Goal: Task Accomplishment & Management: Use online tool/utility

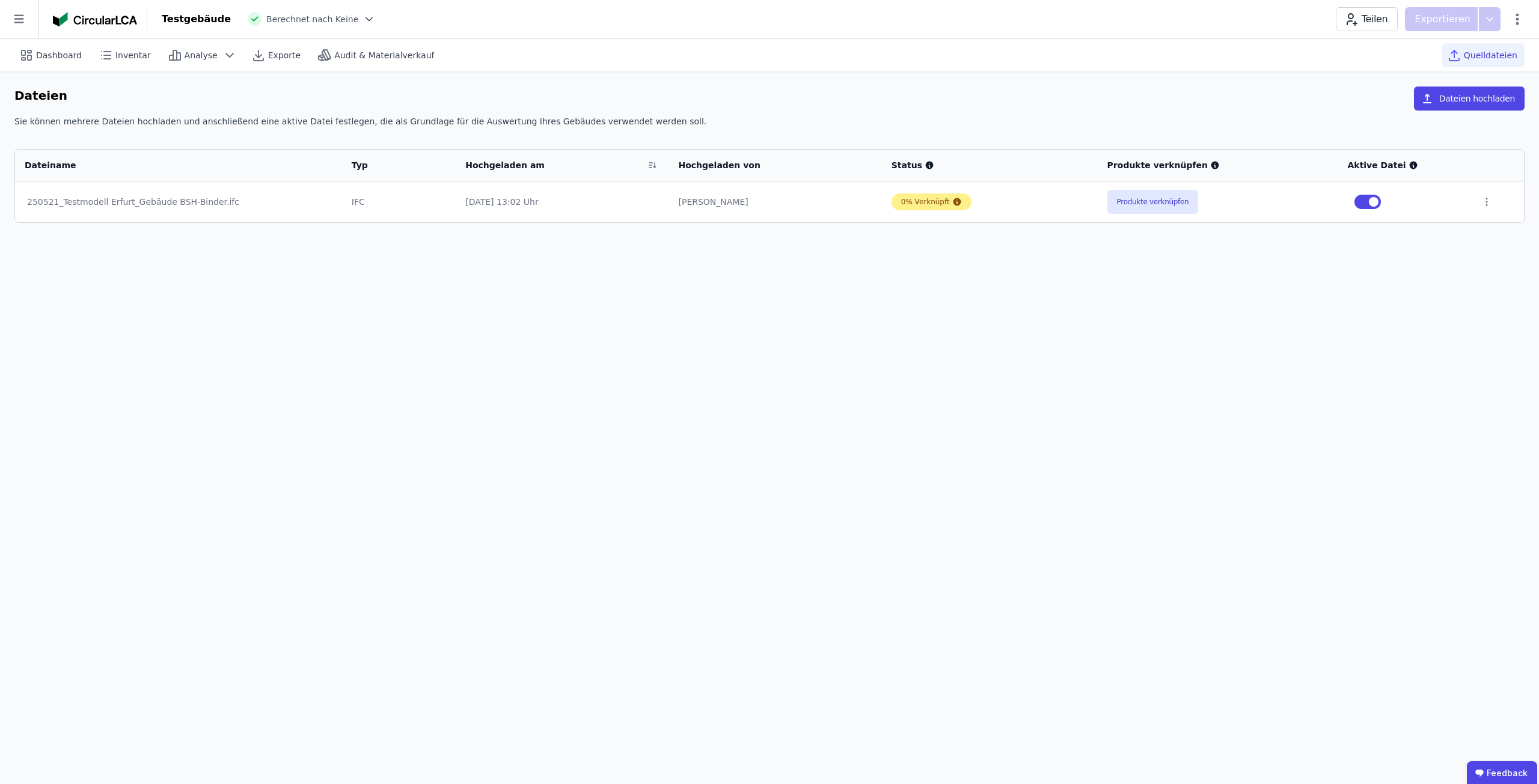
click at [943, 202] on div "0% Verknüpft" at bounding box center [925, 202] width 49 height 9
click at [952, 202] on icon at bounding box center [956, 202] width 9 height 9
click at [1127, 205] on button "Produkte verknüpfen" at bounding box center [1153, 202] width 91 height 24
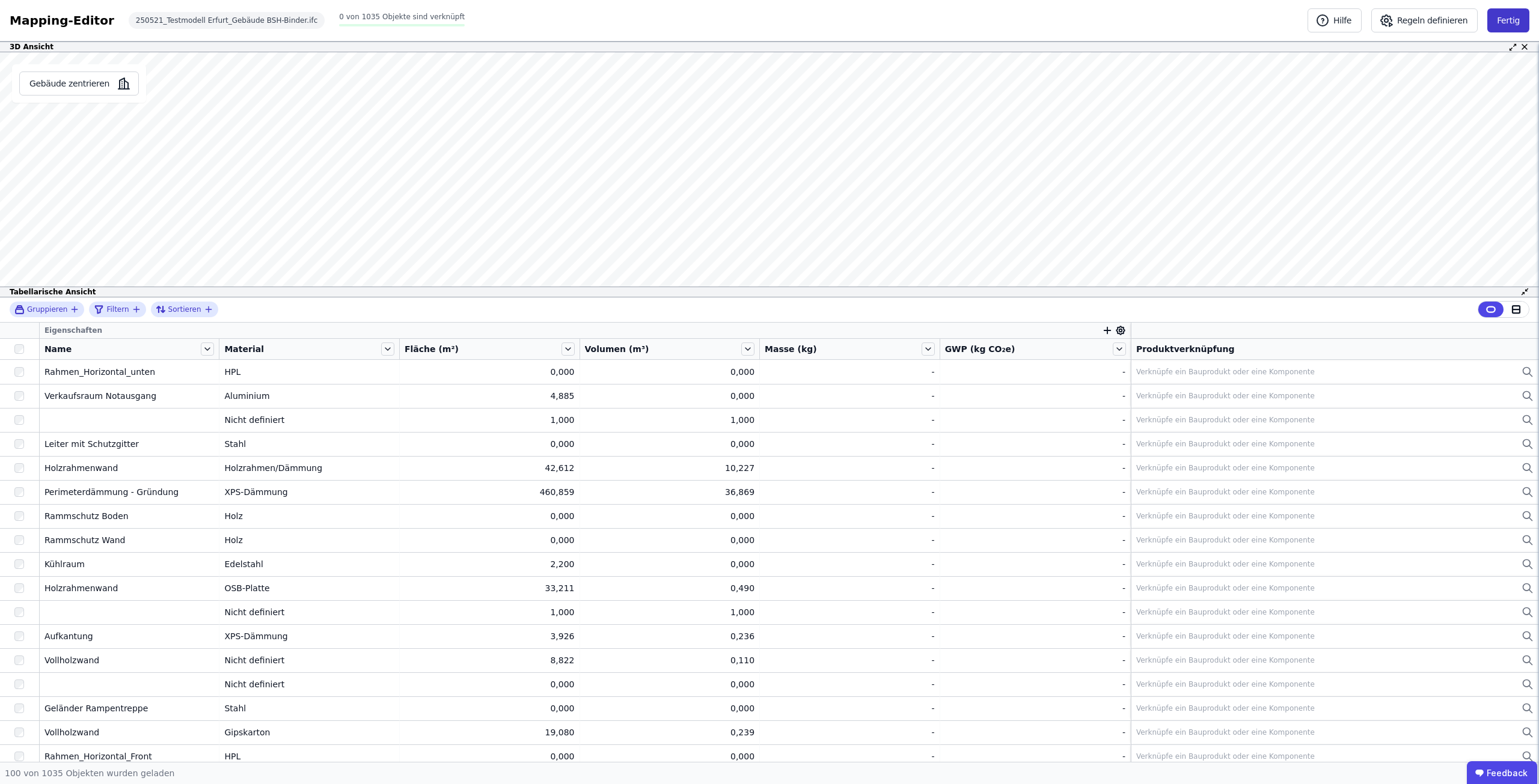
click at [1498, 26] on button "Fertig" at bounding box center [1508, 21] width 42 height 24
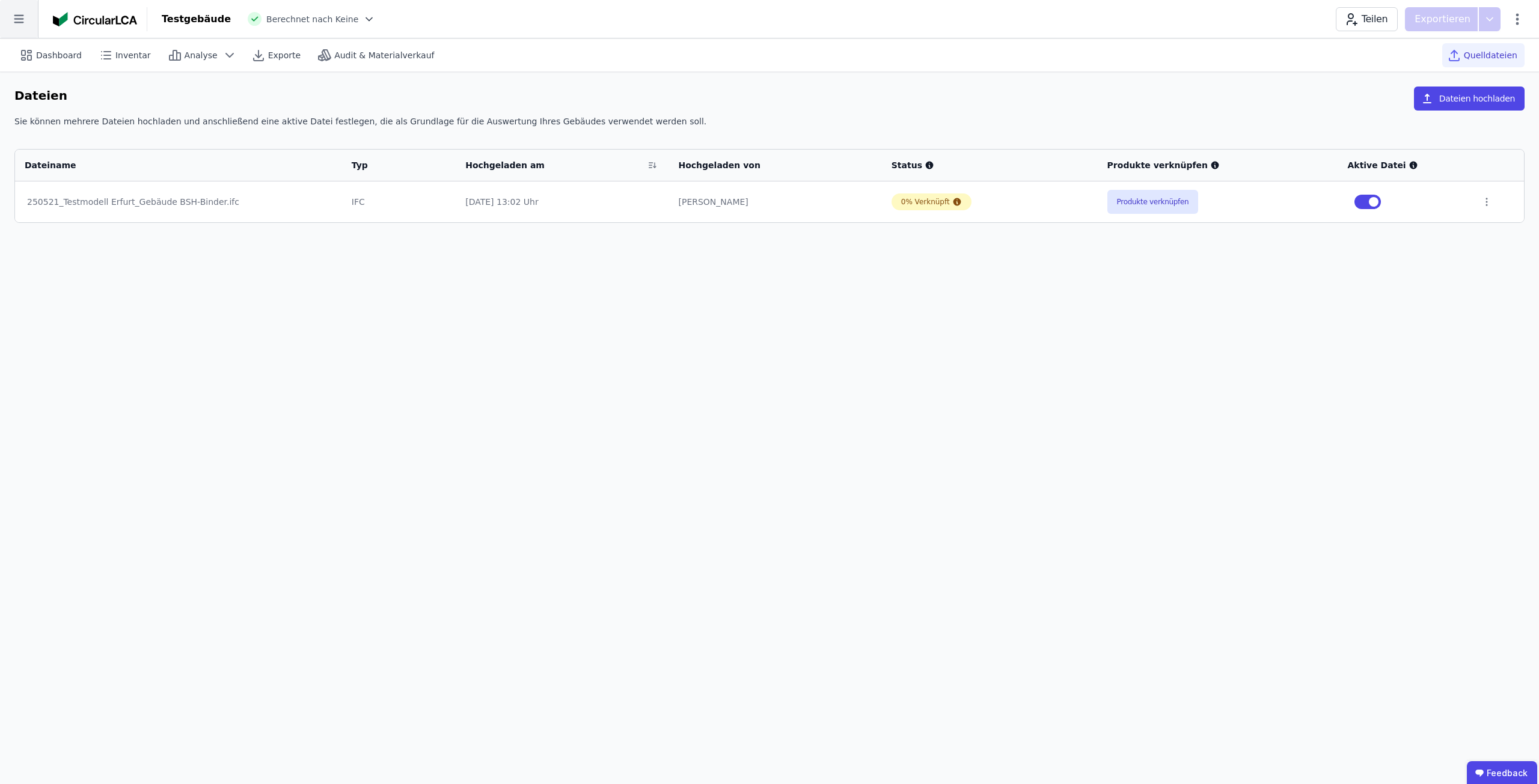
click at [17, 17] on icon at bounding box center [19, 19] width 38 height 38
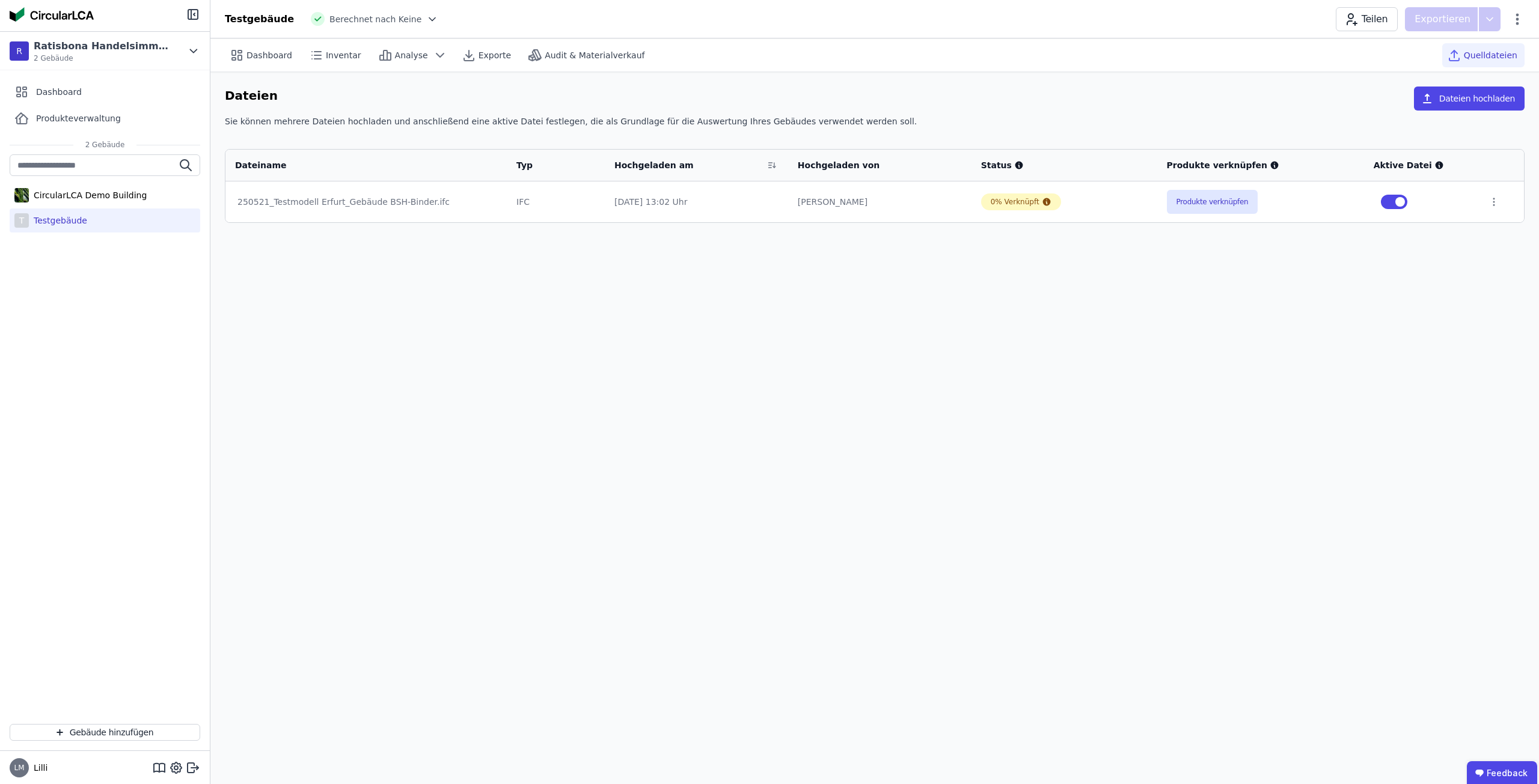
click at [17, 17] on img at bounding box center [52, 14] width 84 height 15
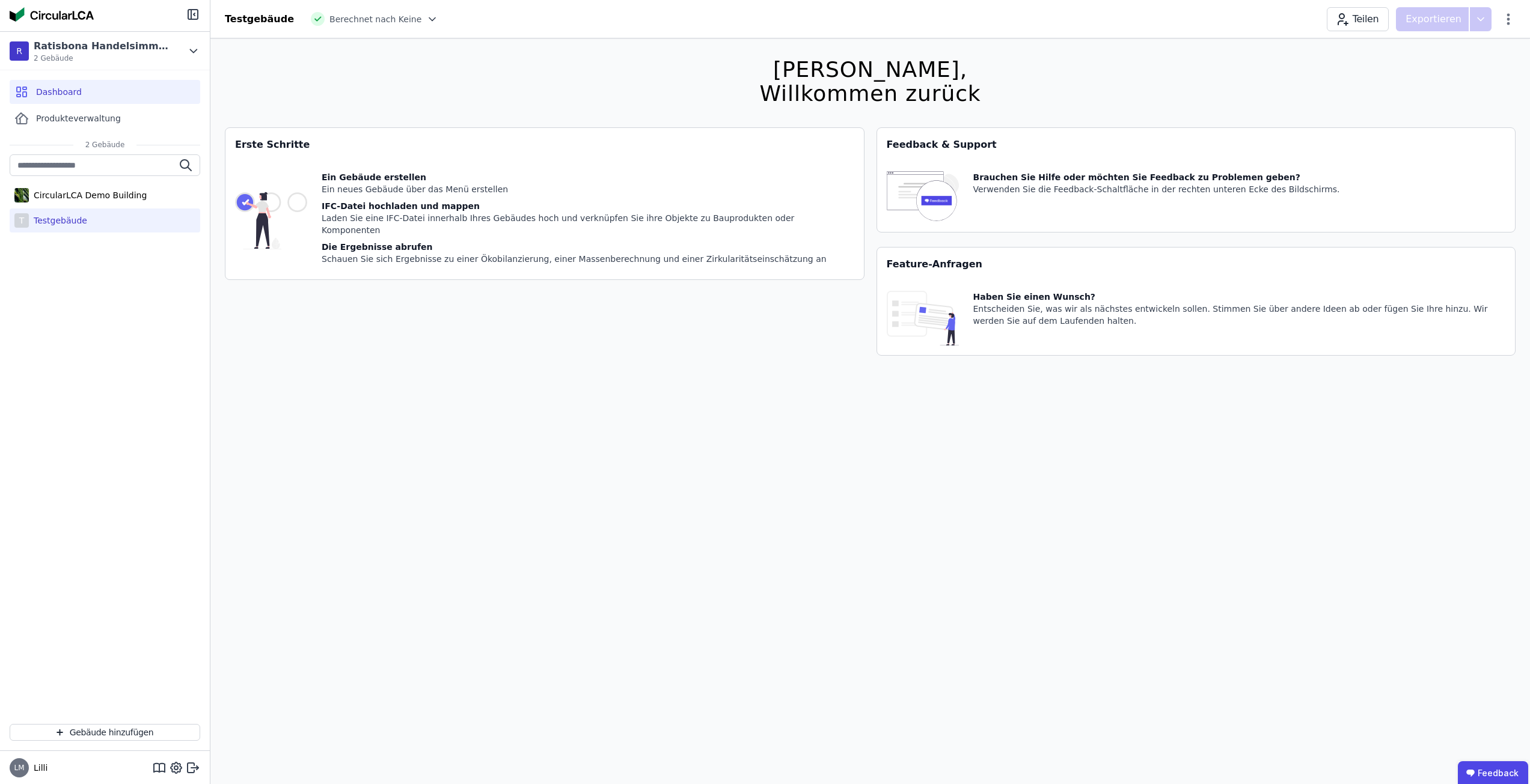
click at [77, 222] on div "Testgebäude" at bounding box center [58, 221] width 59 height 12
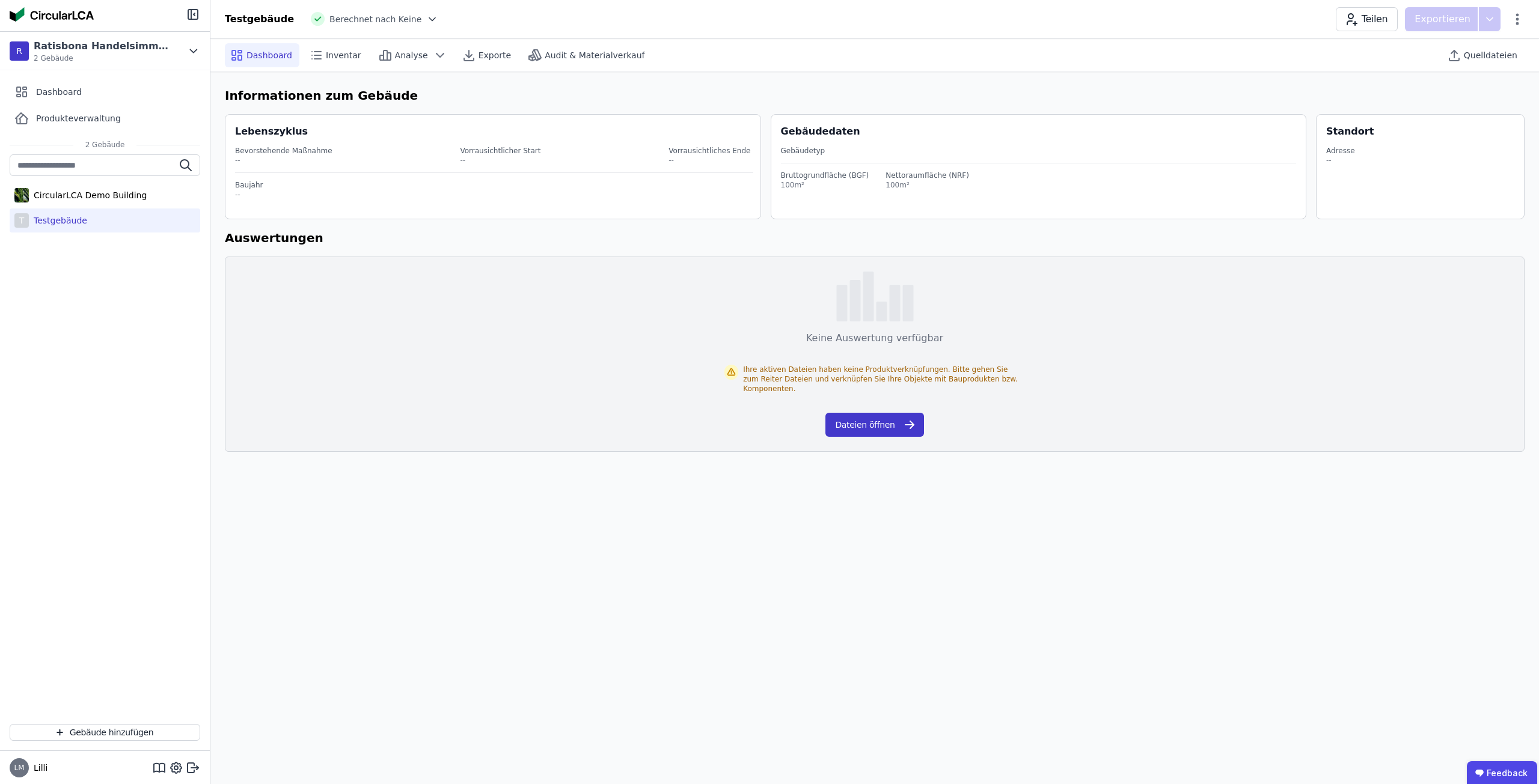
click at [904, 418] on icon "button" at bounding box center [909, 425] width 15 height 15
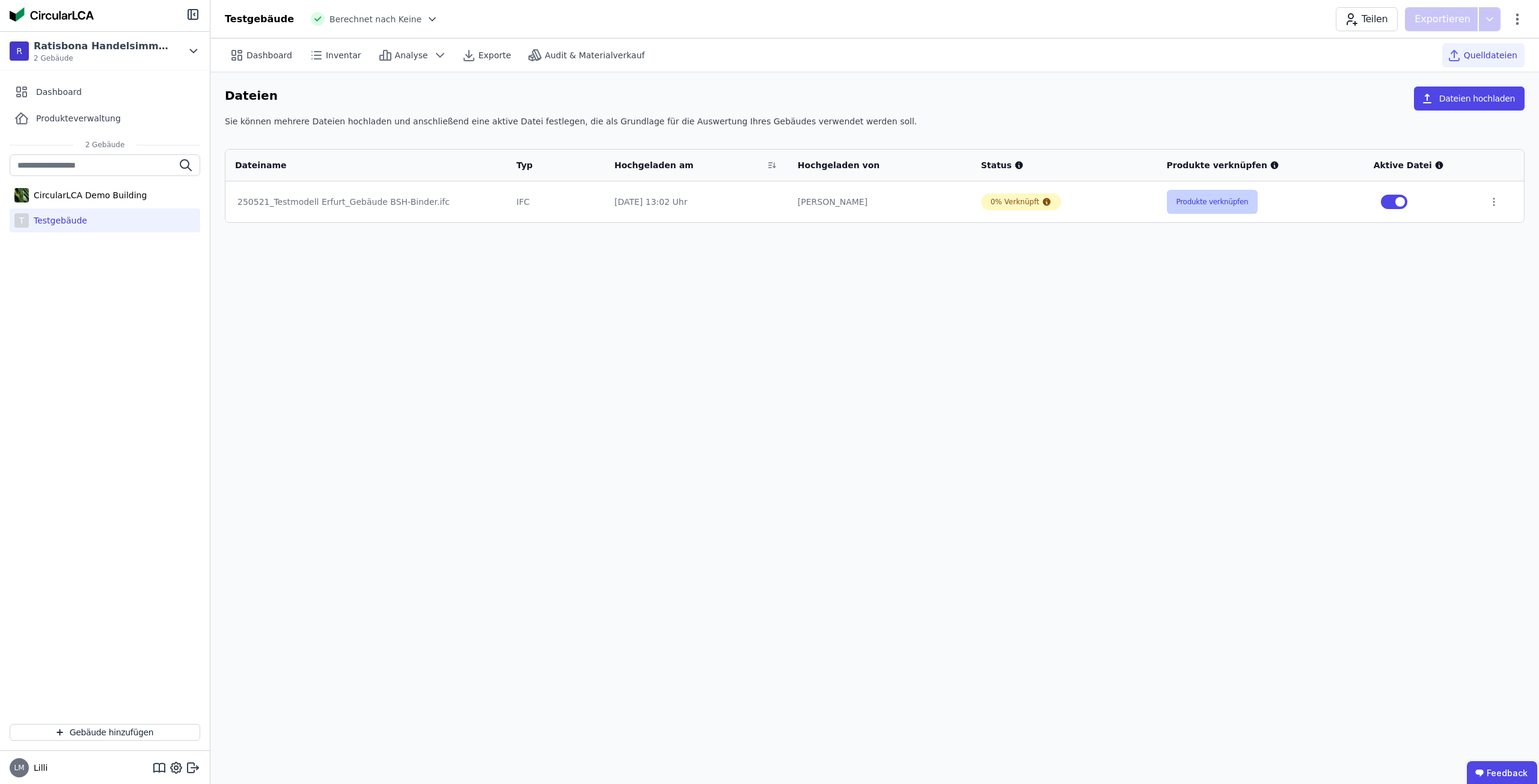
click at [1212, 209] on button "Produkte verknüpfen" at bounding box center [1212, 202] width 91 height 24
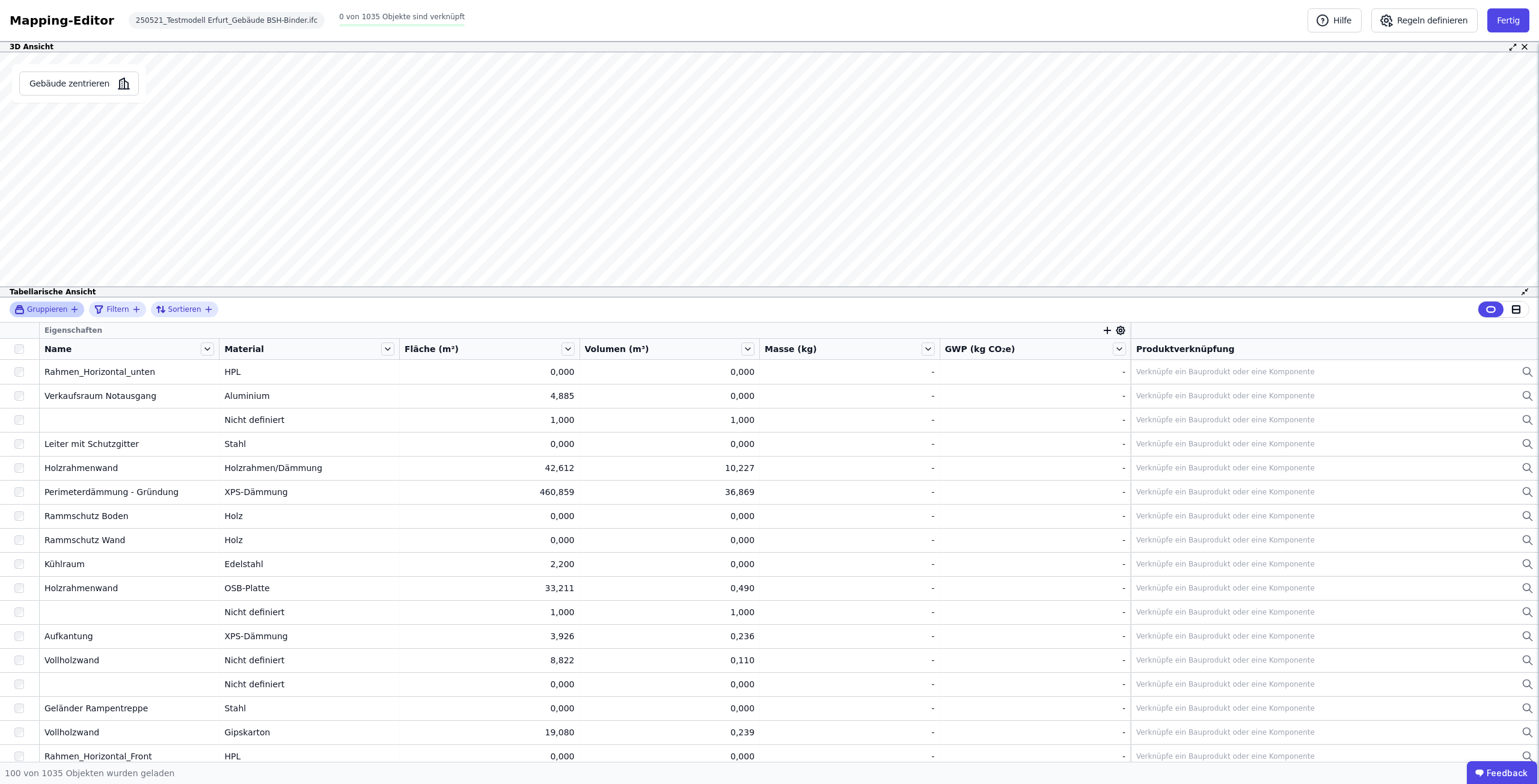
click at [70, 313] on icon "button" at bounding box center [74, 309] width 9 height 9
click at [130, 304] on div "Filtern" at bounding box center [117, 309] width 47 height 15
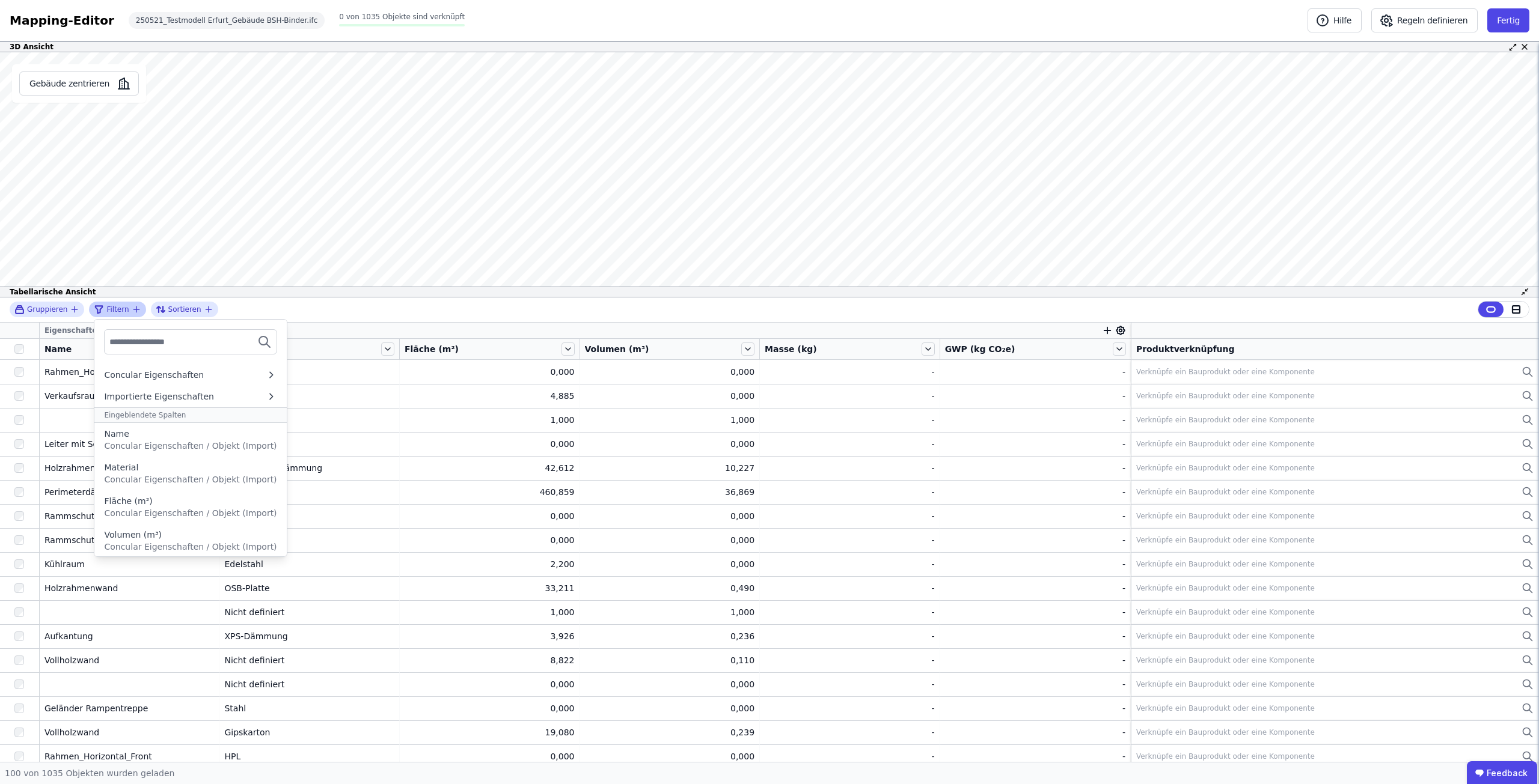
click at [130, 304] on div "Filtern" at bounding box center [117, 309] width 47 height 15
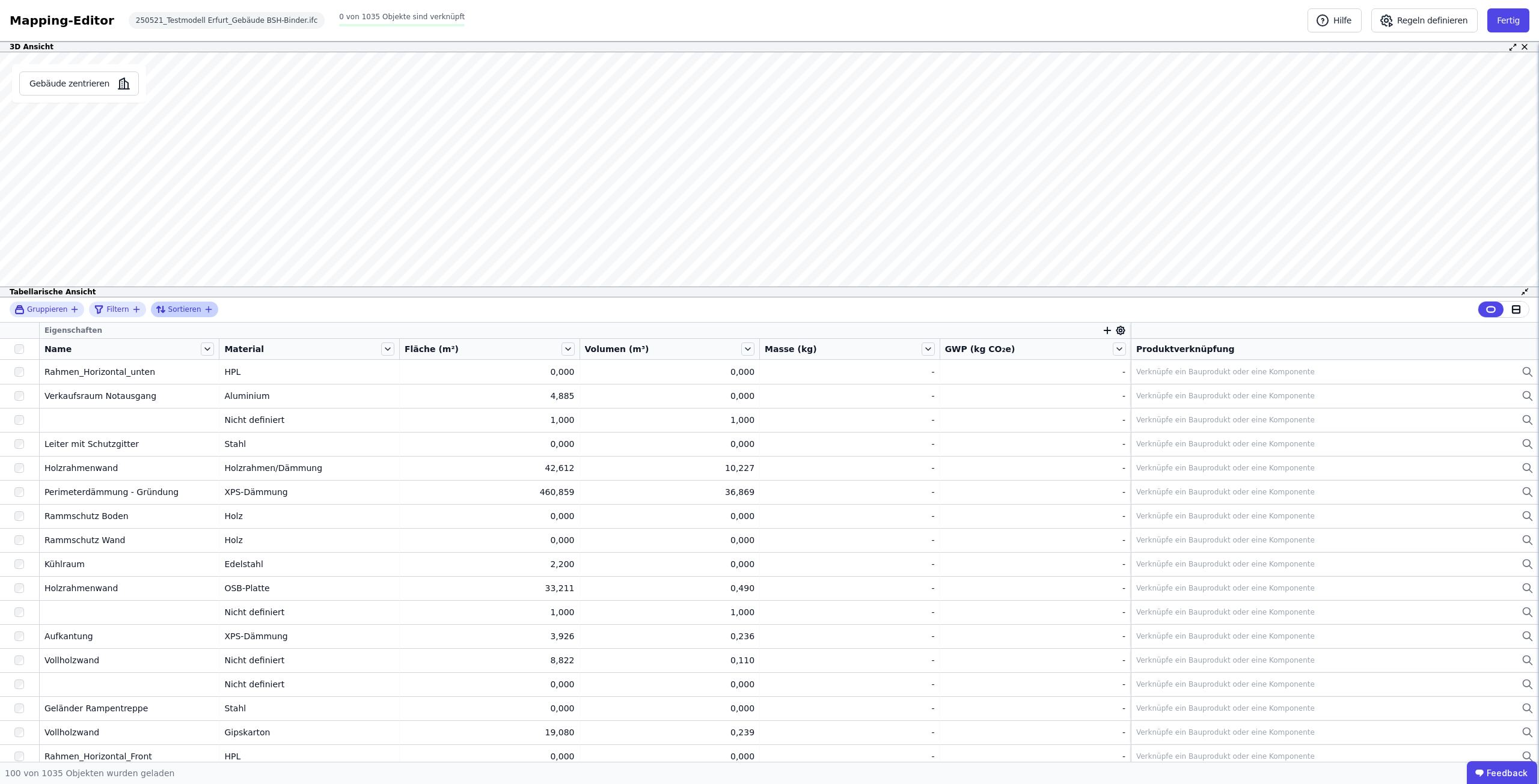
click at [194, 307] on div "Sortieren" at bounding box center [180, 309] width 48 height 15
click at [203, 309] on icon "button" at bounding box center [208, 309] width 9 height 9
click at [134, 311] on icon "filter_by" at bounding box center [136, 309] width 9 height 9
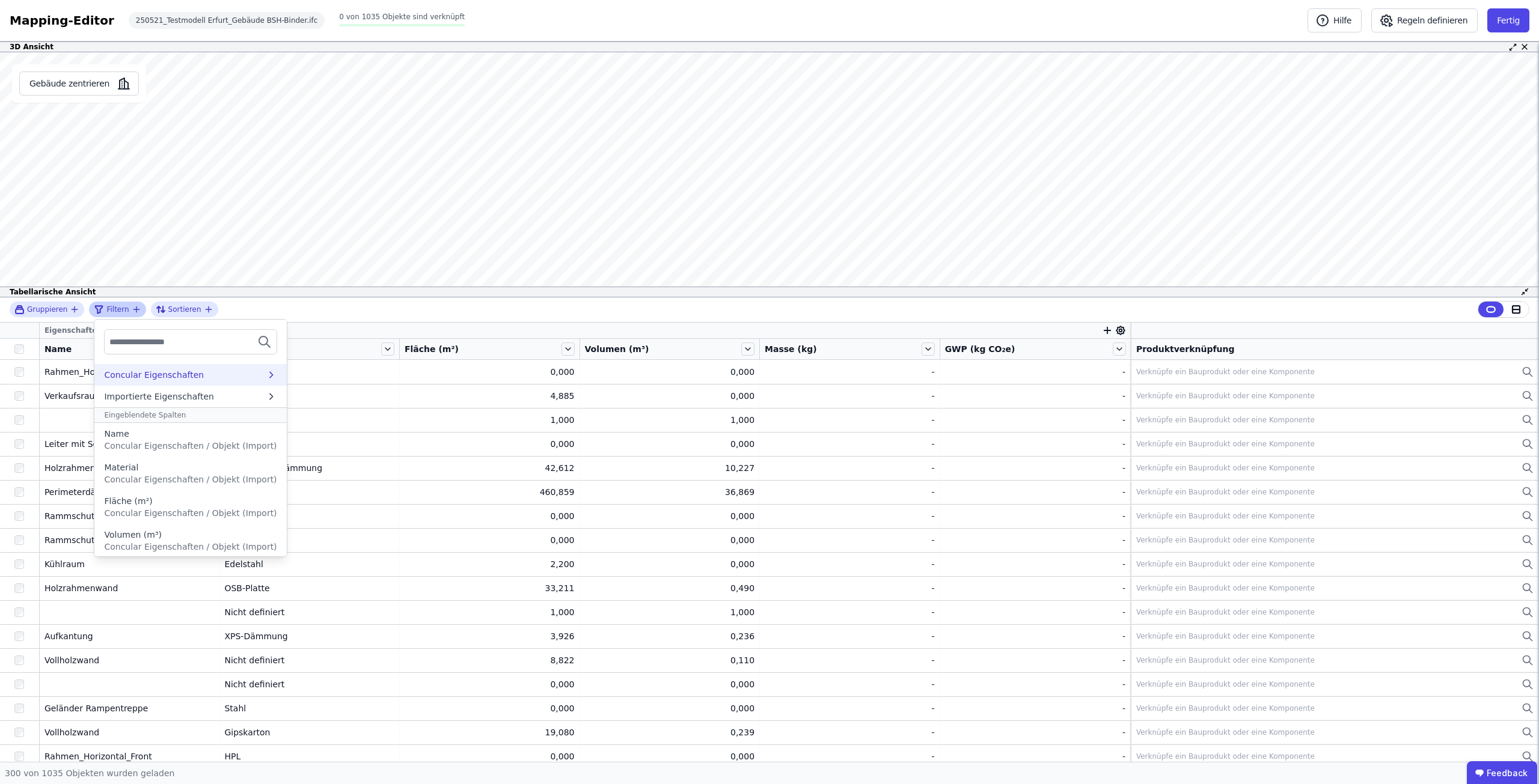
click at [146, 372] on div "Concular Eigenschaften" at bounding box center [154, 375] width 100 height 12
click at [196, 404] on div "Auswertungen" at bounding box center [162, 398] width 116 height 12
click at [104, 372] on icon at bounding box center [106, 376] width 3 height 7
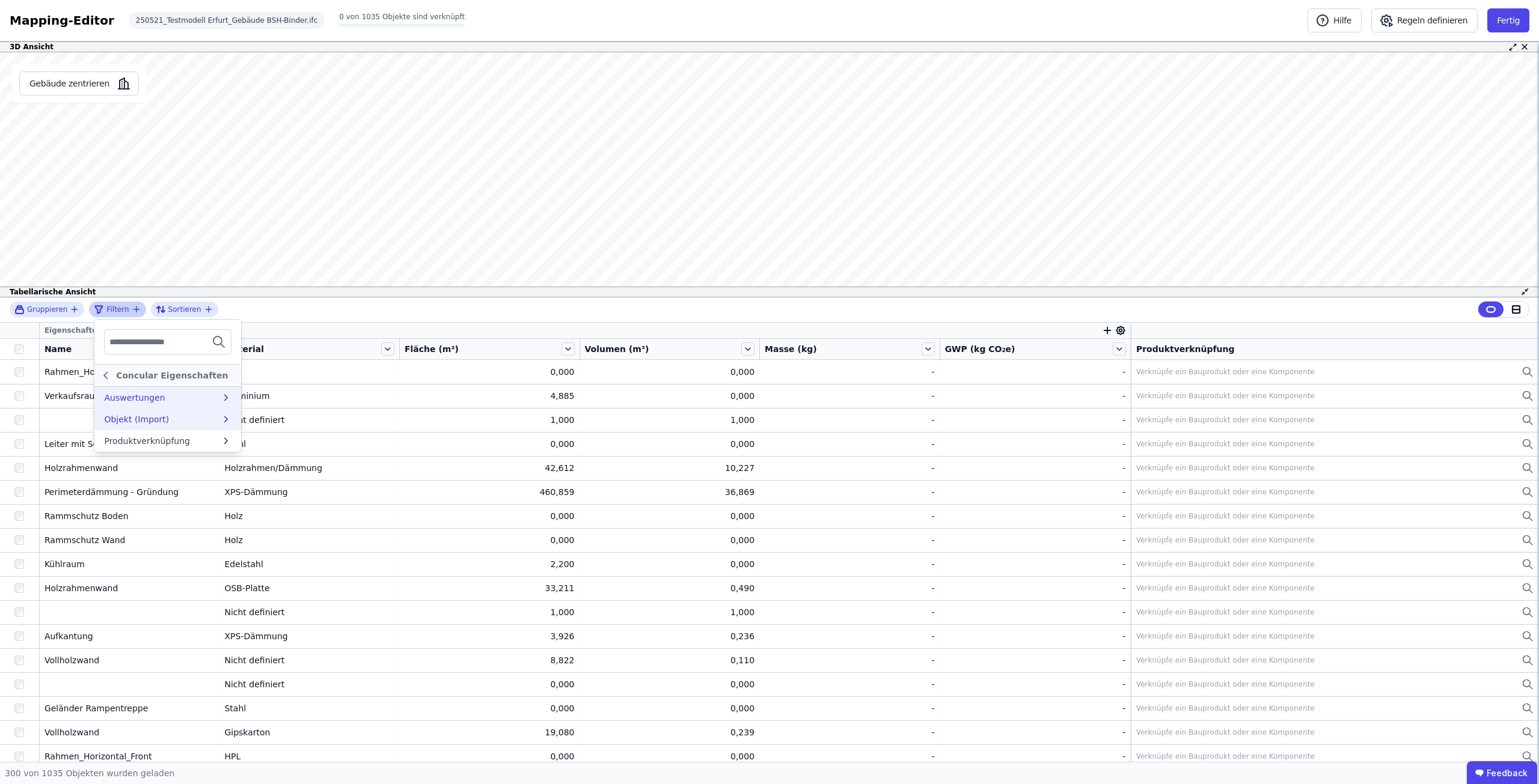
click at [134, 420] on div "Objekt (Import)" at bounding box center [136, 420] width 65 height 12
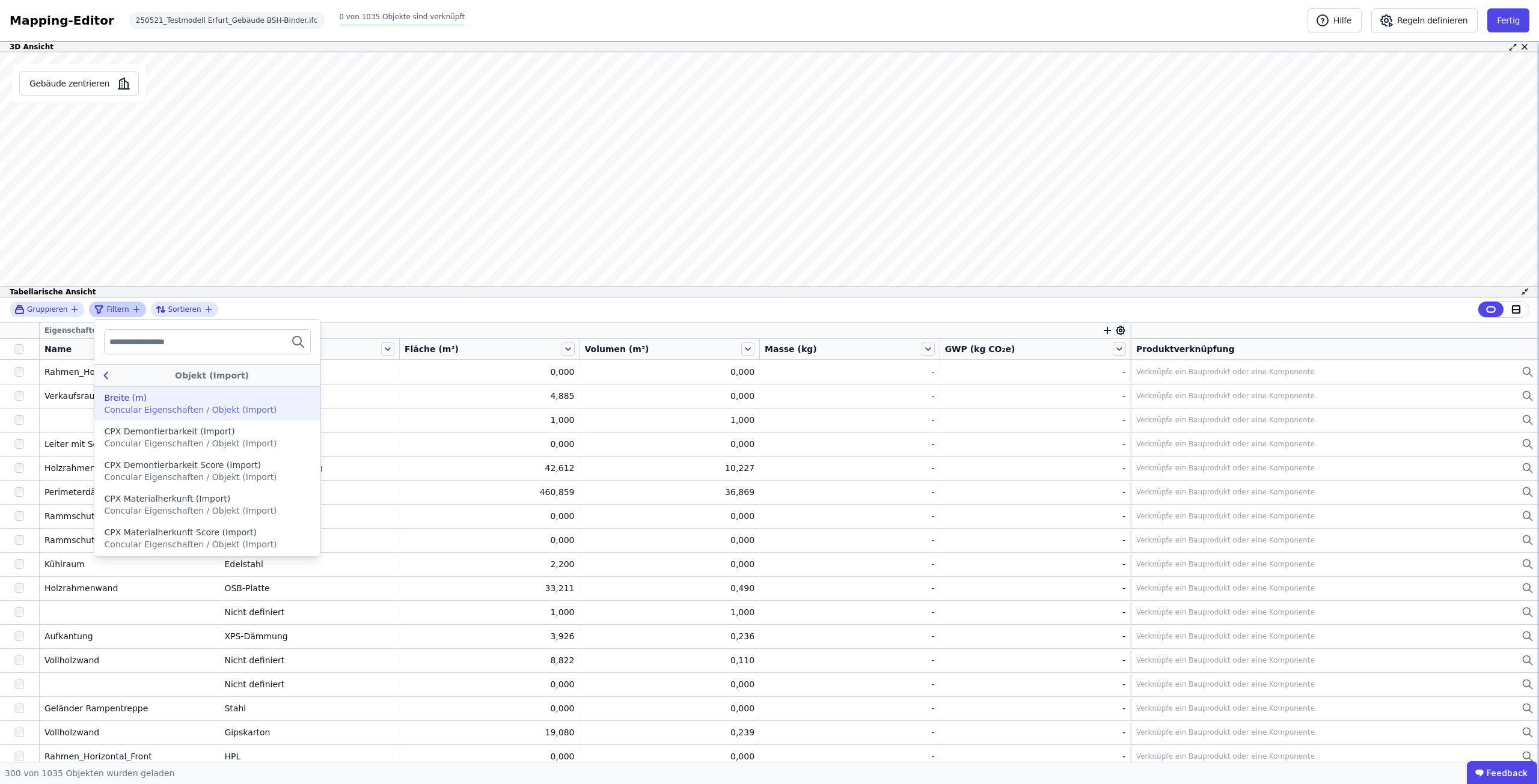
click at [103, 376] on icon at bounding box center [105, 376] width 13 height 15
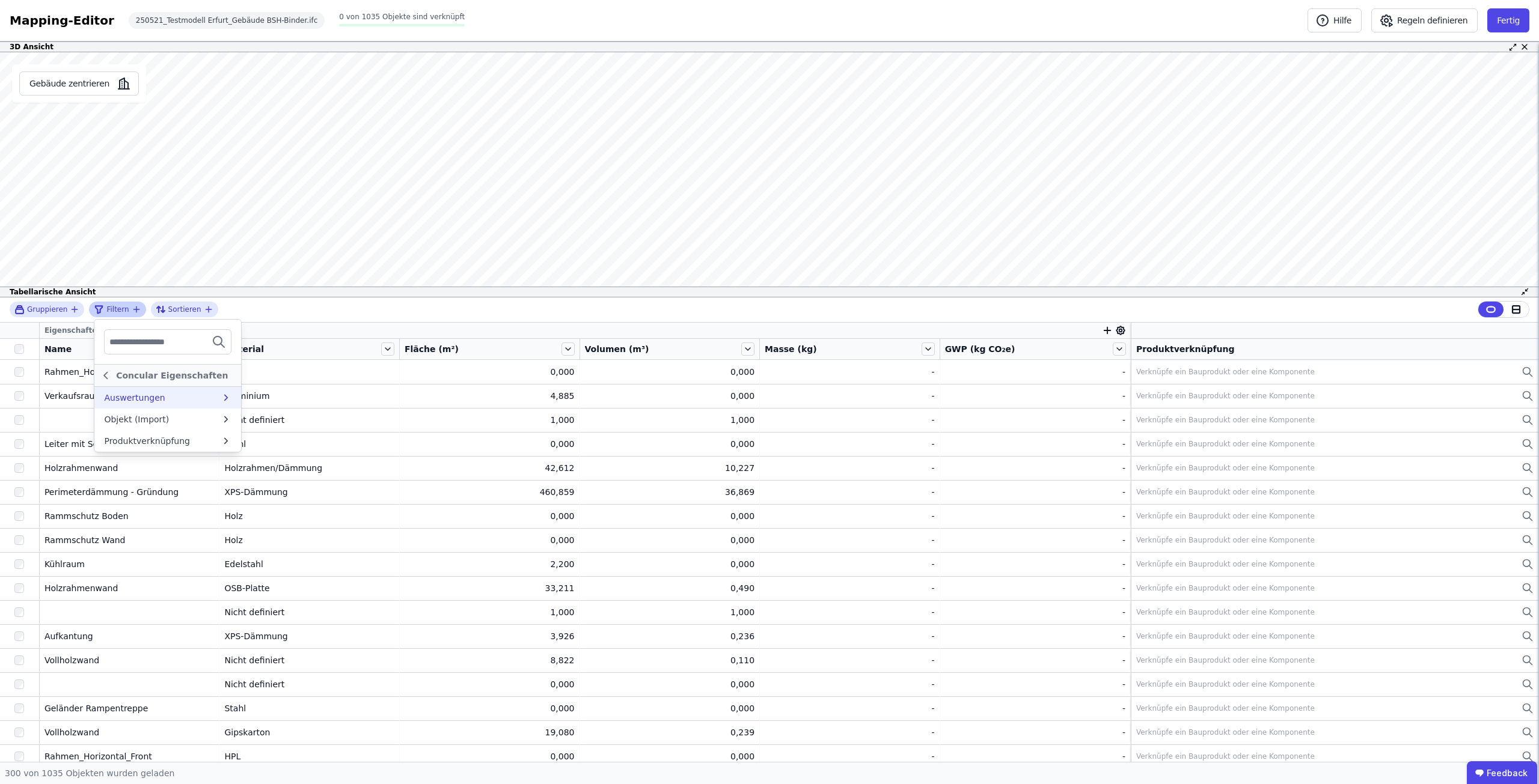
click at [132, 308] on icon "filter_by" at bounding box center [136, 309] width 9 height 9
click at [132, 307] on icon "filter_by" at bounding box center [136, 309] width 9 height 9
click at [170, 347] on input "text" at bounding box center [153, 341] width 89 height 22
type input "***"
click at [166, 428] on div "IFC Klasse" at bounding box center [198, 424] width 188 height 12
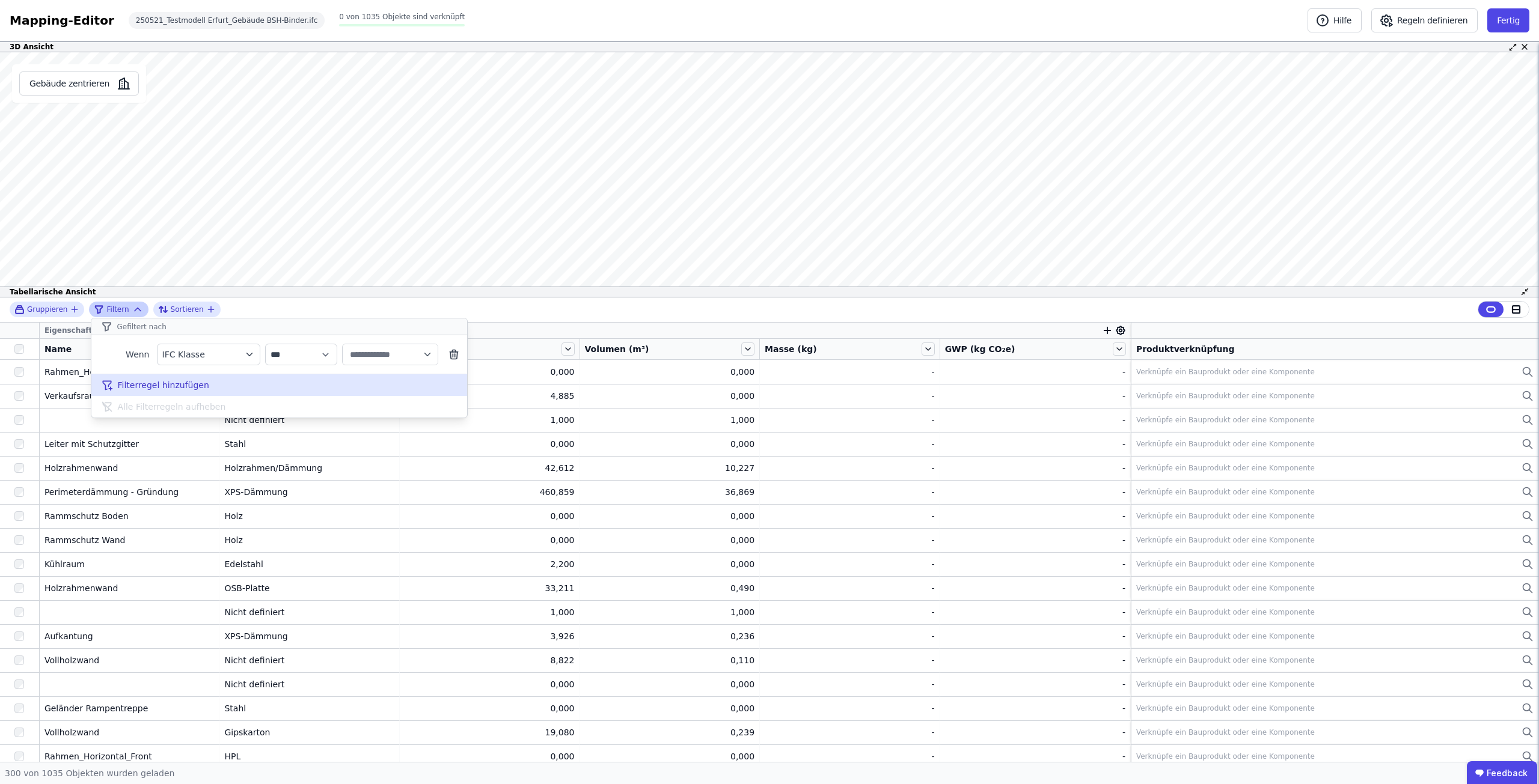
click at [160, 384] on span "Filterregel hinzufügen" at bounding box center [164, 385] width 91 height 12
click at [422, 355] on icon "button" at bounding box center [427, 354] width 11 height 11
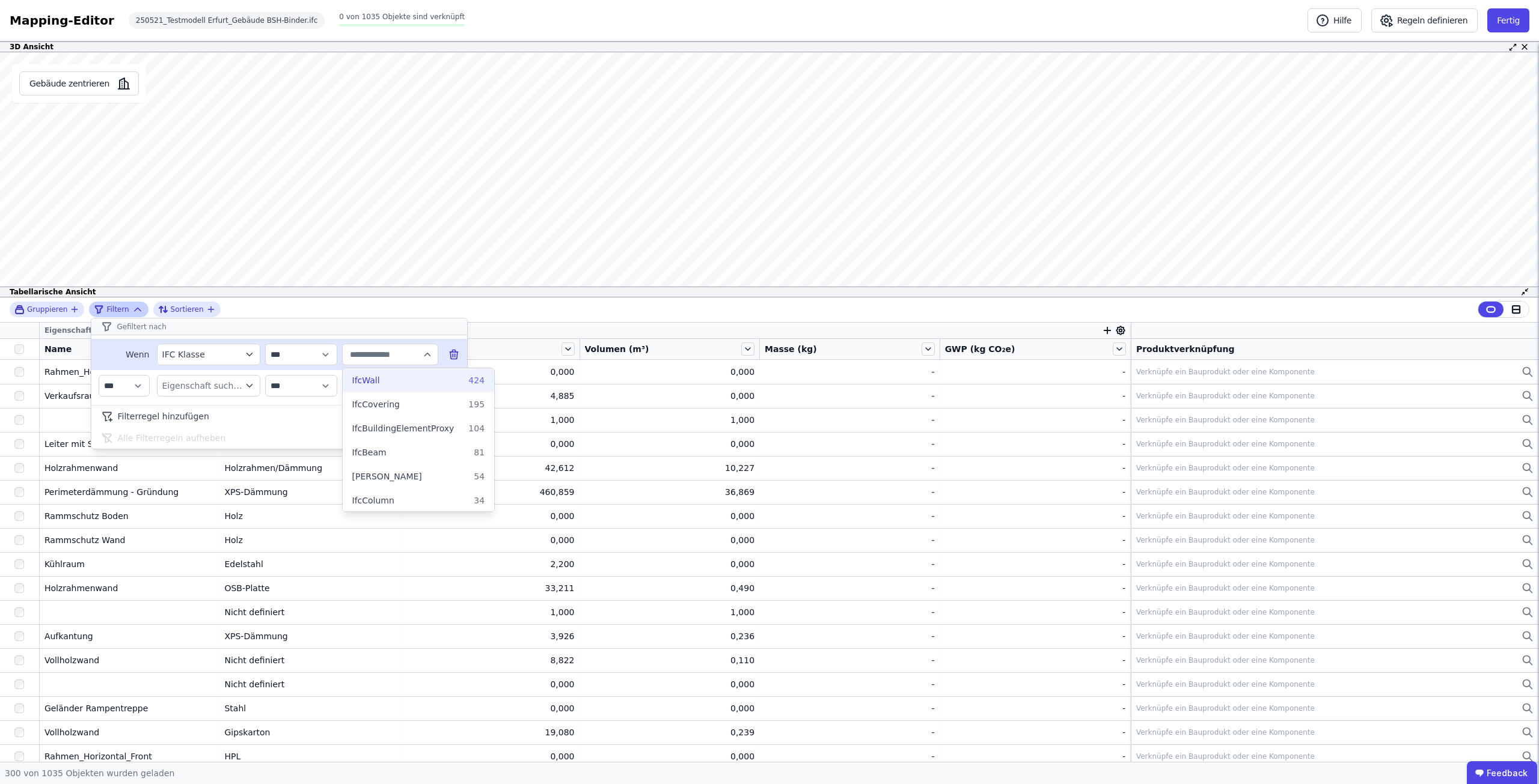
click at [392, 379] on div "IfcWall 424" at bounding box center [419, 381] width 133 height 12
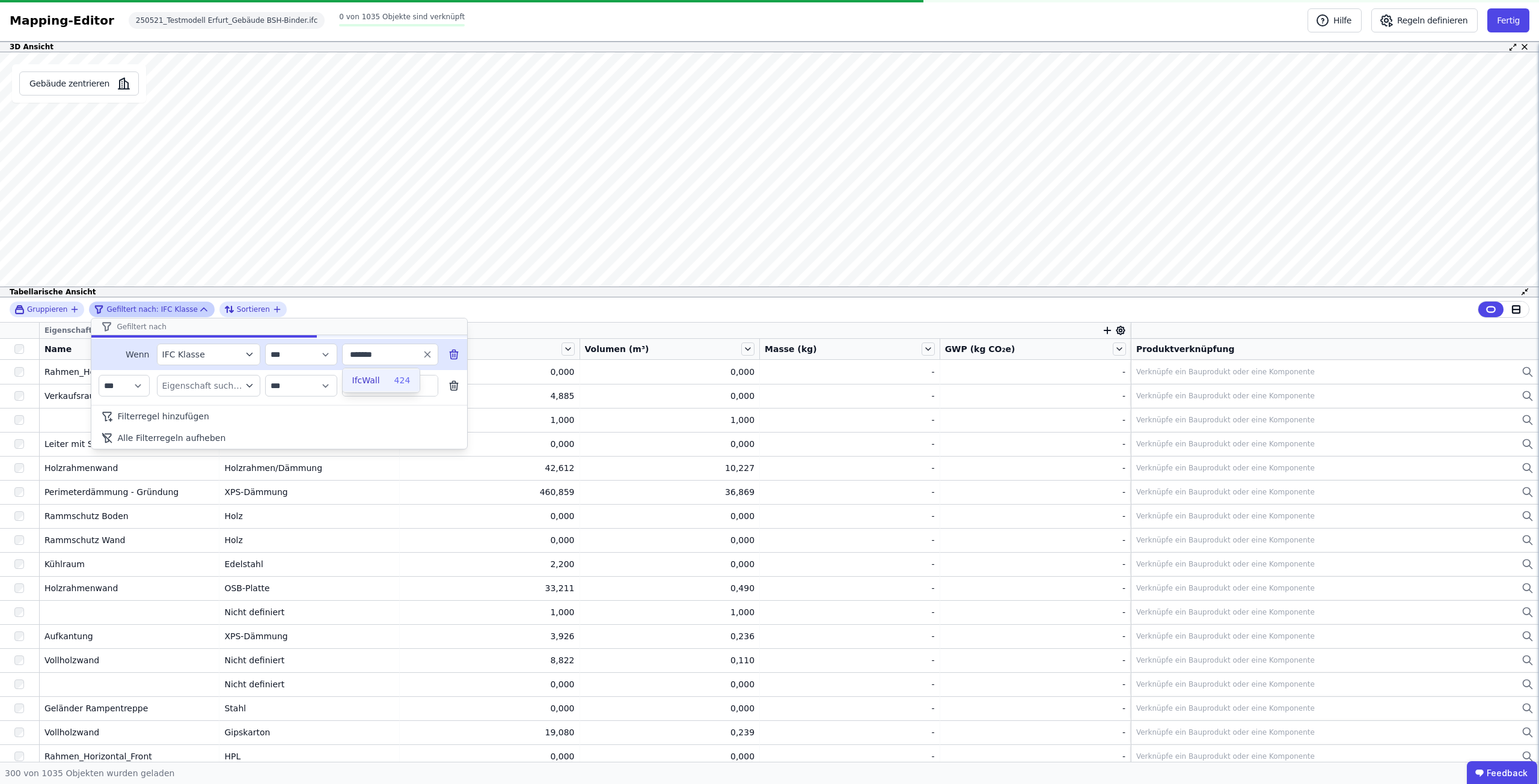
type input "*******"
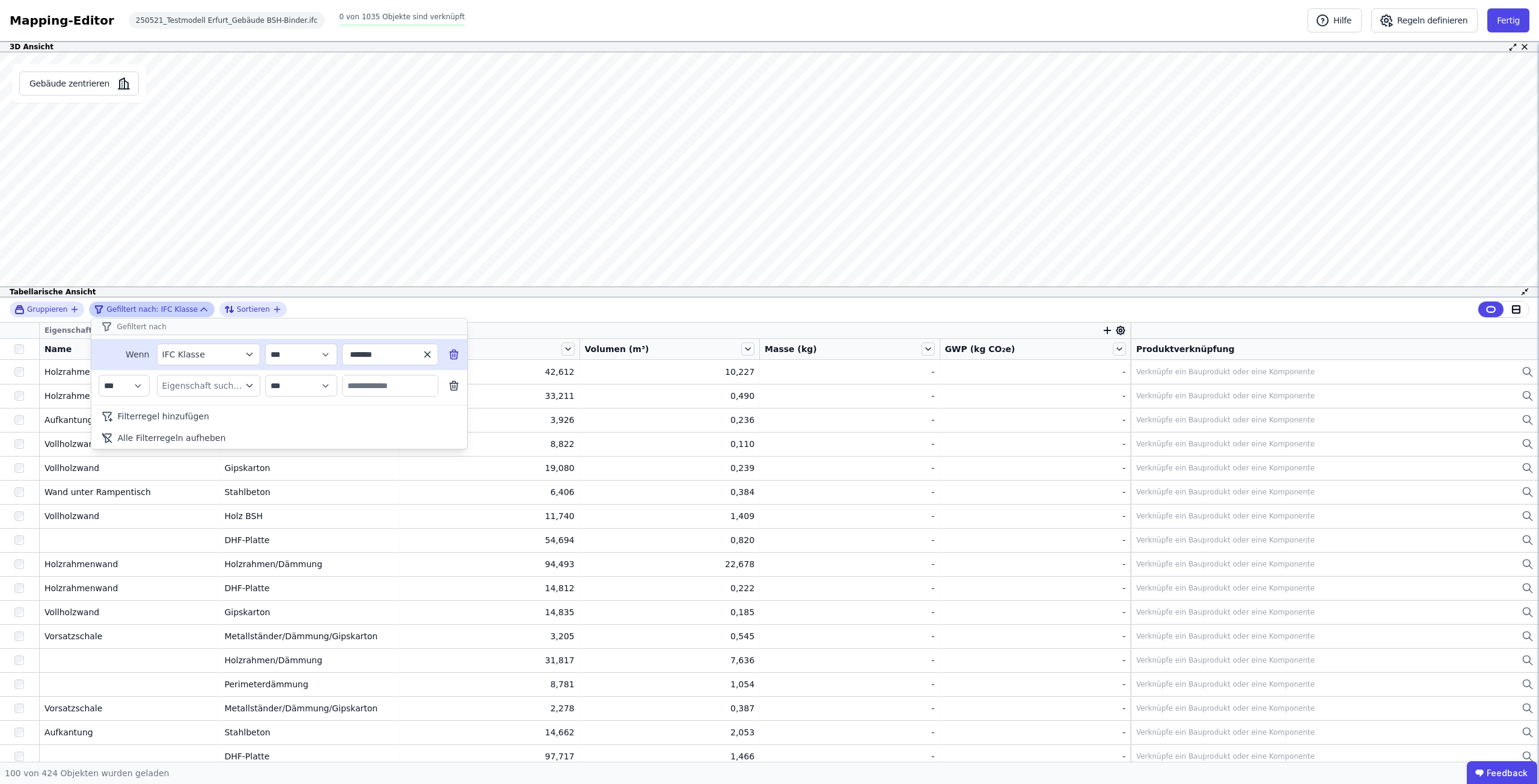
click at [431, 357] on icon "button" at bounding box center [427, 354] width 11 height 11
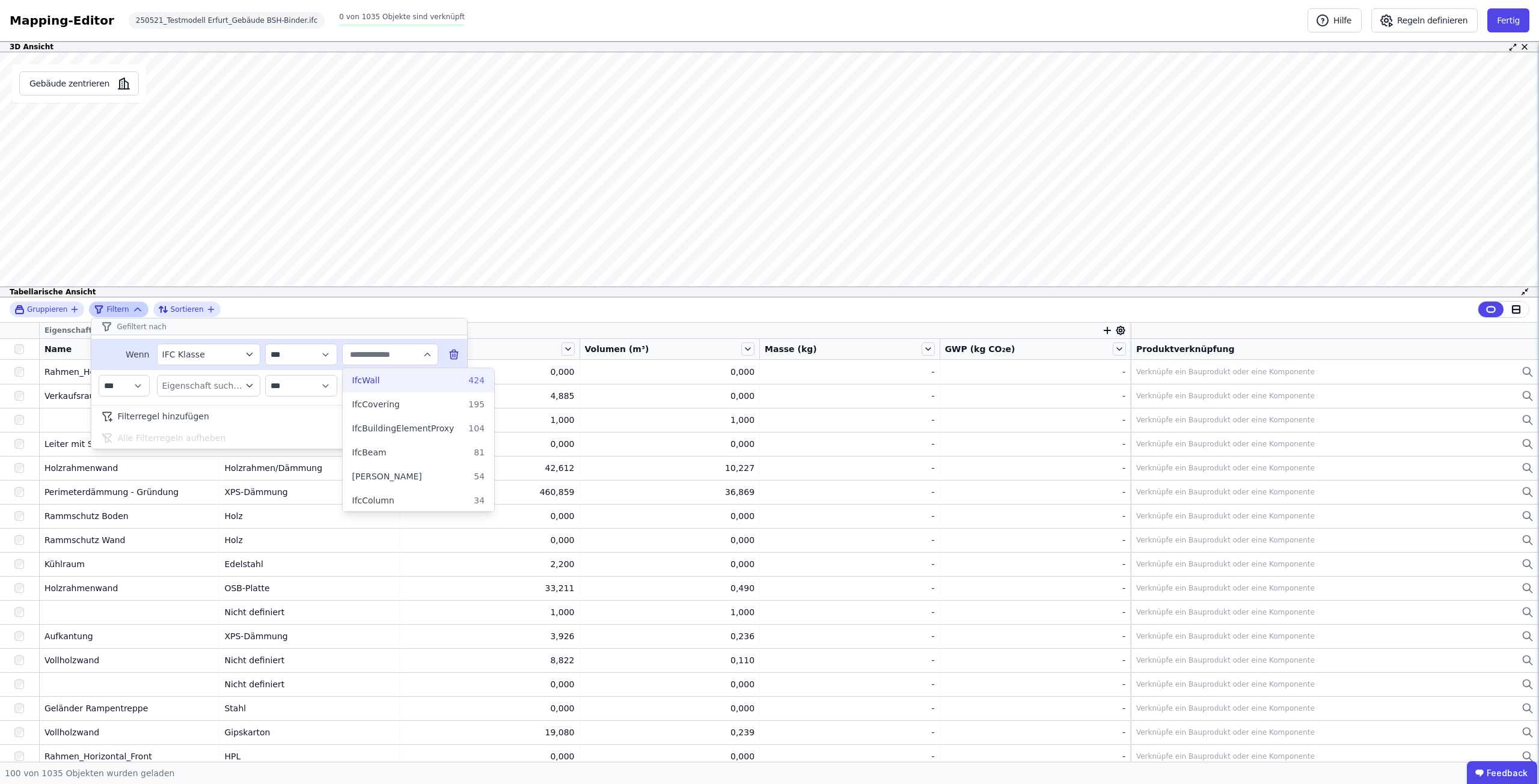
click at [414, 386] on div "IfcWall 424" at bounding box center [419, 381] width 133 height 12
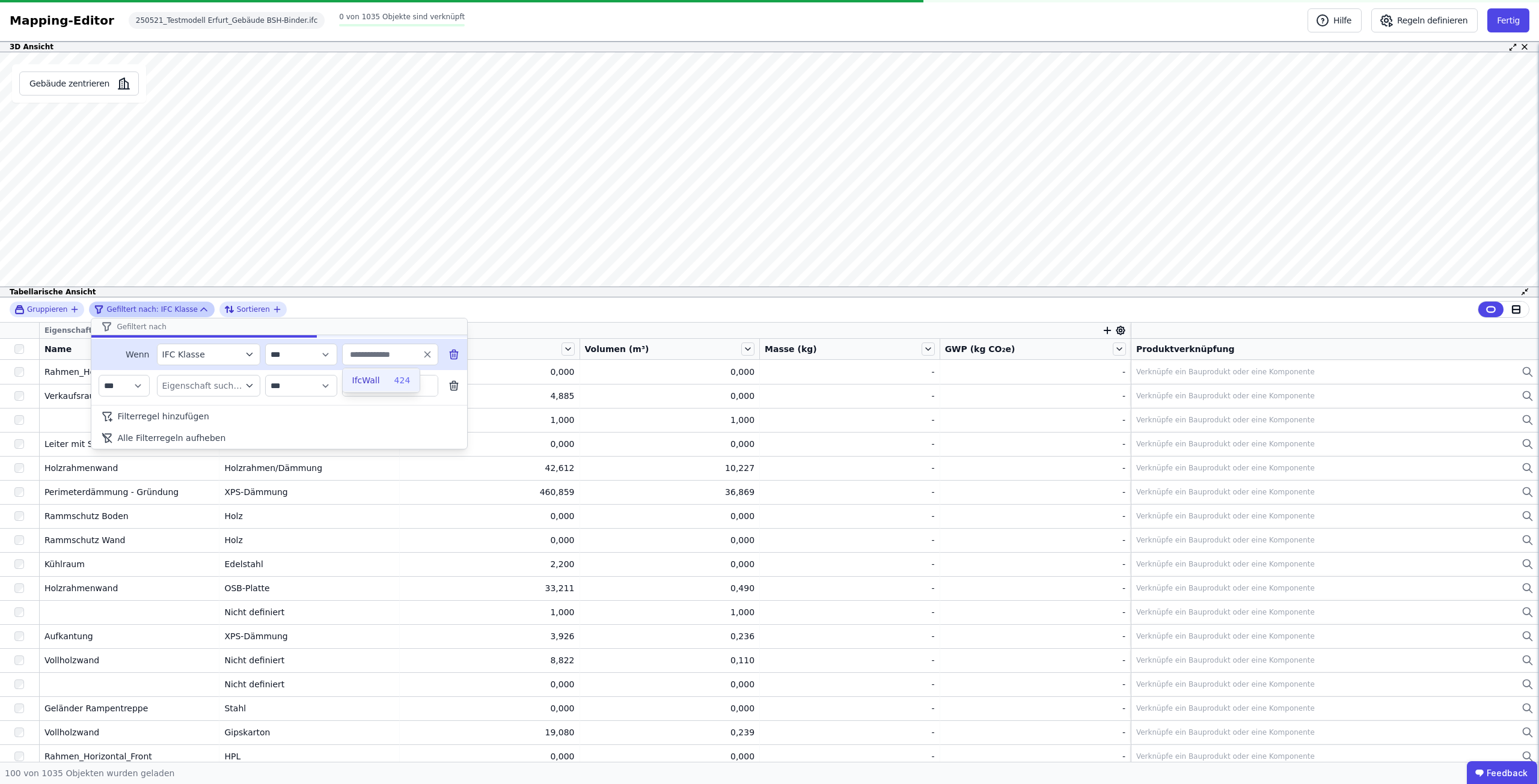
type input "*******"
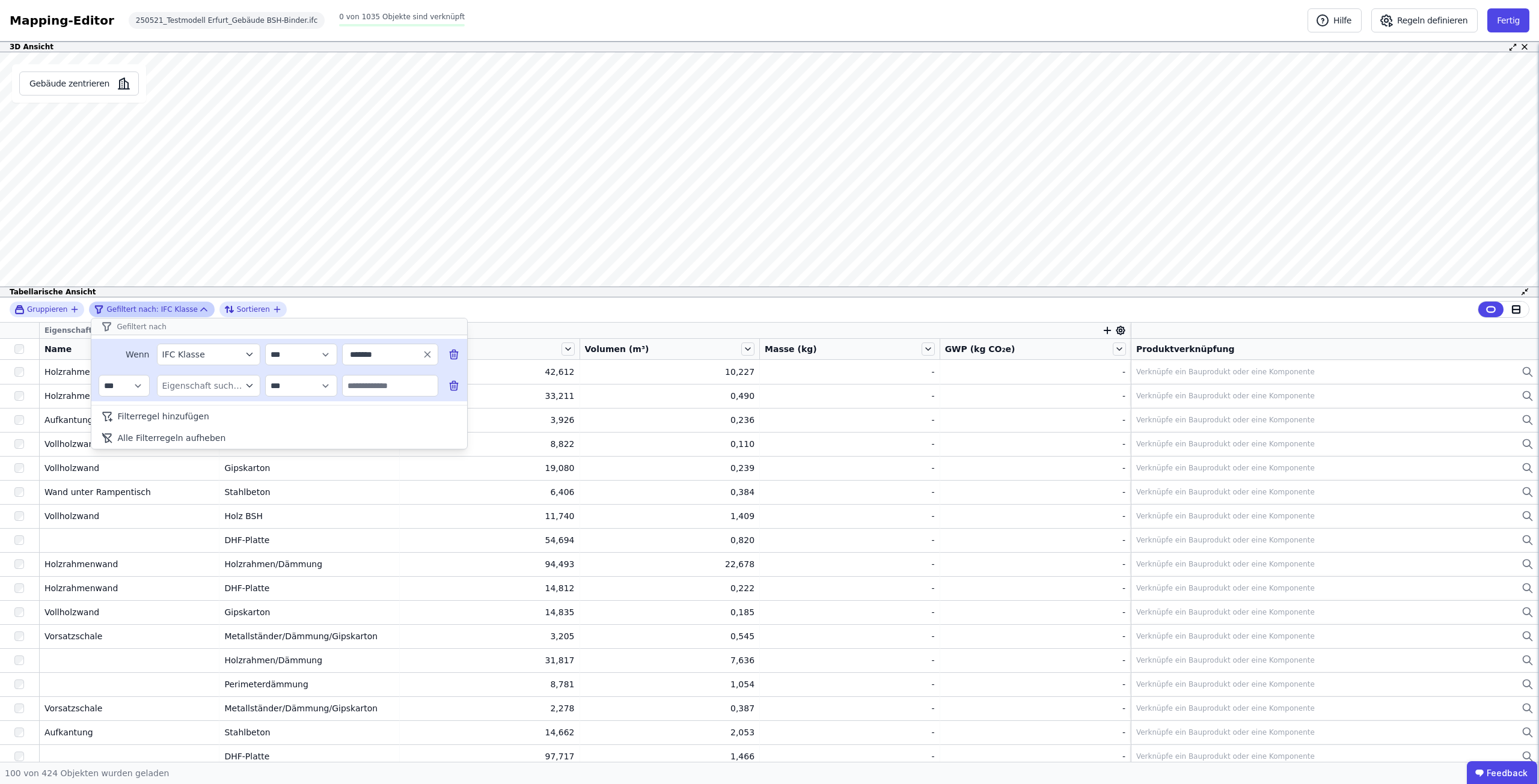
click at [248, 385] on icon "filter_by" at bounding box center [249, 386] width 11 height 11
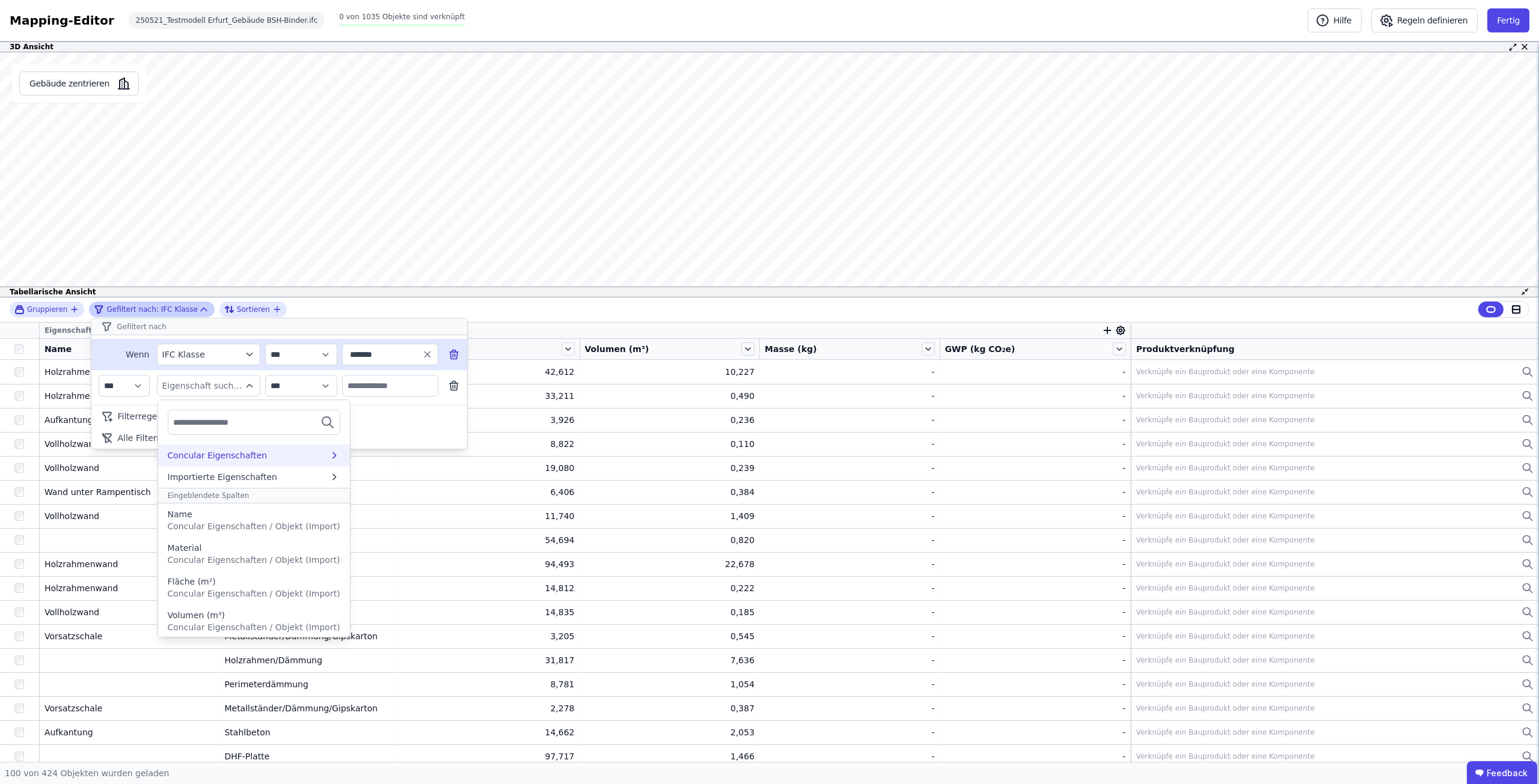
click at [312, 458] on div "Concular Eigenschaften" at bounding box center [248, 456] width 161 height 12
click at [171, 458] on icon at bounding box center [169, 456] width 13 height 15
click at [226, 501] on span "Concular Eigenschaften / Objekt (Import)" at bounding box center [254, 500] width 172 height 9
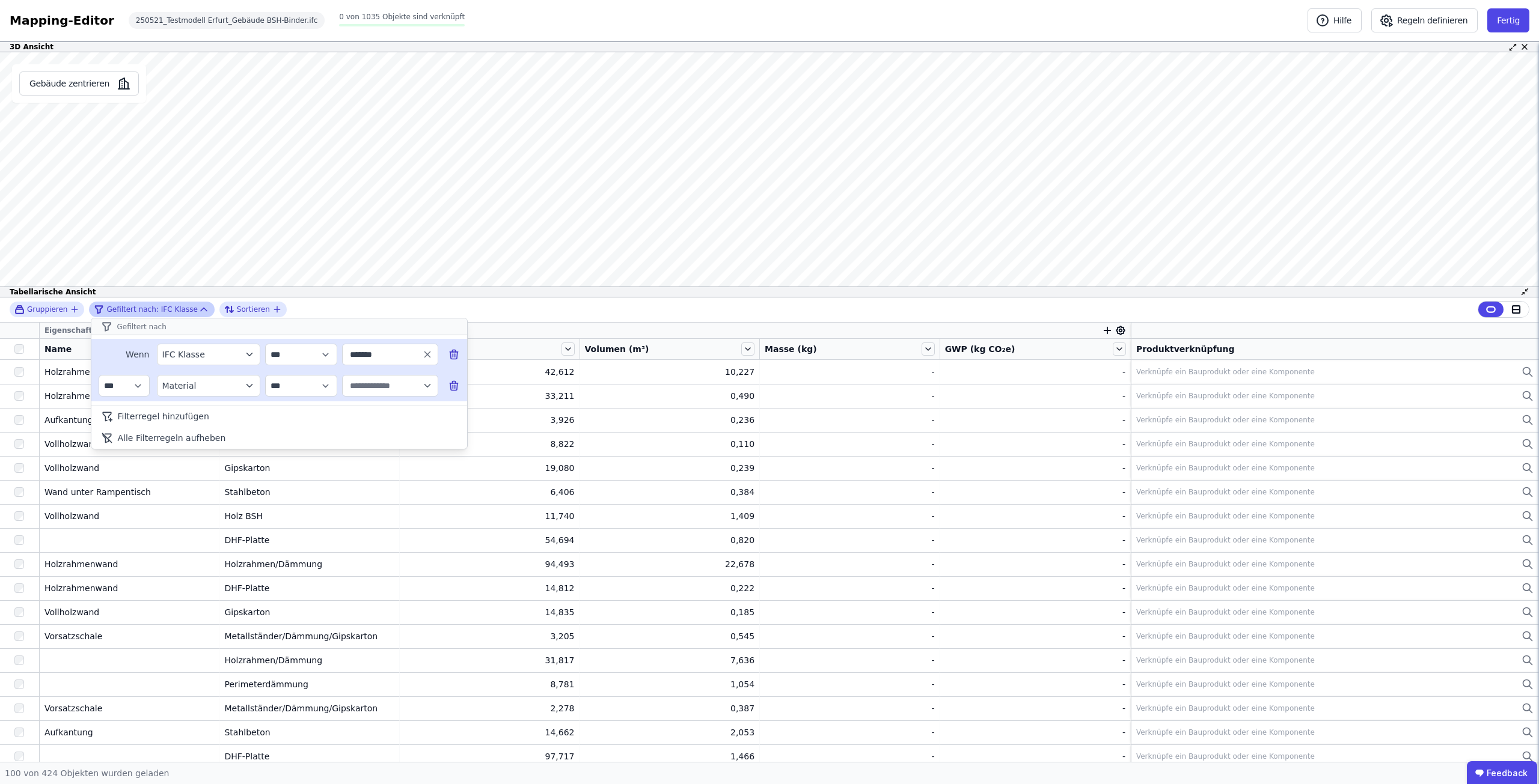
click at [430, 383] on icon "button" at bounding box center [427, 386] width 11 height 11
click at [390, 434] on div "Holz BSH 136" at bounding box center [441, 436] width 178 height 12
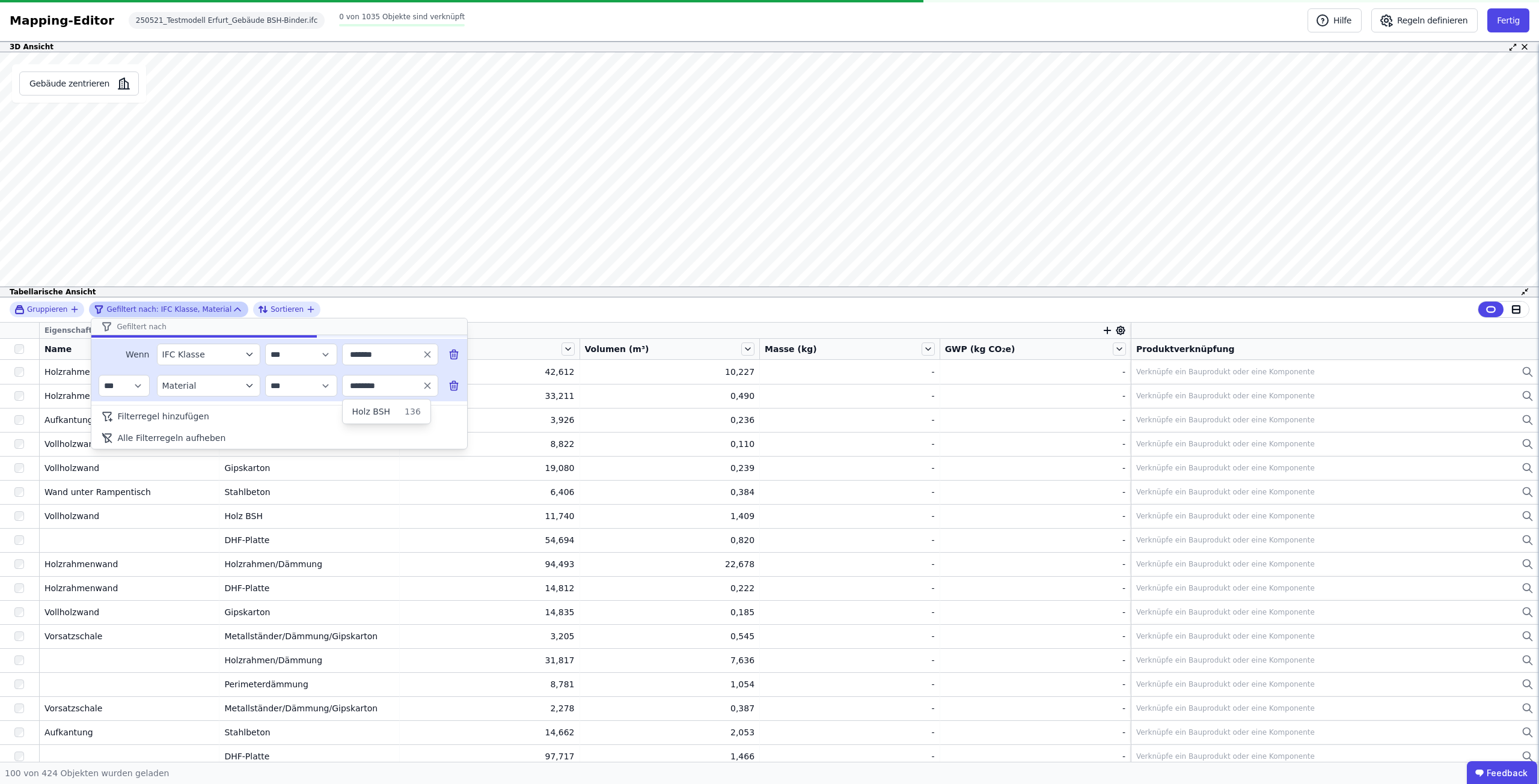
type input "********"
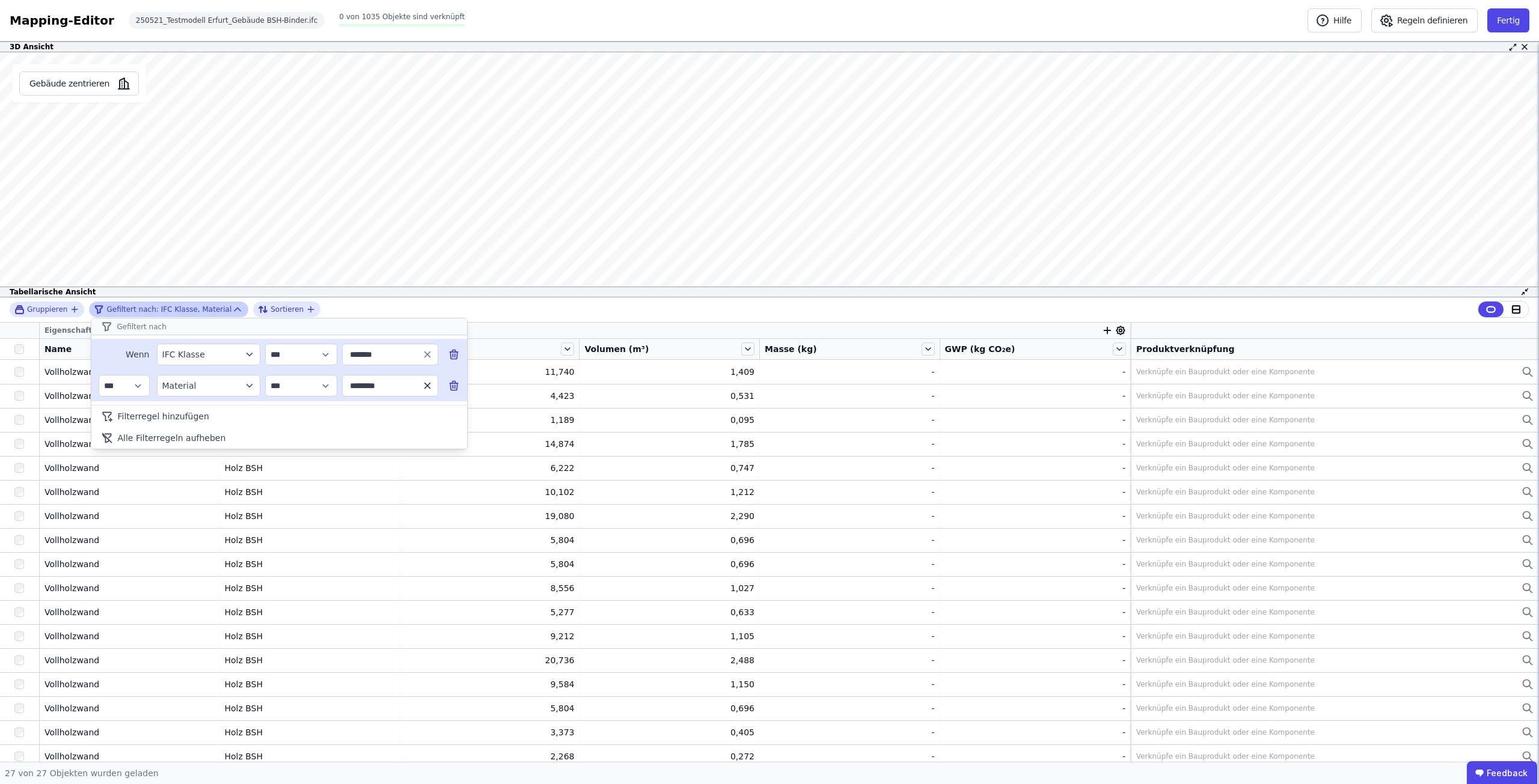
click at [425, 387] on icon "button" at bounding box center [427, 386] width 11 height 11
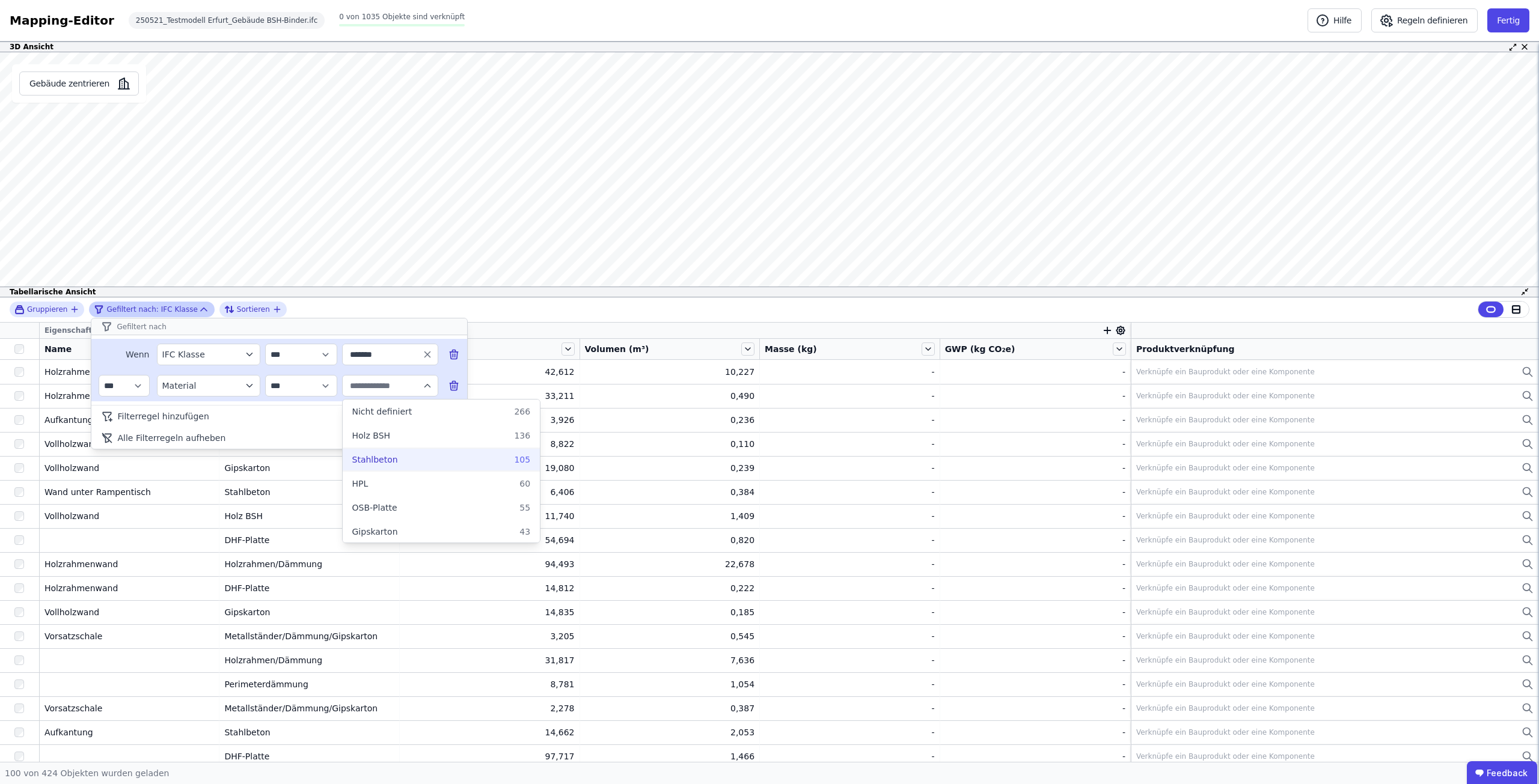
click at [377, 459] on span "Stahlbeton" at bounding box center [375, 460] width 46 height 12
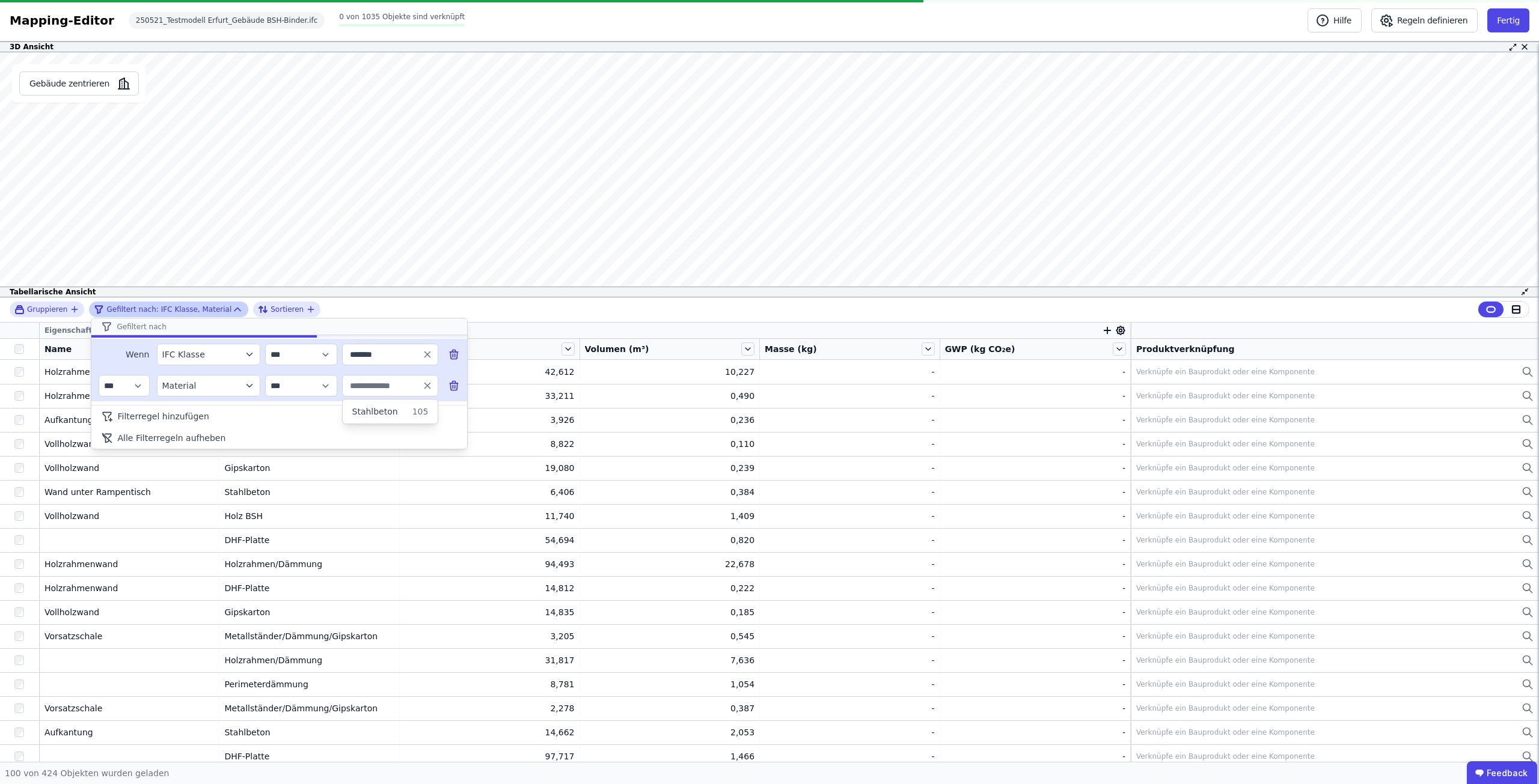
type input "**********"
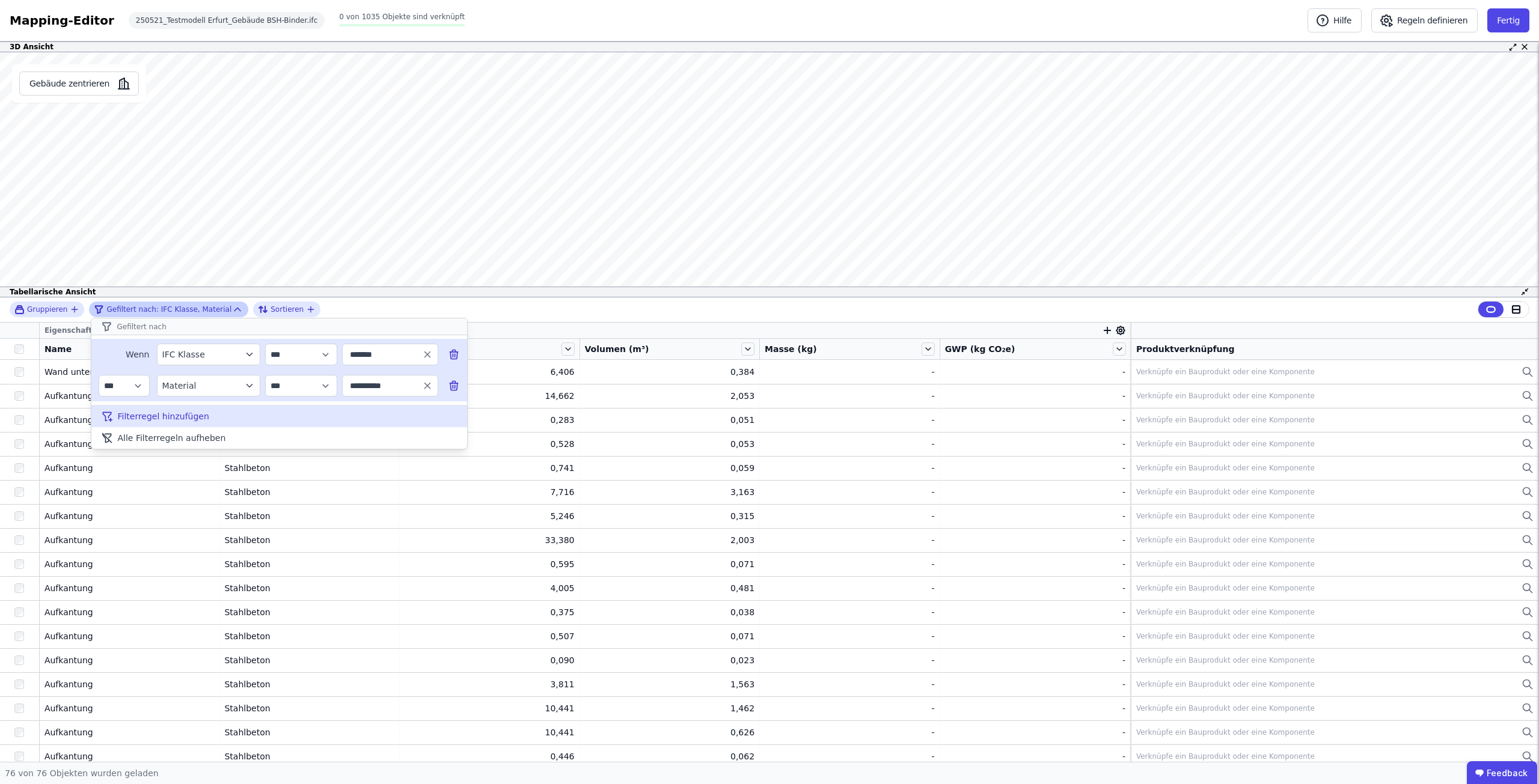
click at [252, 417] on div "Filterregel hinzufügen" at bounding box center [279, 416] width 376 height 22
click at [143, 416] on select "*** ****" at bounding box center [123, 417] width 51 height 22
click at [234, 422] on div "Eigenschaft suchen" at bounding box center [202, 417] width 80 height 12
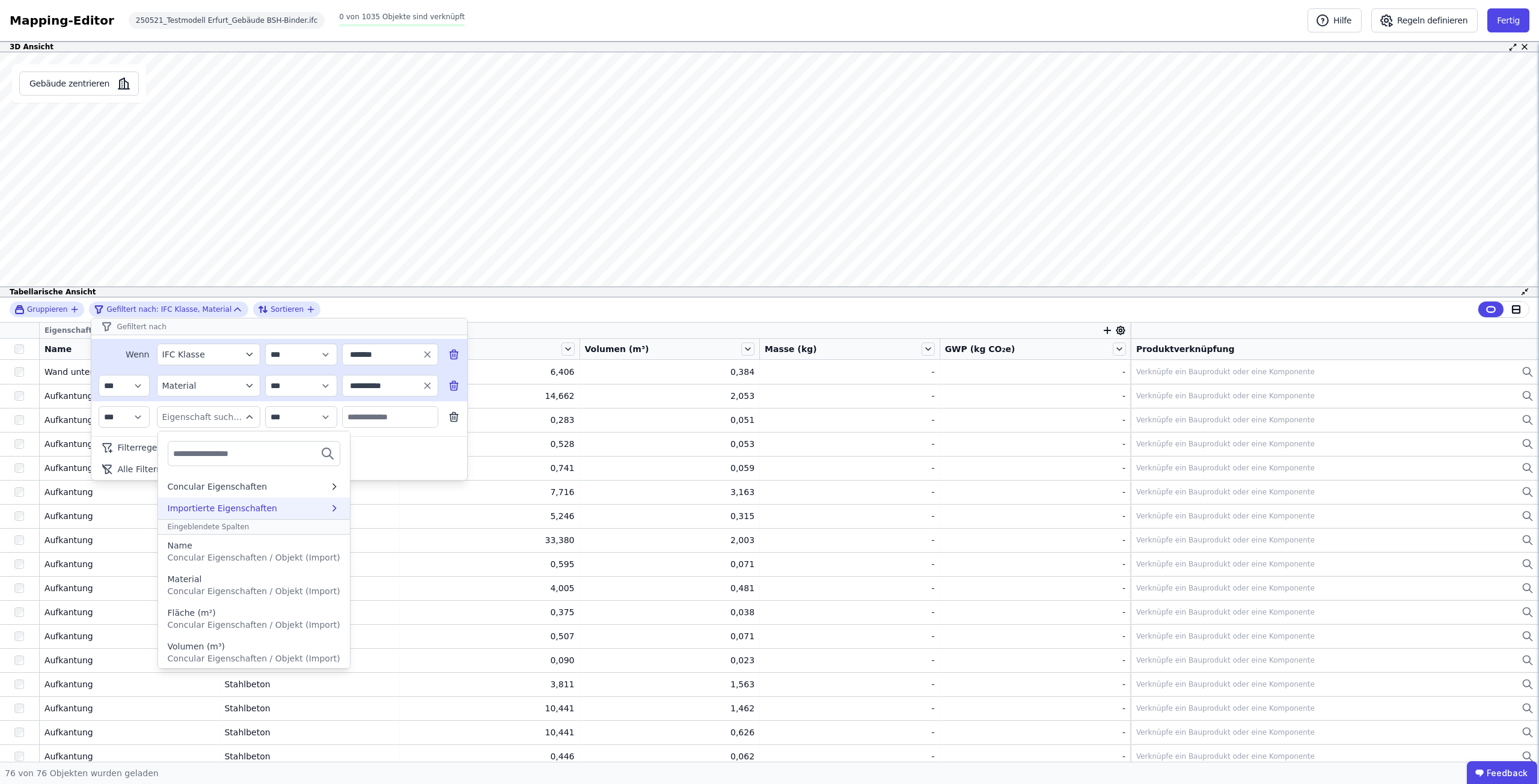
click at [319, 498] on div "Importierte Eigenschaften" at bounding box center [253, 508] width 192 height 22
click at [277, 533] on div "AllplanAttributes" at bounding box center [246, 532] width 156 height 12
click at [168, 482] on icon at bounding box center [169, 487] width 13 height 15
click at [171, 483] on icon at bounding box center [169, 487] width 13 height 15
click at [218, 505] on div "Importierte Eigenschaften" at bounding box center [223, 508] width 110 height 12
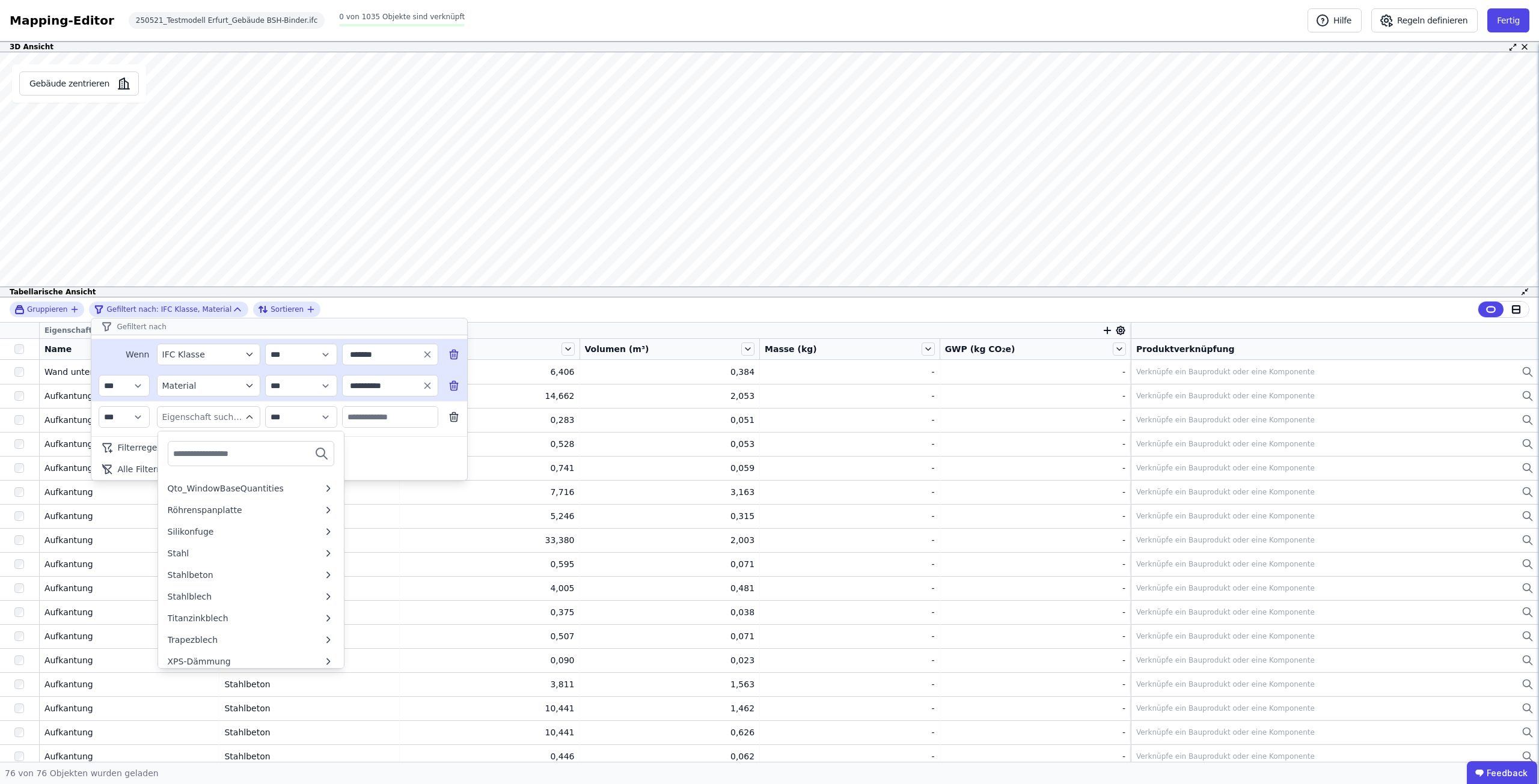
scroll to position [1280, 0]
click at [327, 571] on icon at bounding box center [327, 570] width 3 height 5
click at [171, 485] on icon at bounding box center [169, 487] width 13 height 15
click at [323, 532] on icon at bounding box center [328, 532] width 11 height 12
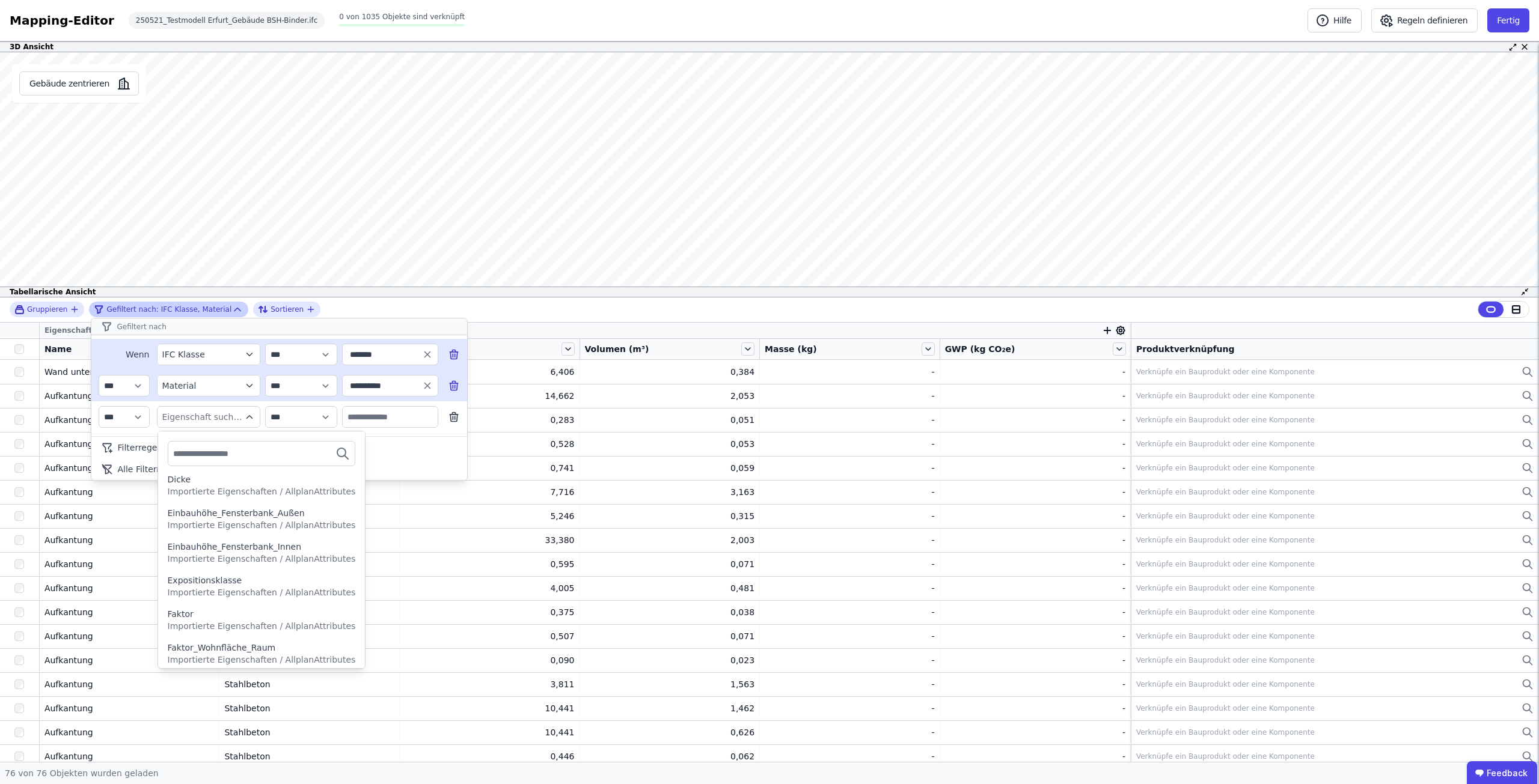
scroll to position [848, 0]
click at [275, 572] on div "Expositionsklasse" at bounding box center [262, 571] width 188 height 12
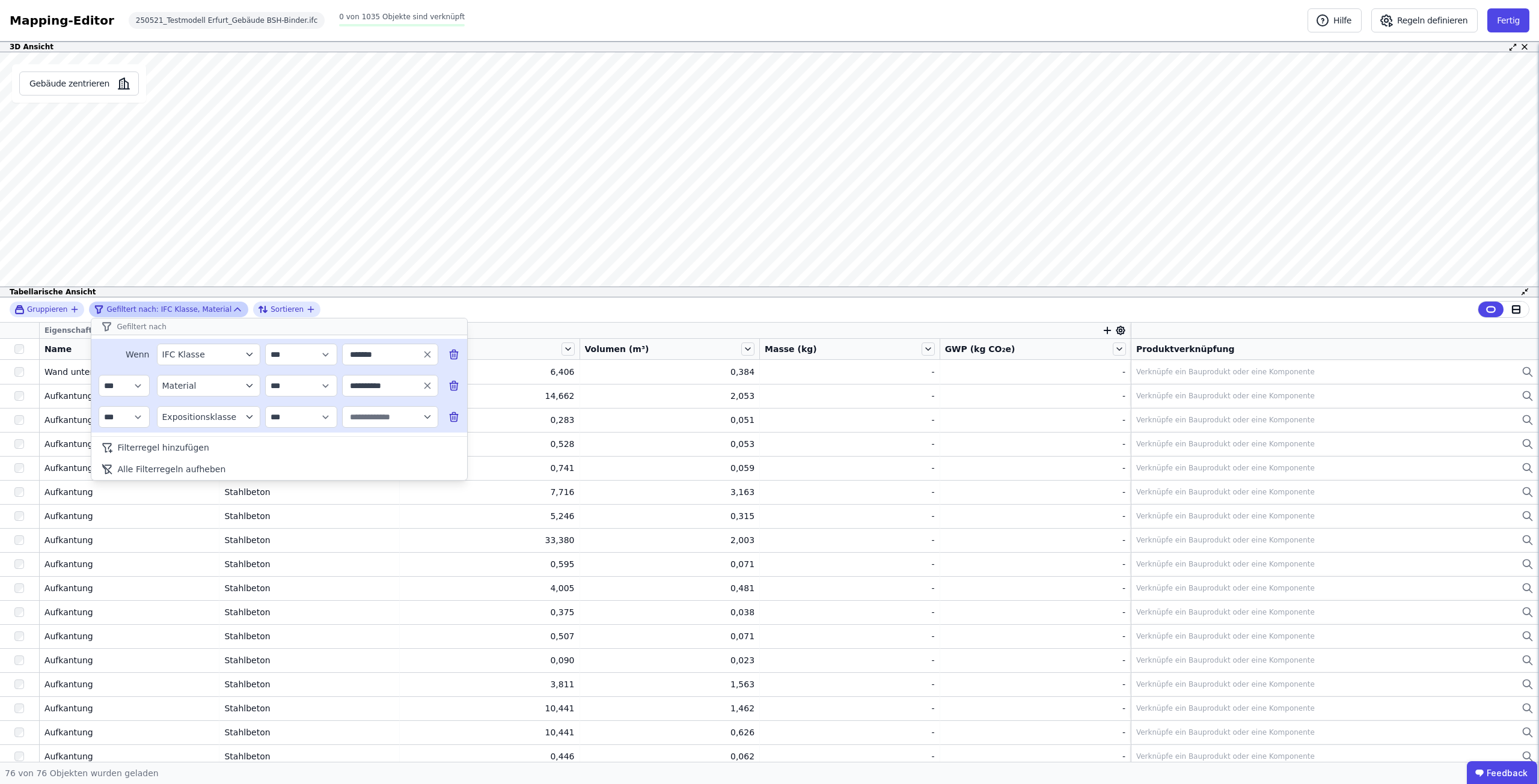
click at [425, 425] on div "button" at bounding box center [389, 417] width 85 height 22
click at [329, 414] on select "**********" at bounding box center [302, 417] width 72 height 22
click at [251, 408] on button "Expositionsklasse" at bounding box center [209, 417] width 103 height 22
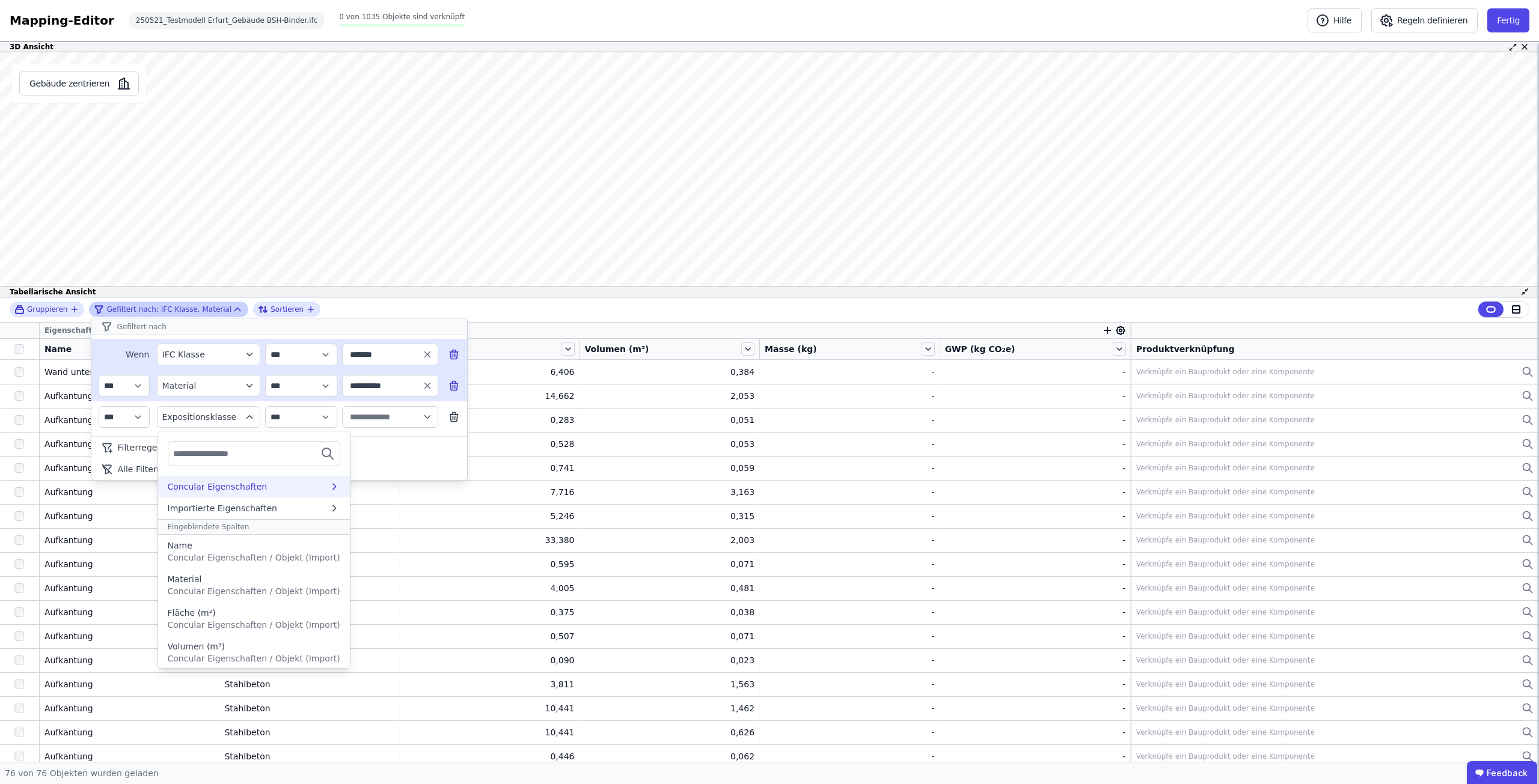
click at [326, 503] on div "Importierte Eigenschaften" at bounding box center [253, 508] width 192 height 22
click at [297, 532] on div "AllplanAttributes" at bounding box center [246, 532] width 156 height 12
click at [266, 565] on span "Importierte Eigenschaften / AllplanAttributes" at bounding box center [262, 564] width 188 height 9
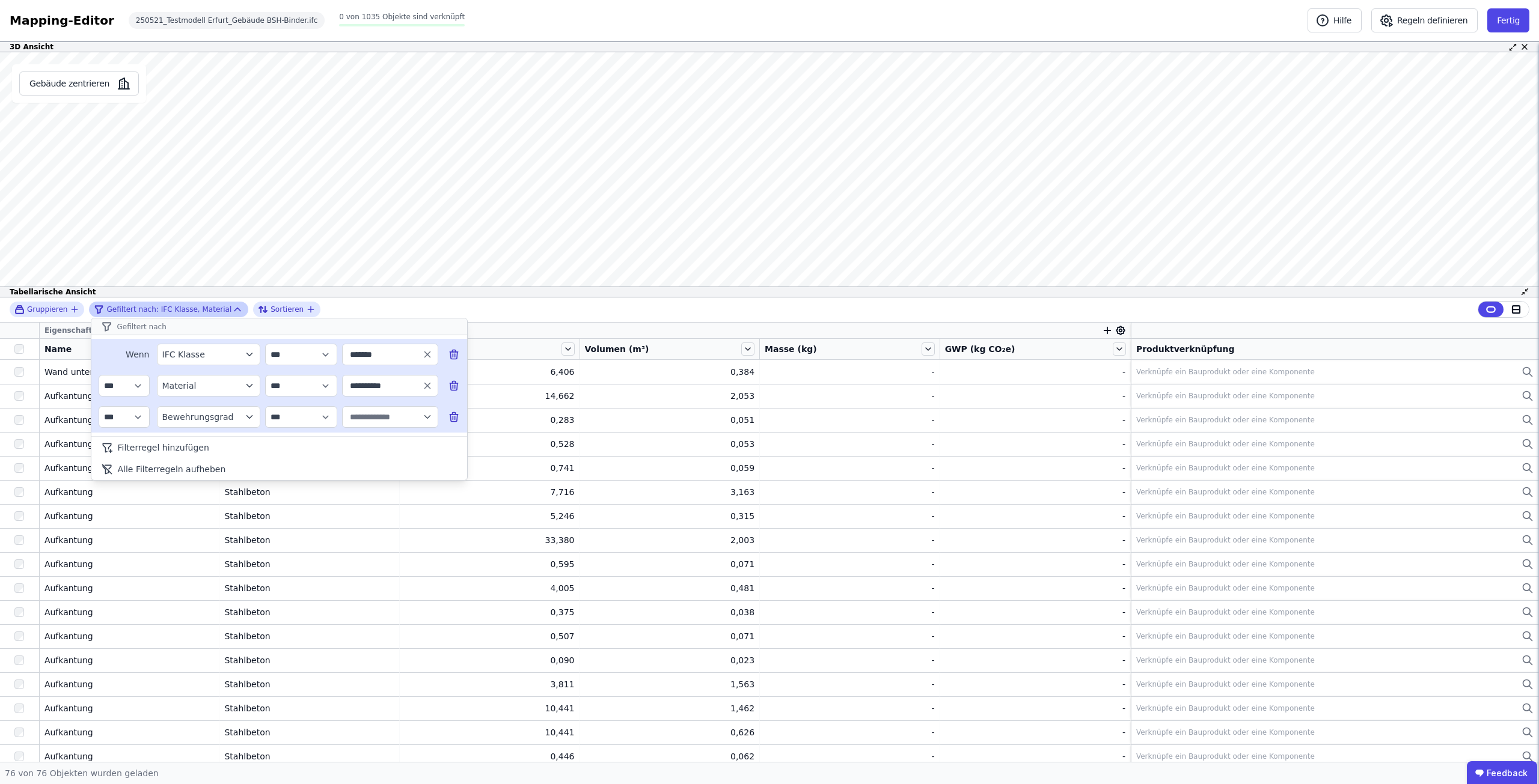
click at [425, 413] on icon "button" at bounding box center [427, 417] width 11 height 11
click at [328, 415] on select "**********" at bounding box center [302, 417] width 72 height 22
click at [258, 414] on button "Bewehrungsgrad" at bounding box center [209, 417] width 103 height 22
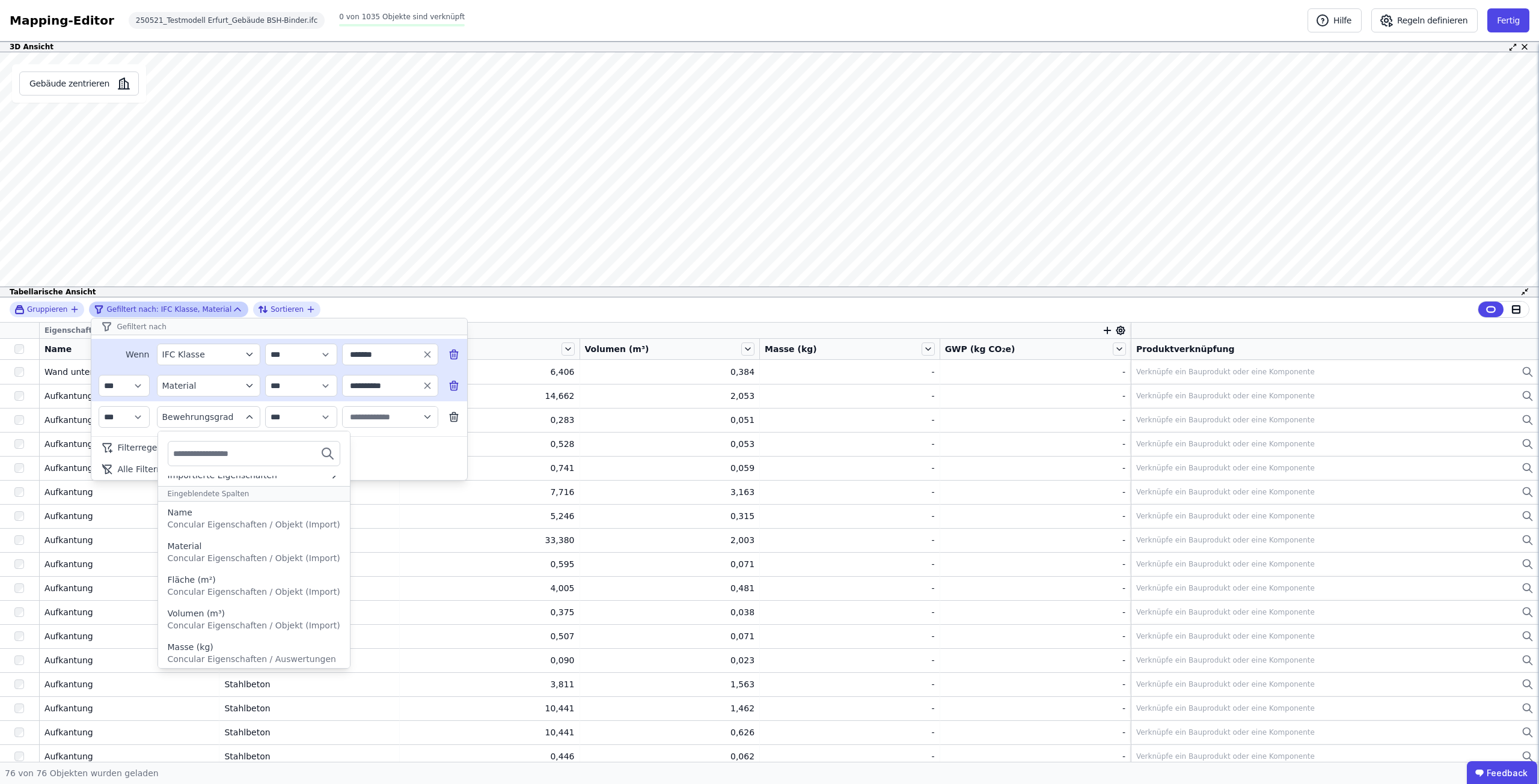
scroll to position [0, 0]
click at [264, 509] on div "Importierte Eigenschaften" at bounding box center [223, 508] width 110 height 12
click at [299, 532] on div "AllplanAttributes" at bounding box center [246, 532] width 156 height 12
click at [252, 450] on input "text" at bounding box center [217, 453] width 89 height 22
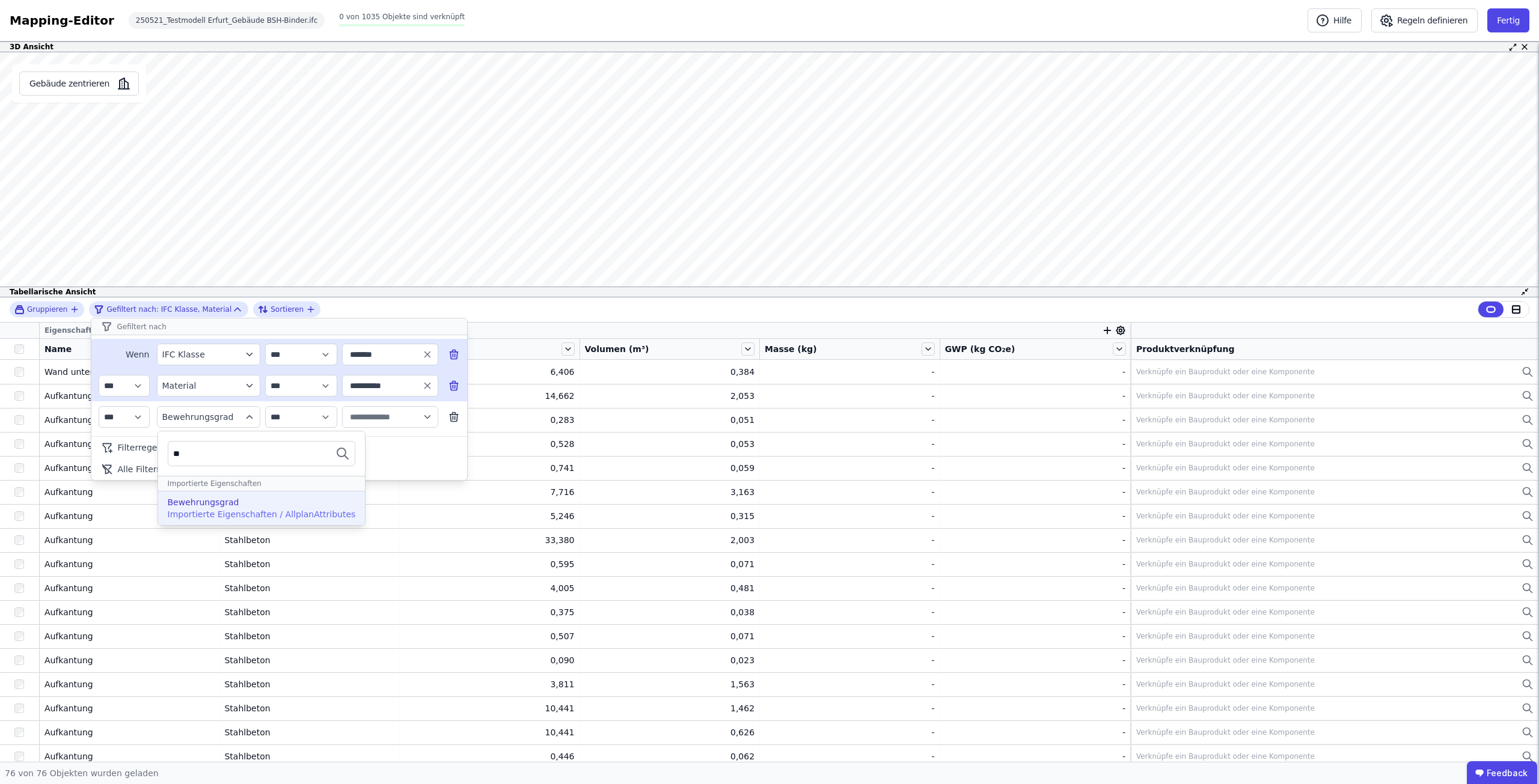
type input "*"
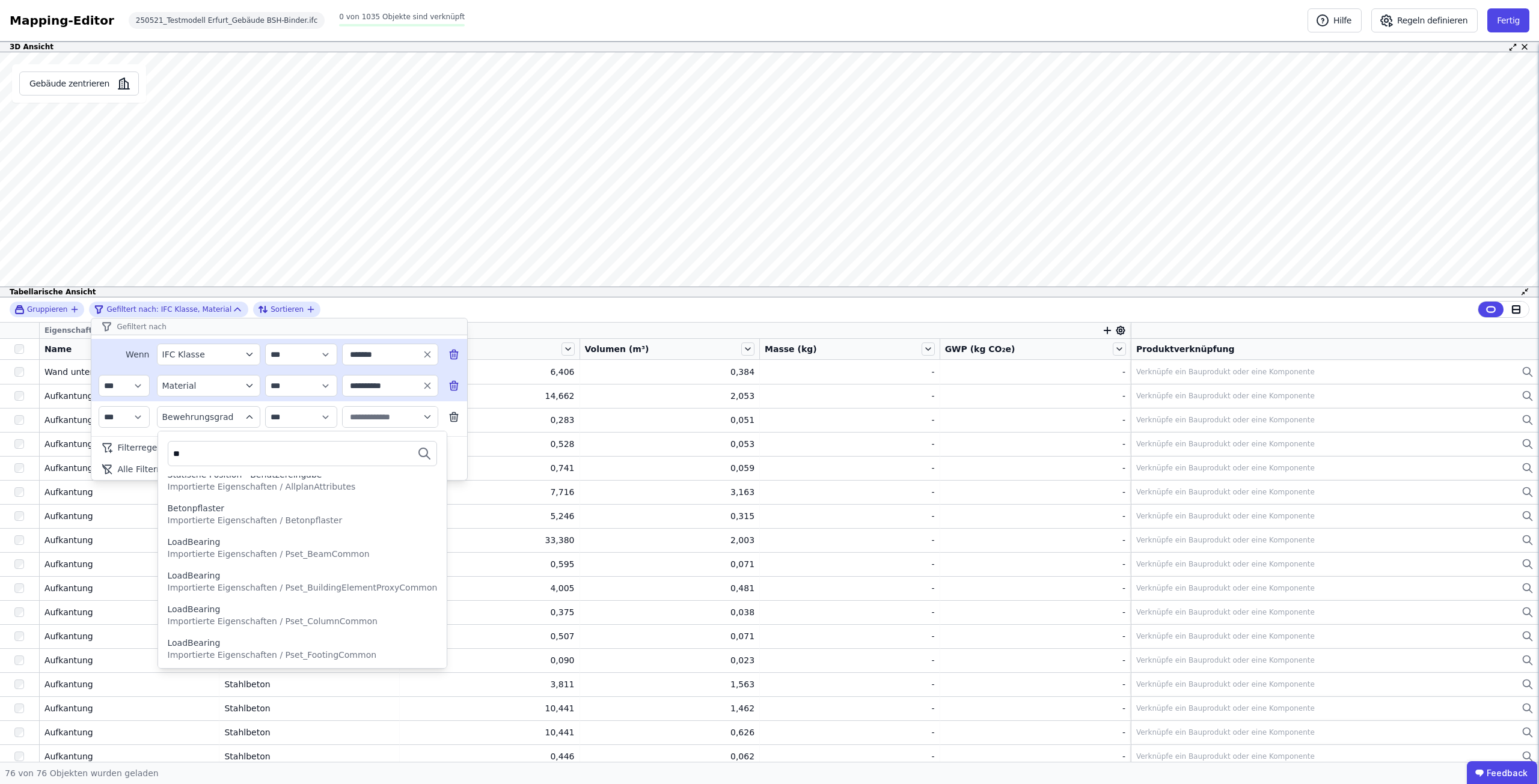
scroll to position [166, 0]
type input "*"
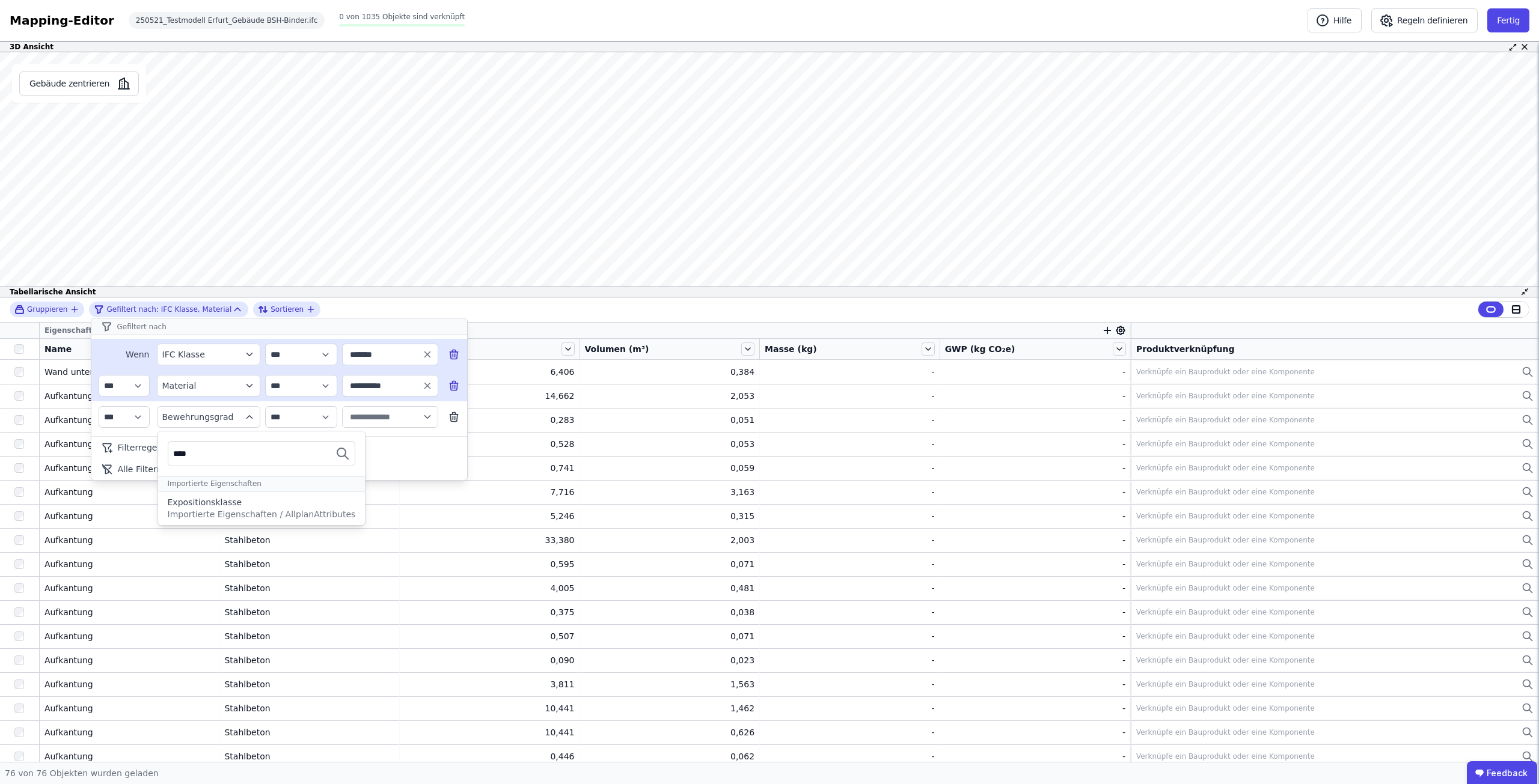
scroll to position [0, 0]
type input "****"
click at [286, 515] on span "Importierte Eigenschaften / AllplanAttributes" at bounding box center [262, 514] width 188 height 9
click at [424, 420] on icon "button" at bounding box center [427, 417] width 11 height 11
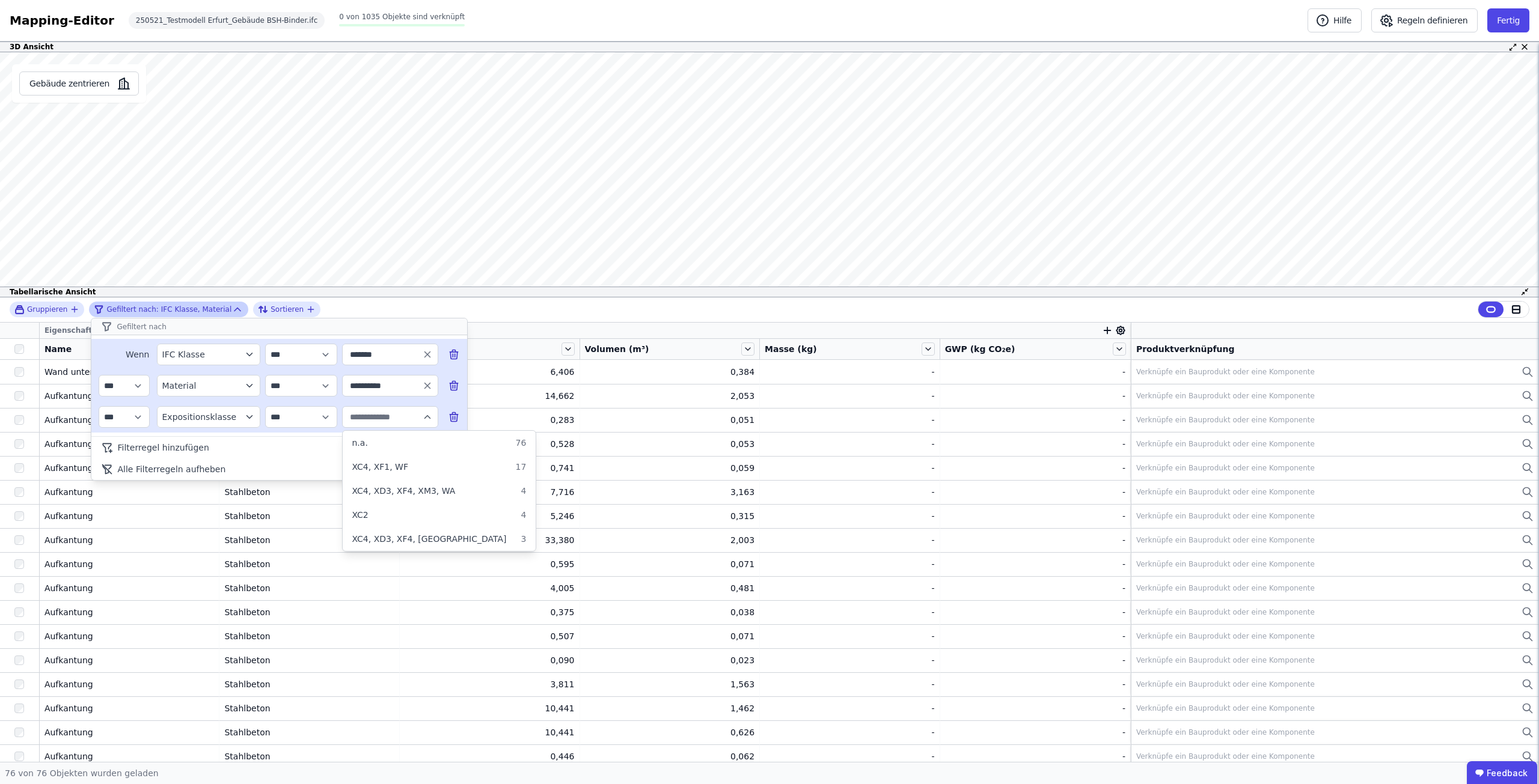
click at [429, 415] on icon "button" at bounding box center [427, 417] width 11 height 11
click at [391, 408] on input "text" at bounding box center [384, 417] width 74 height 22
type input "*****"
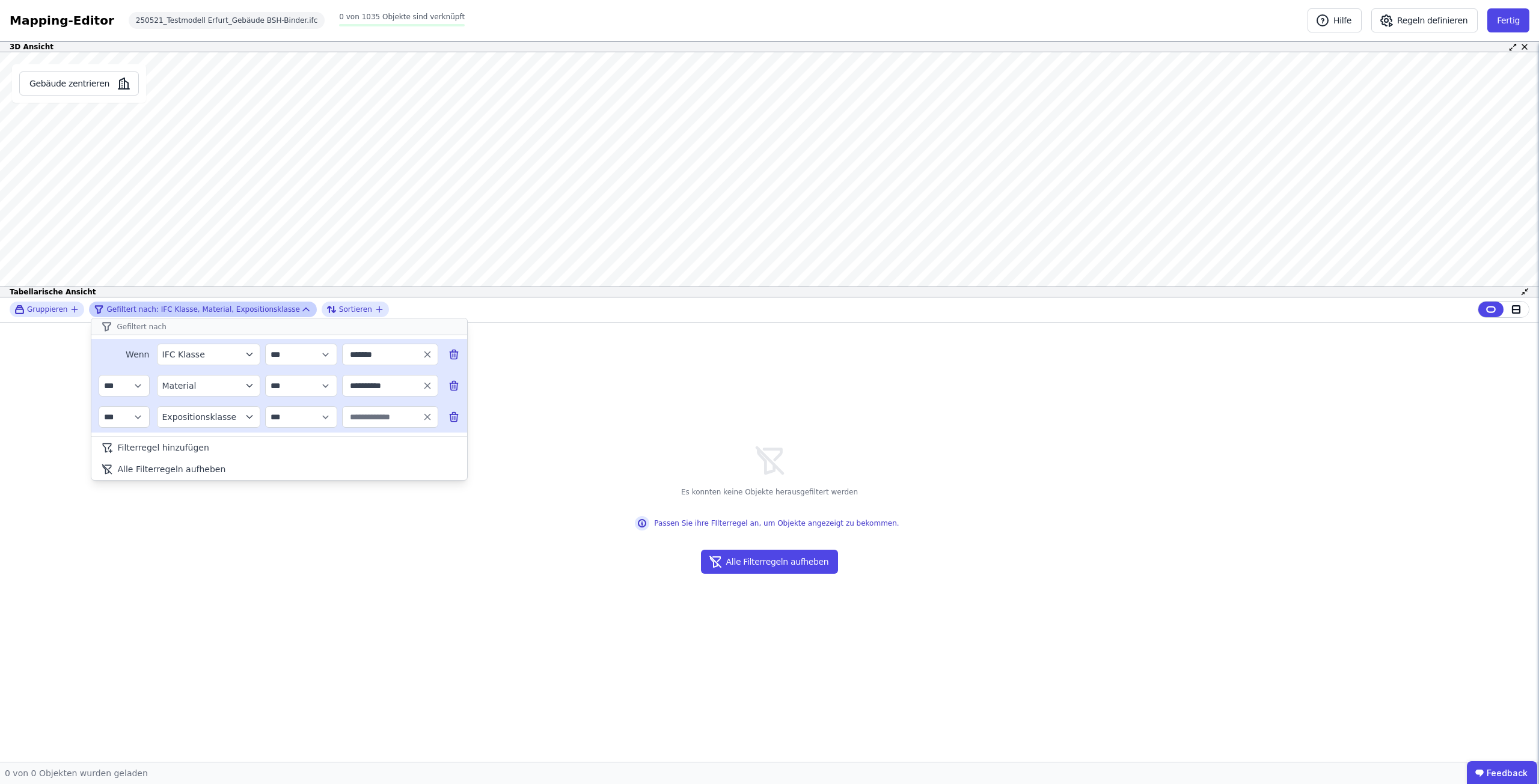
click at [392, 412] on input "text" at bounding box center [384, 417] width 74 height 22
type input "*"
click at [253, 414] on icon "filter_by" at bounding box center [249, 417] width 11 height 11
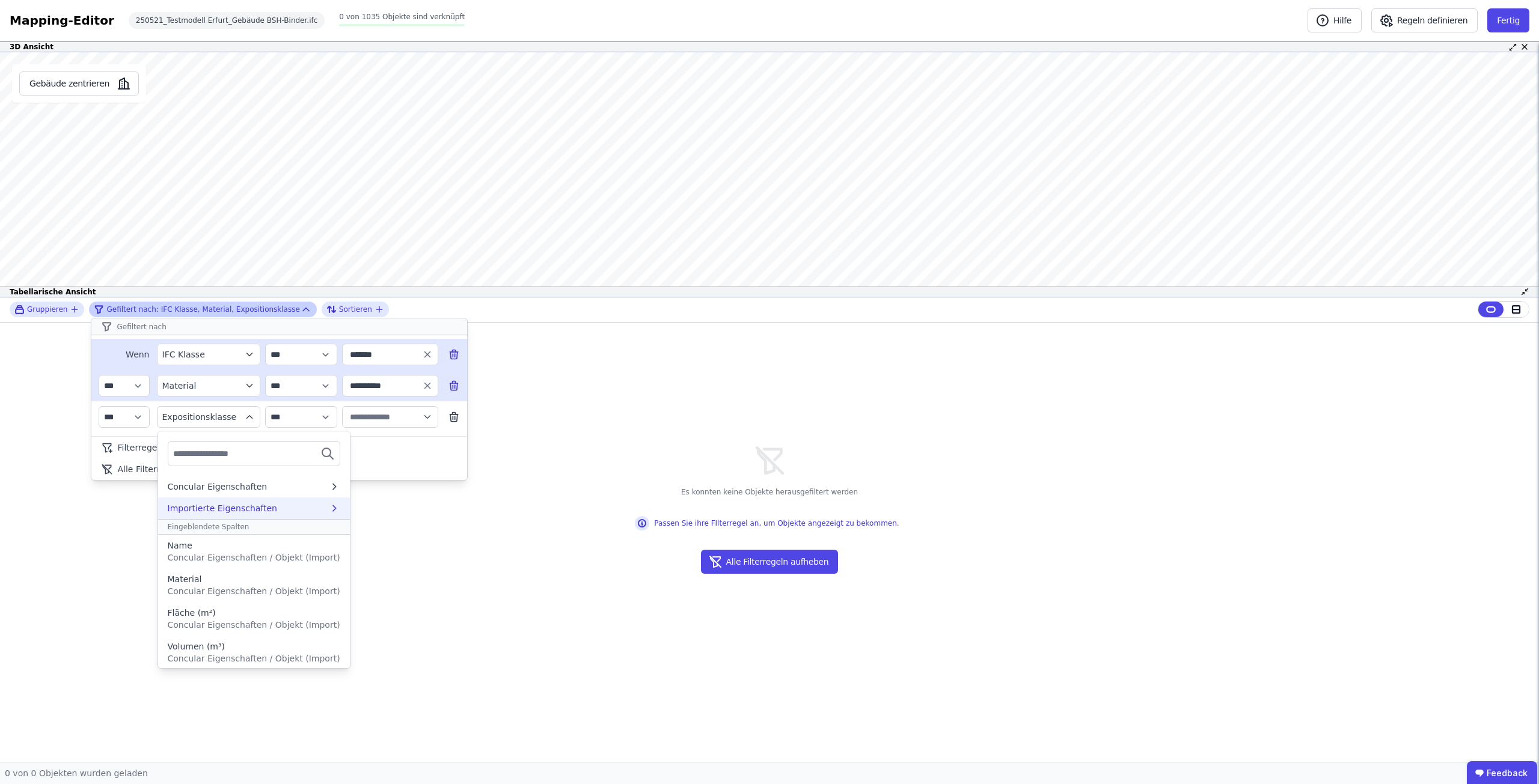
click at [247, 503] on div "Importierte Eigenschaften" at bounding box center [223, 508] width 110 height 12
click at [284, 526] on div "AllplanAttributes" at bounding box center [246, 532] width 156 height 12
click at [262, 453] on input "text" at bounding box center [217, 453] width 89 height 22
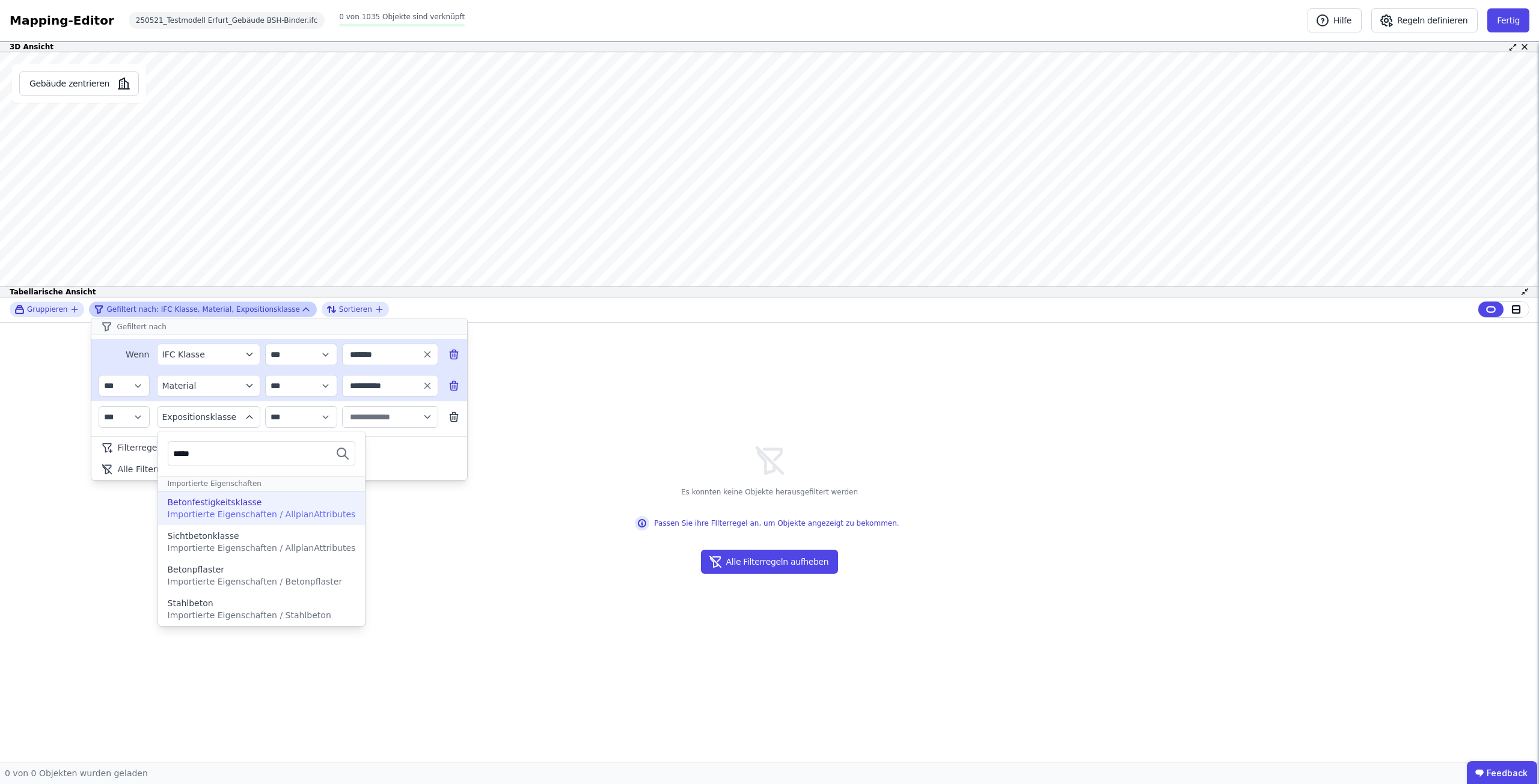
type input "*****"
click at [253, 500] on div "Betonfestigkeitsklasse" at bounding box center [262, 502] width 188 height 12
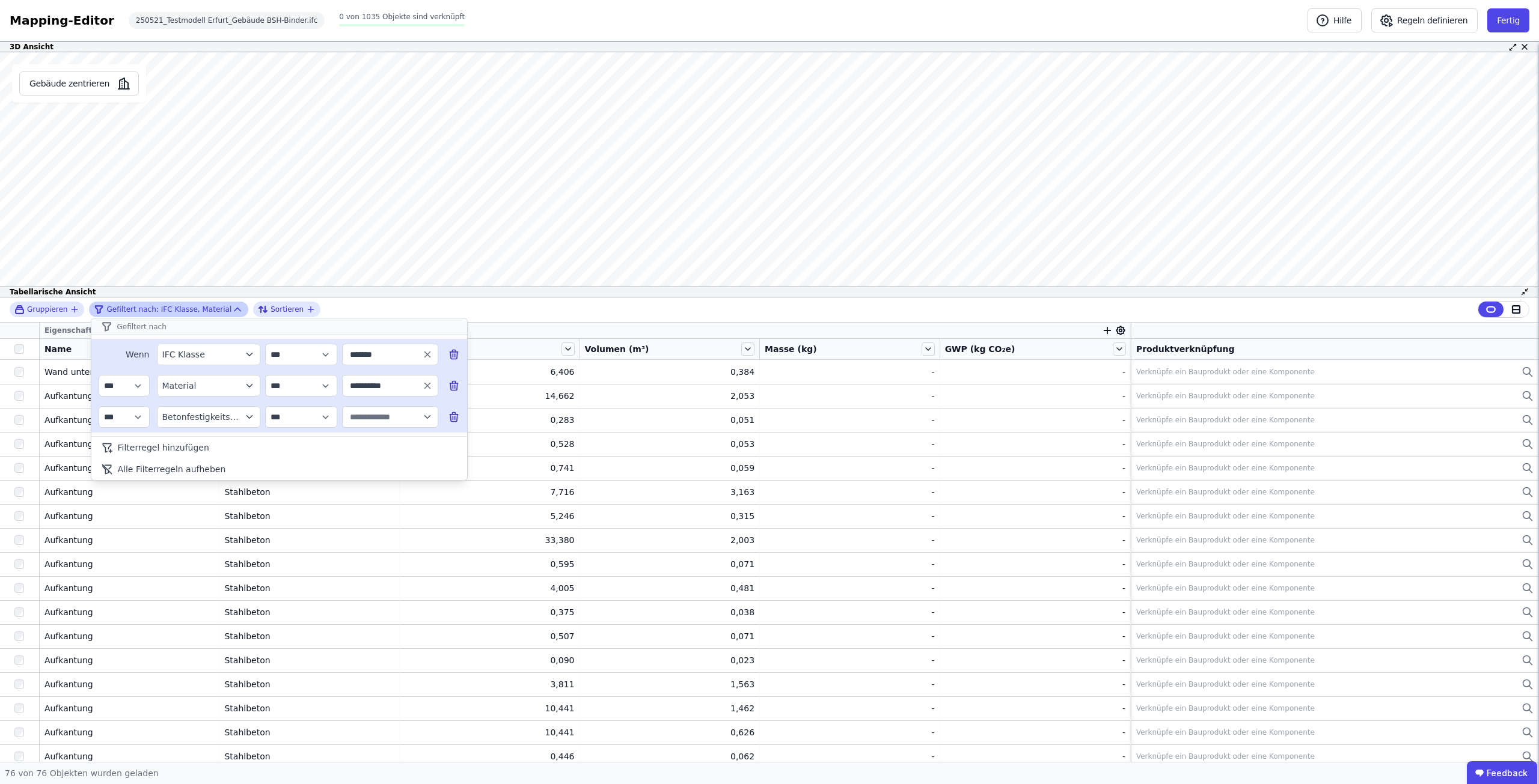
click at [425, 416] on icon "button" at bounding box center [427, 417] width 5 height 3
click at [384, 441] on div "79" at bounding box center [396, 443] width 25 height 12
type input "*******"
click at [425, 385] on icon "button" at bounding box center [427, 386] width 11 height 11
type input "*"
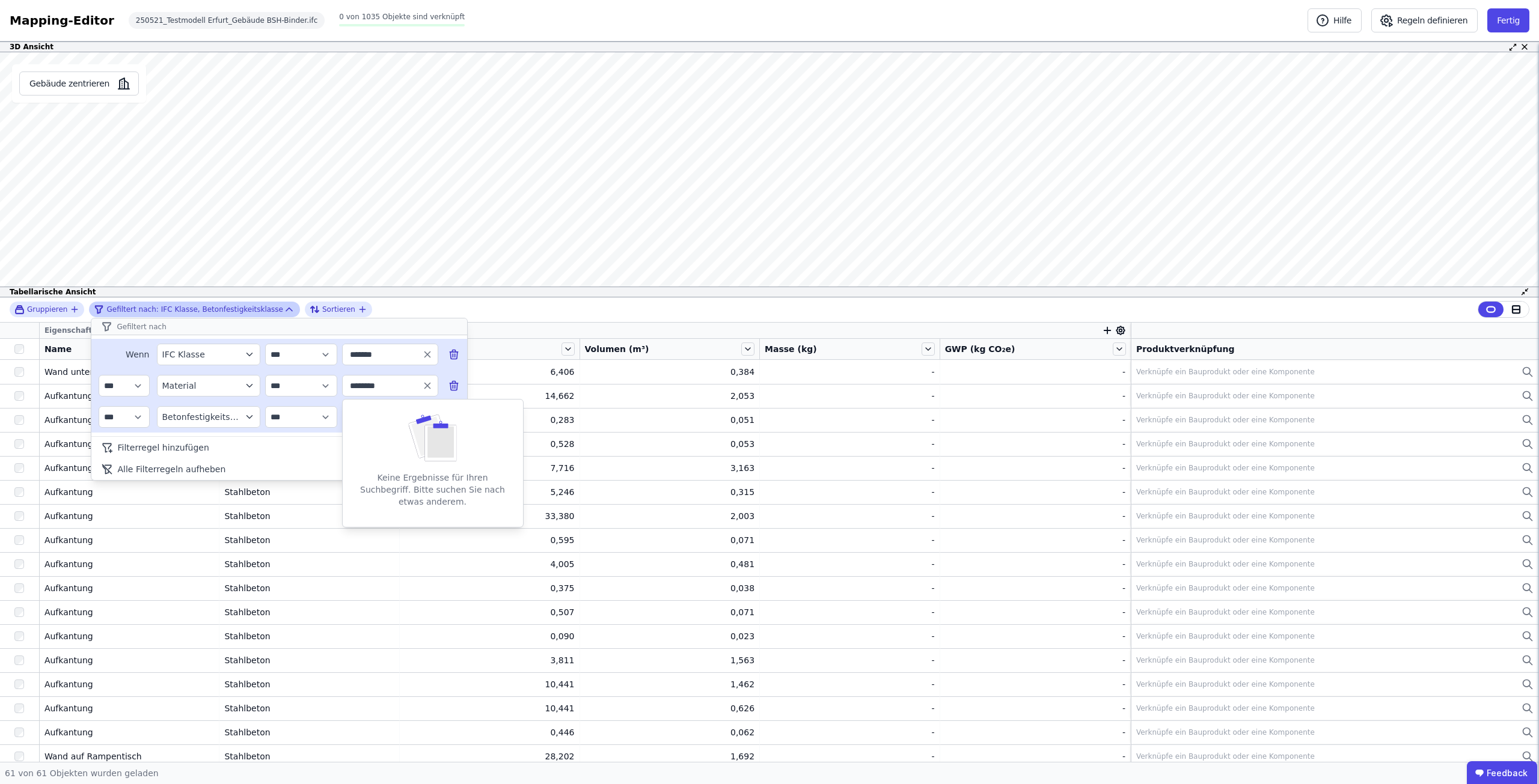
drag, startPoint x: 387, startPoint y: 386, endPoint x: 325, endPoint y: 386, distance: 62.0
click at [325, 386] on div "**********" at bounding box center [279, 386] width 376 height 31
type input "**********"
click at [398, 409] on div "105" at bounding box center [414, 412] width 31 height 12
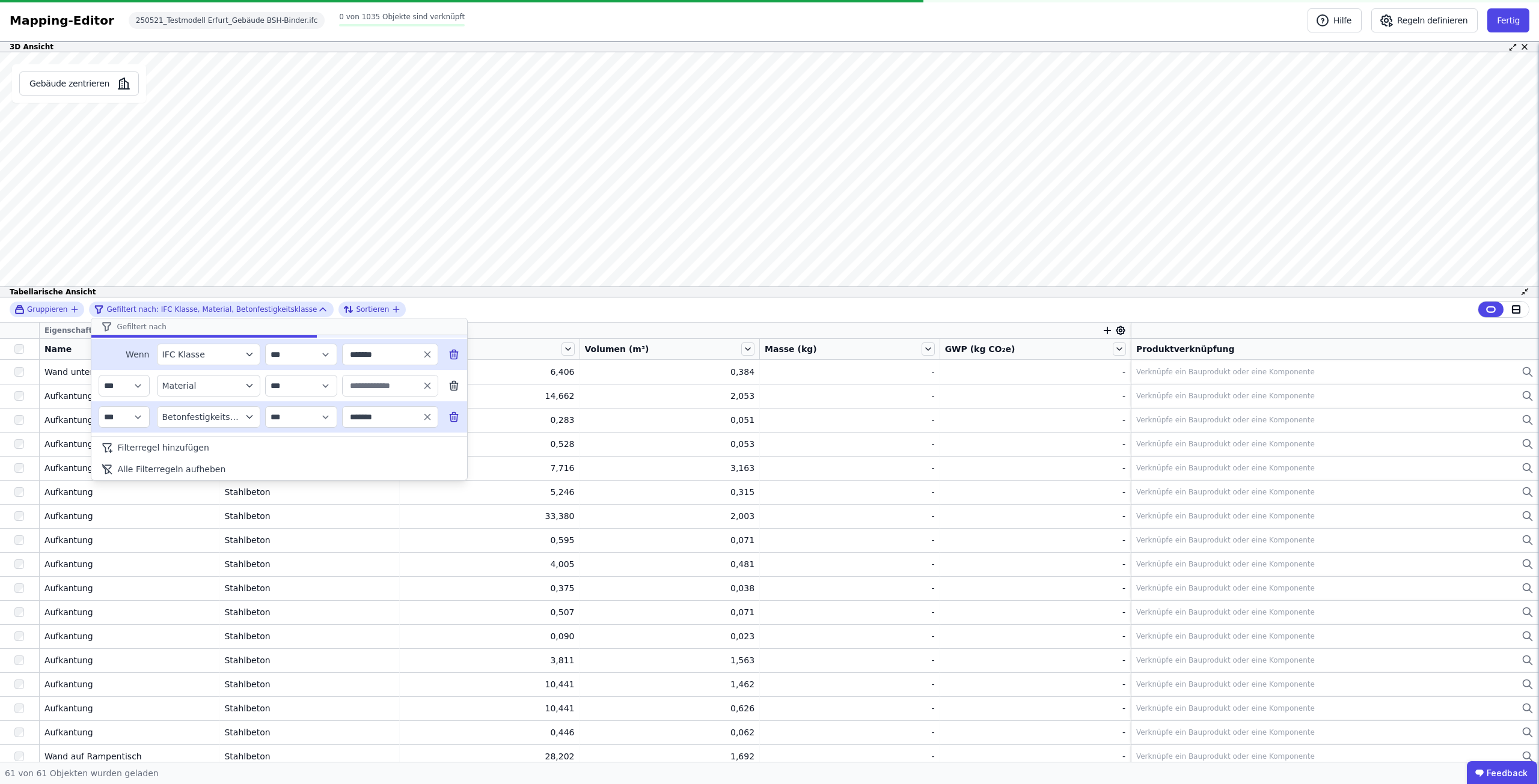
type input "**********"
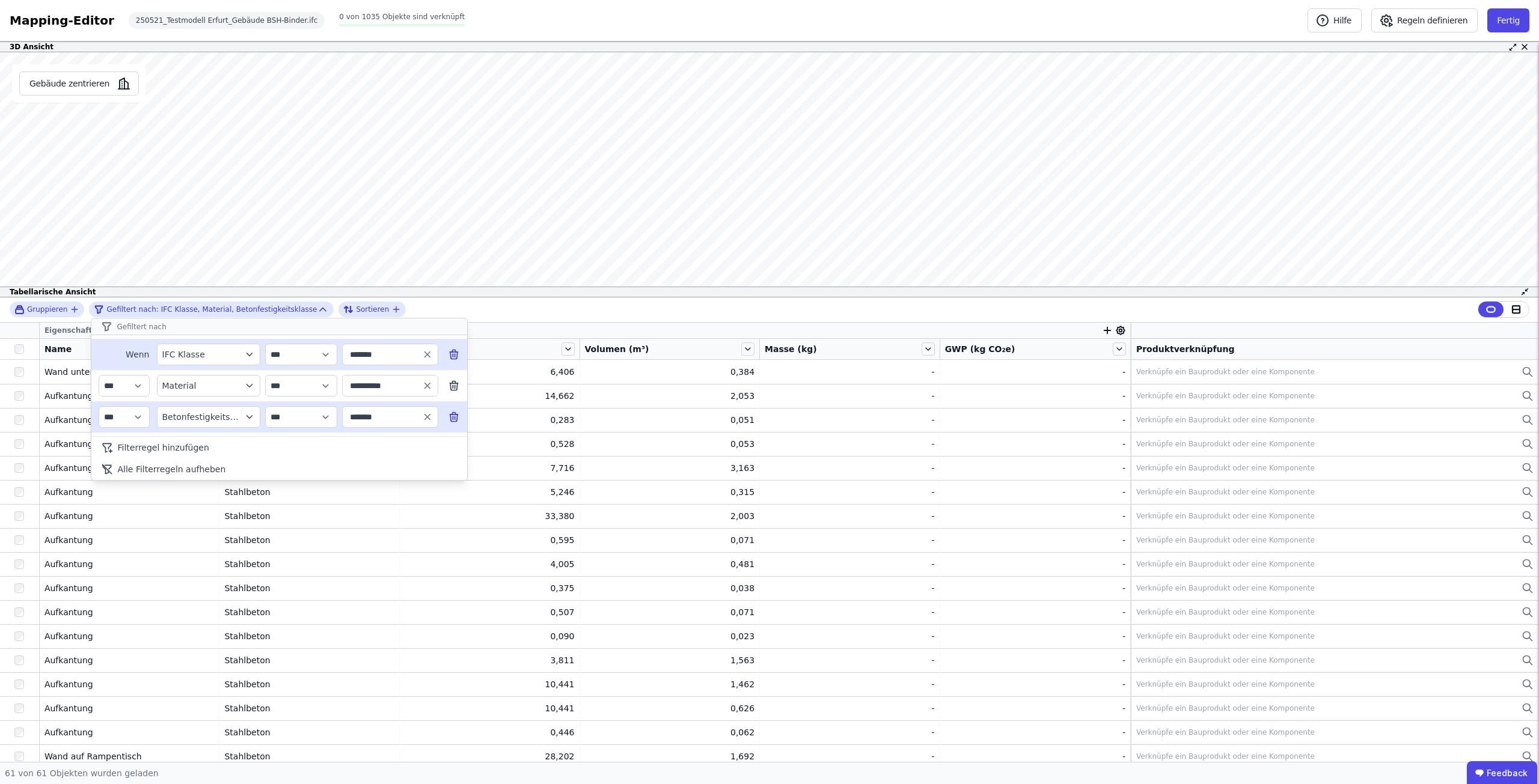
click at [476, 301] on div "**********" at bounding box center [770, 309] width 1539 height 25
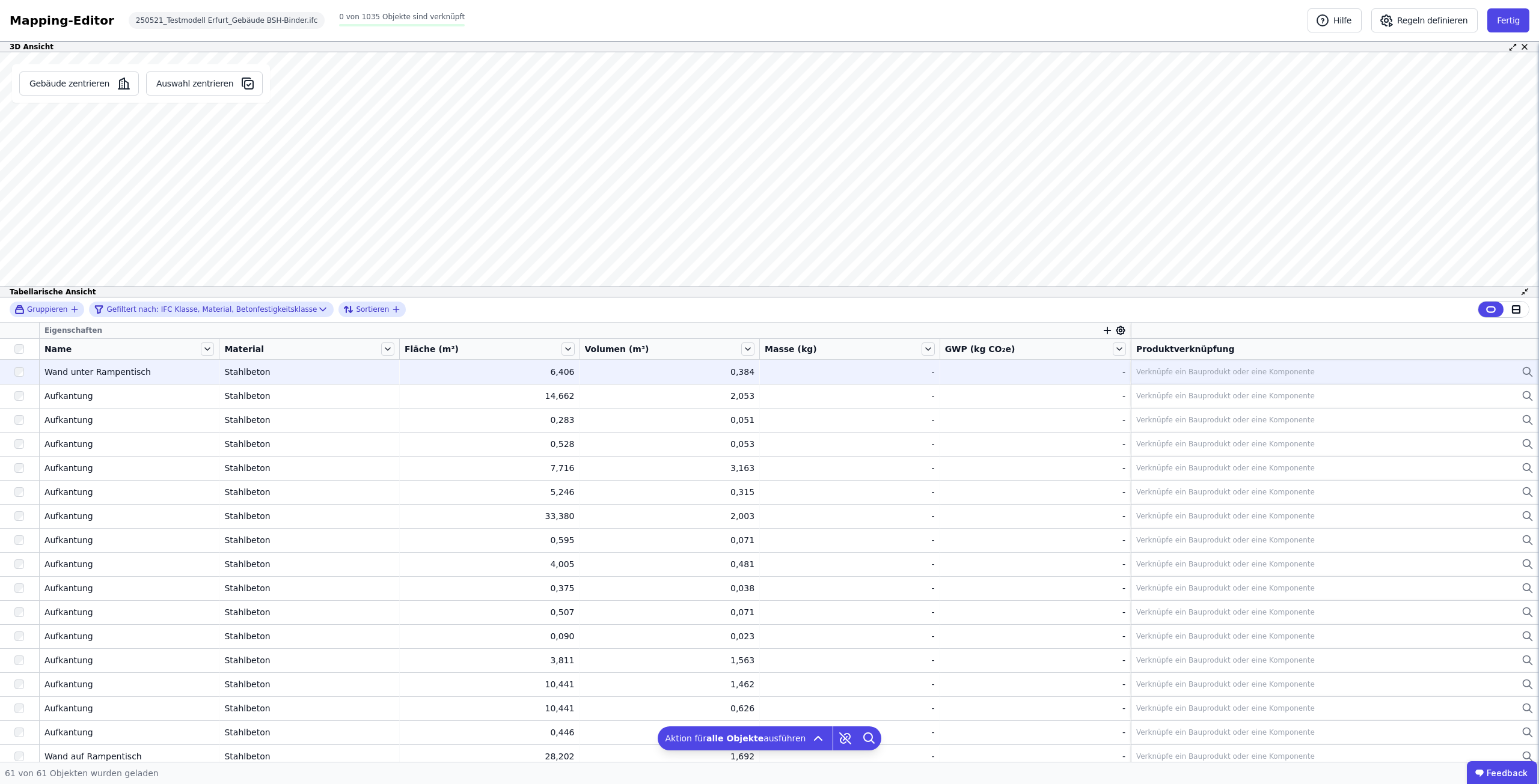
click at [1521, 372] on icon at bounding box center [1527, 371] width 12 height 15
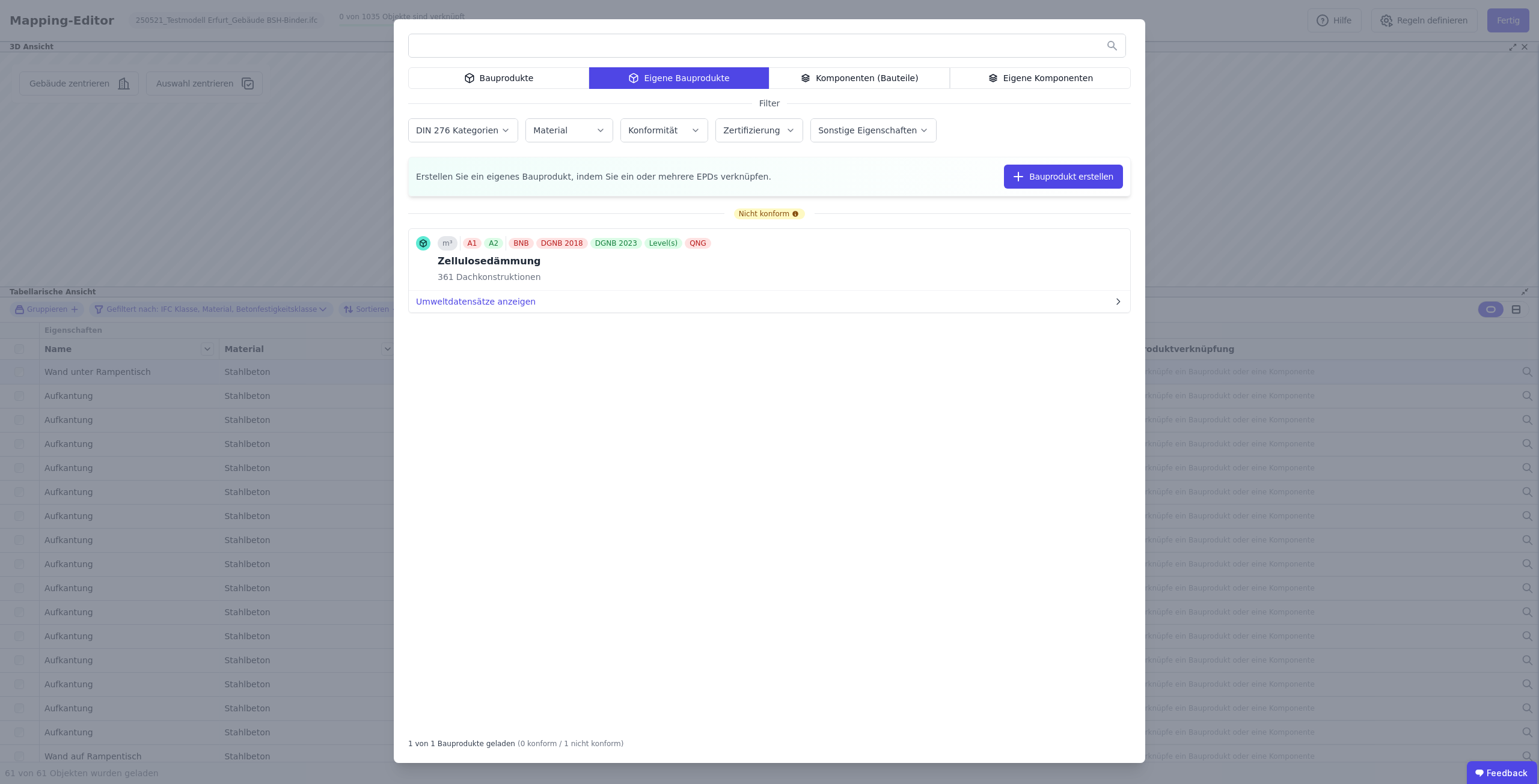
click at [550, 87] on div "Bauprodukte" at bounding box center [499, 78] width 181 height 22
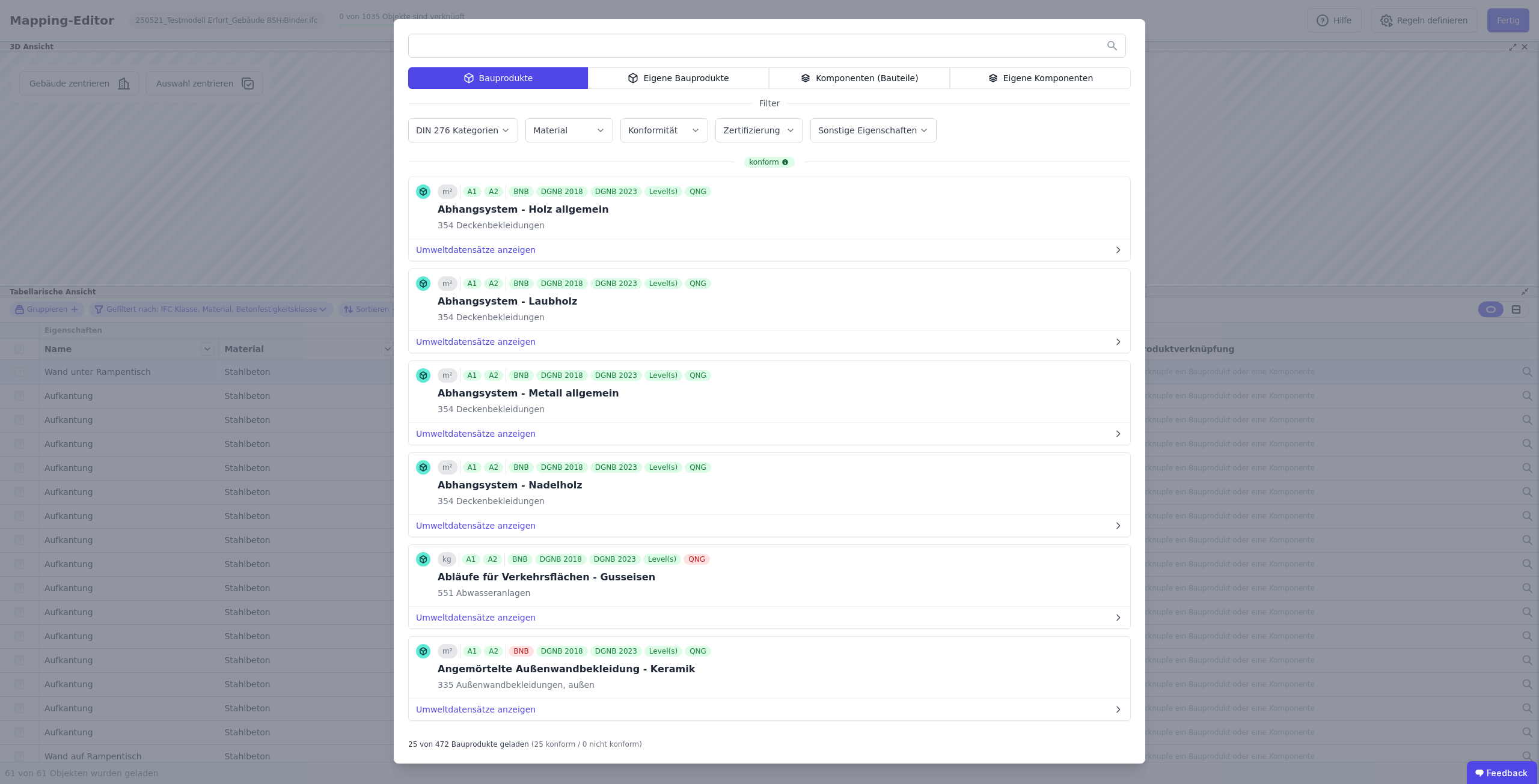
click at [614, 58] on div at bounding box center [770, 47] width 722 height 28
click at [615, 51] on input "text" at bounding box center [766, 45] width 716 height 22
type input "**********"
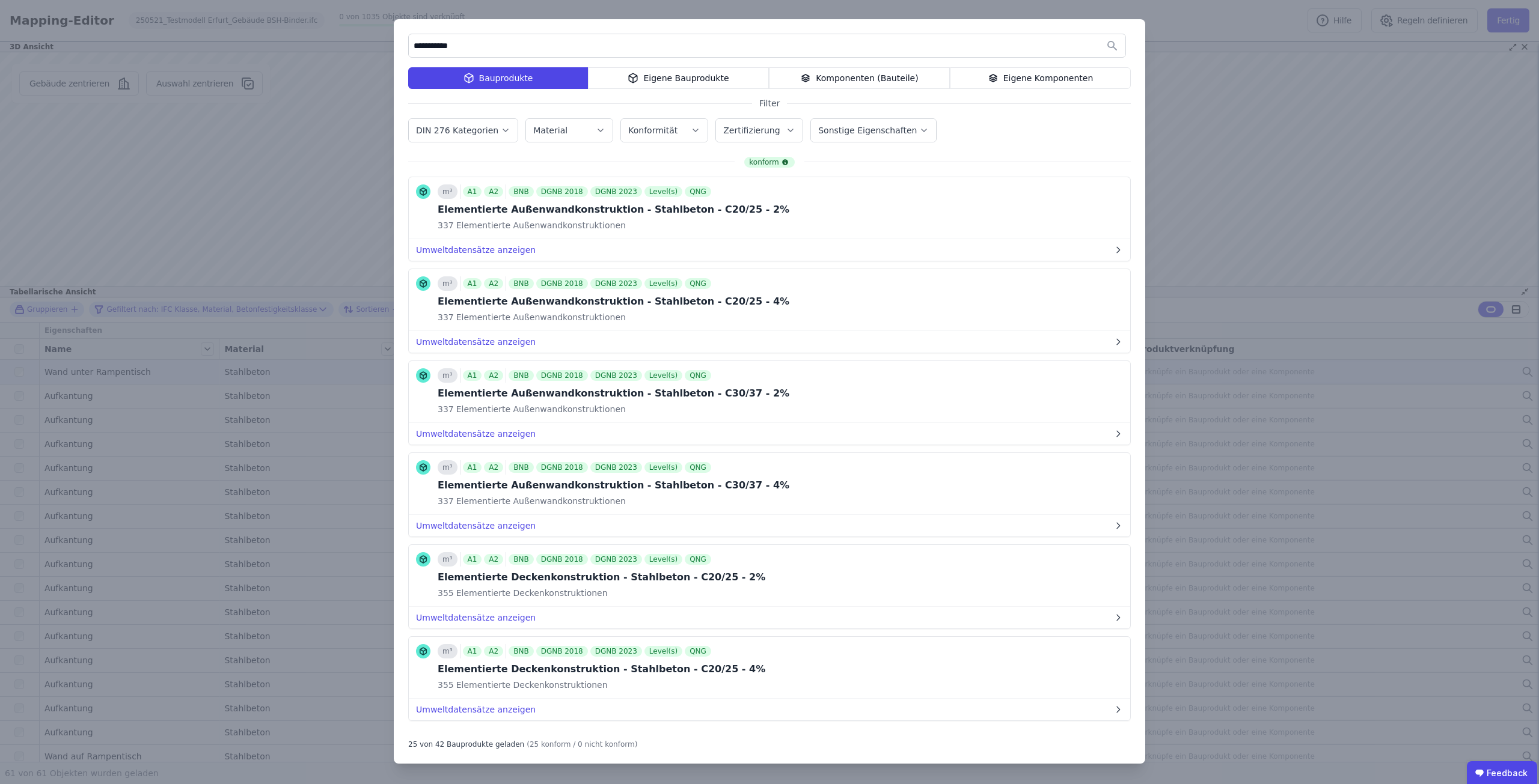
drag, startPoint x: 647, startPoint y: 23, endPoint x: 987, endPoint y: 36, distance: 340.2
click at [988, 34] on div "**********" at bounding box center [770, 391] width 751 height 744
click at [1092, 208] on icon at bounding box center [1097, 208] width 11 height 15
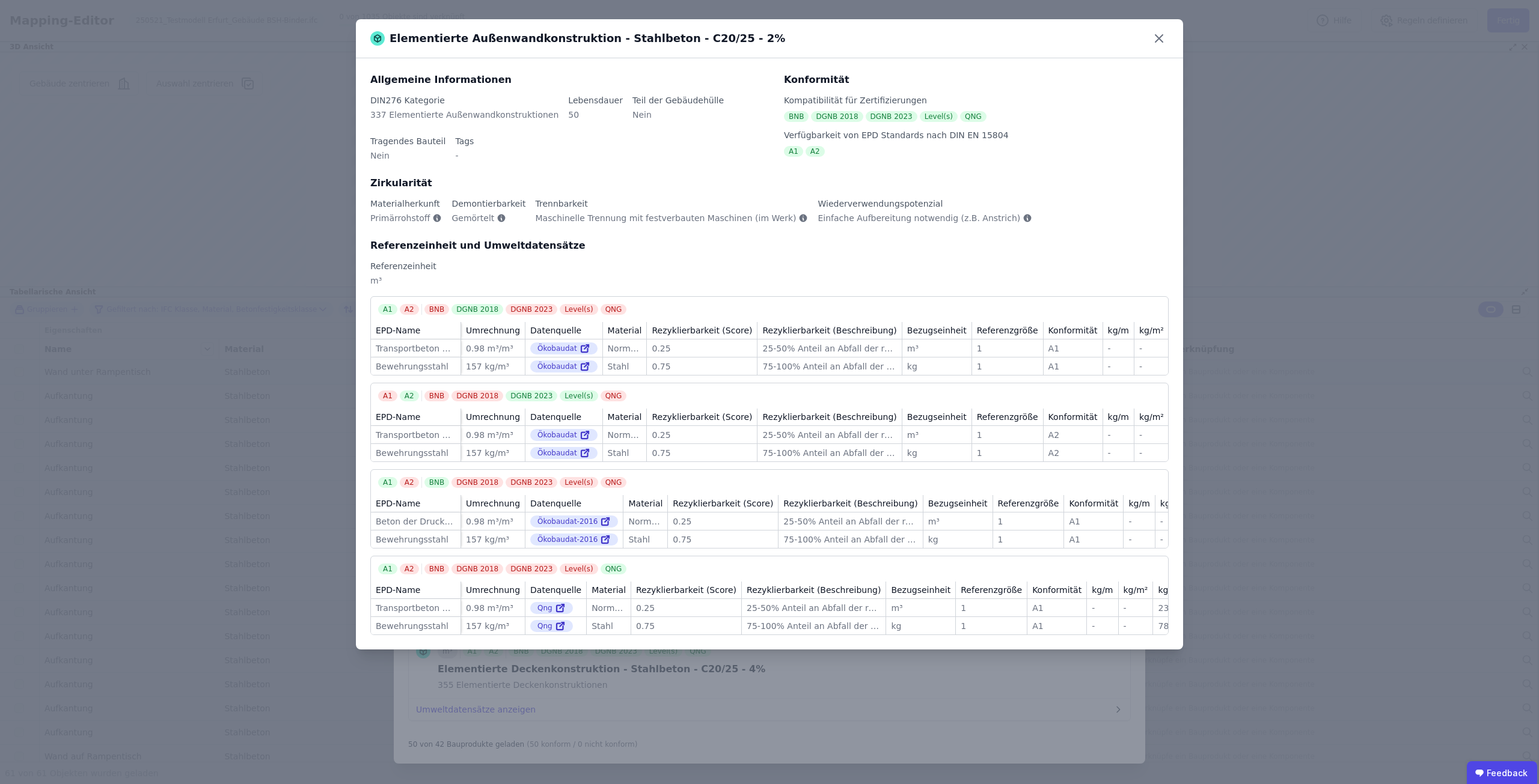
click at [674, 349] on div "0.25" at bounding box center [701, 349] width 100 height 12
click at [1161, 43] on icon at bounding box center [1159, 38] width 19 height 19
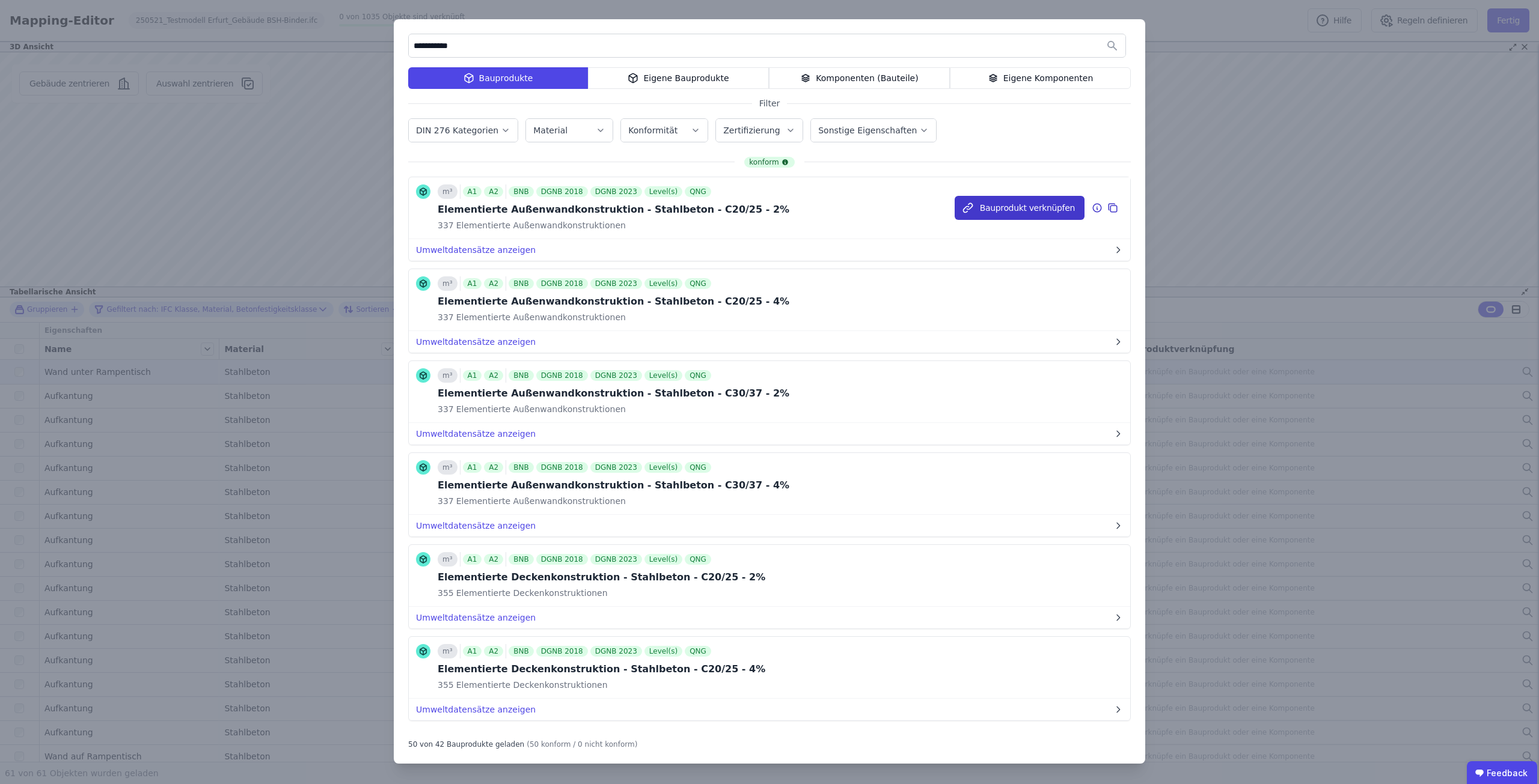
click at [1026, 211] on button "Bauprodukt verknüpfen" at bounding box center [1019, 208] width 130 height 24
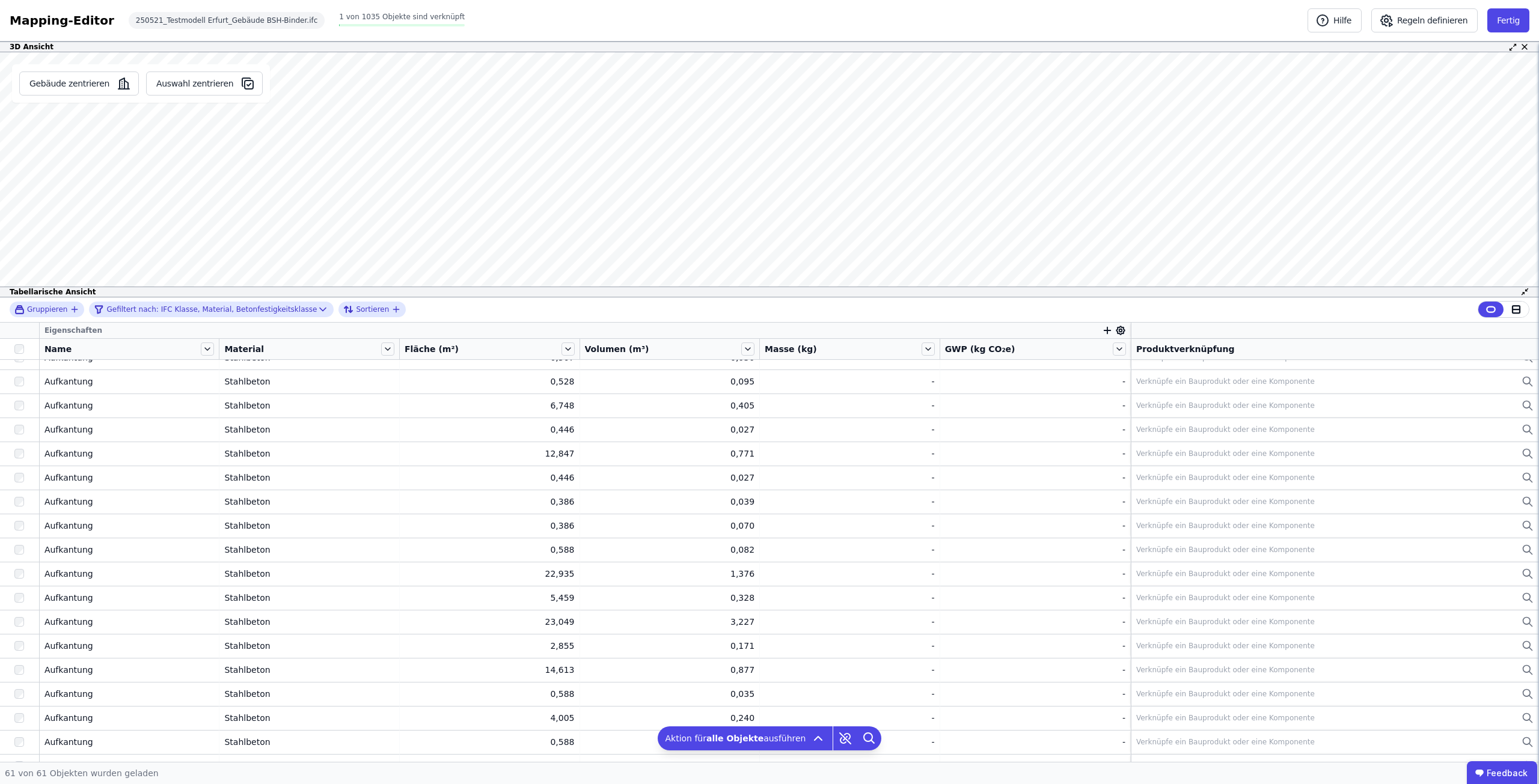
scroll to position [1065, 0]
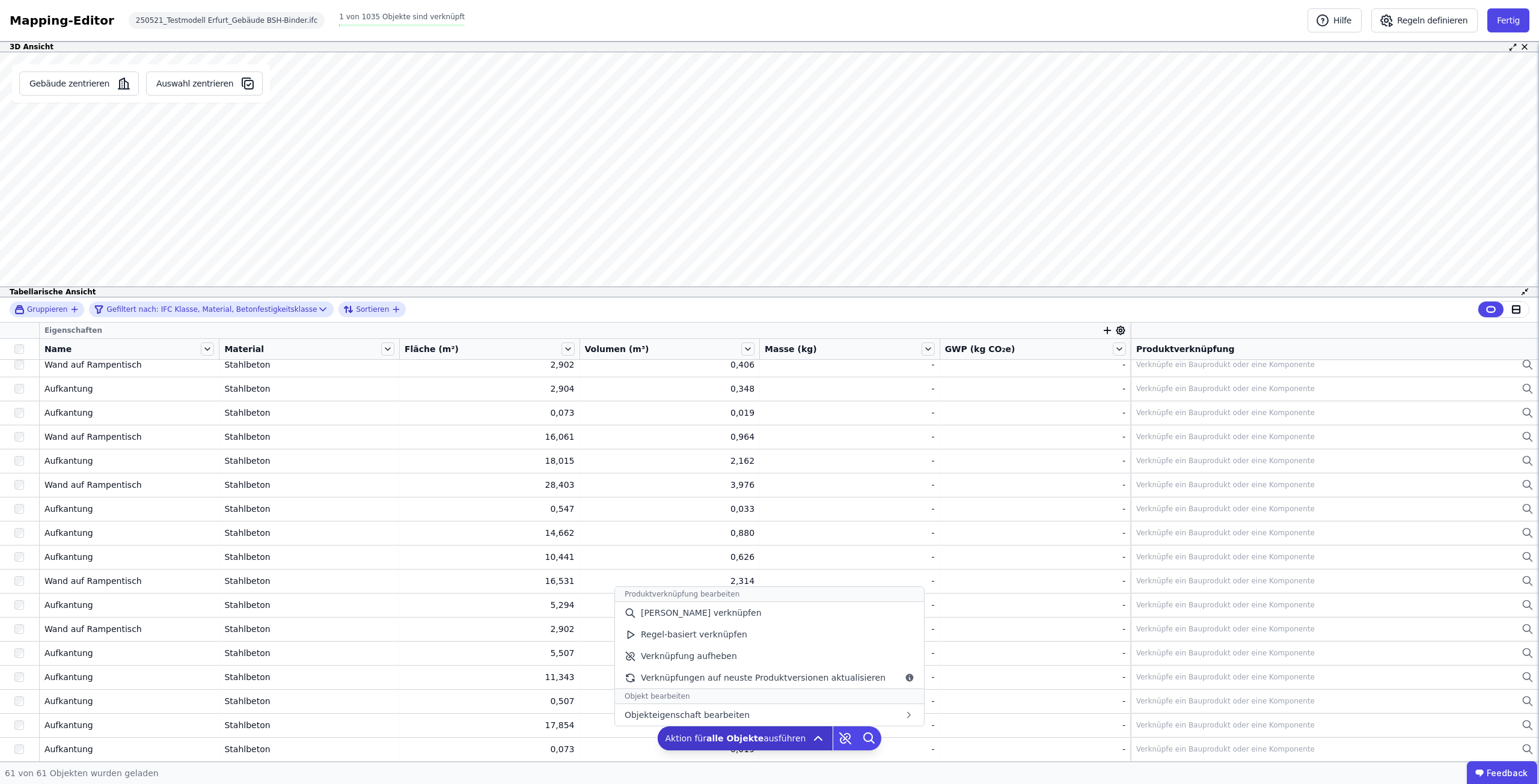
click at [788, 741] on span "Aktion für alle Objekte ausführen" at bounding box center [734, 738] width 140 height 12
click at [723, 638] on span "Regel-basiert verknüpfen" at bounding box center [694, 635] width 106 height 12
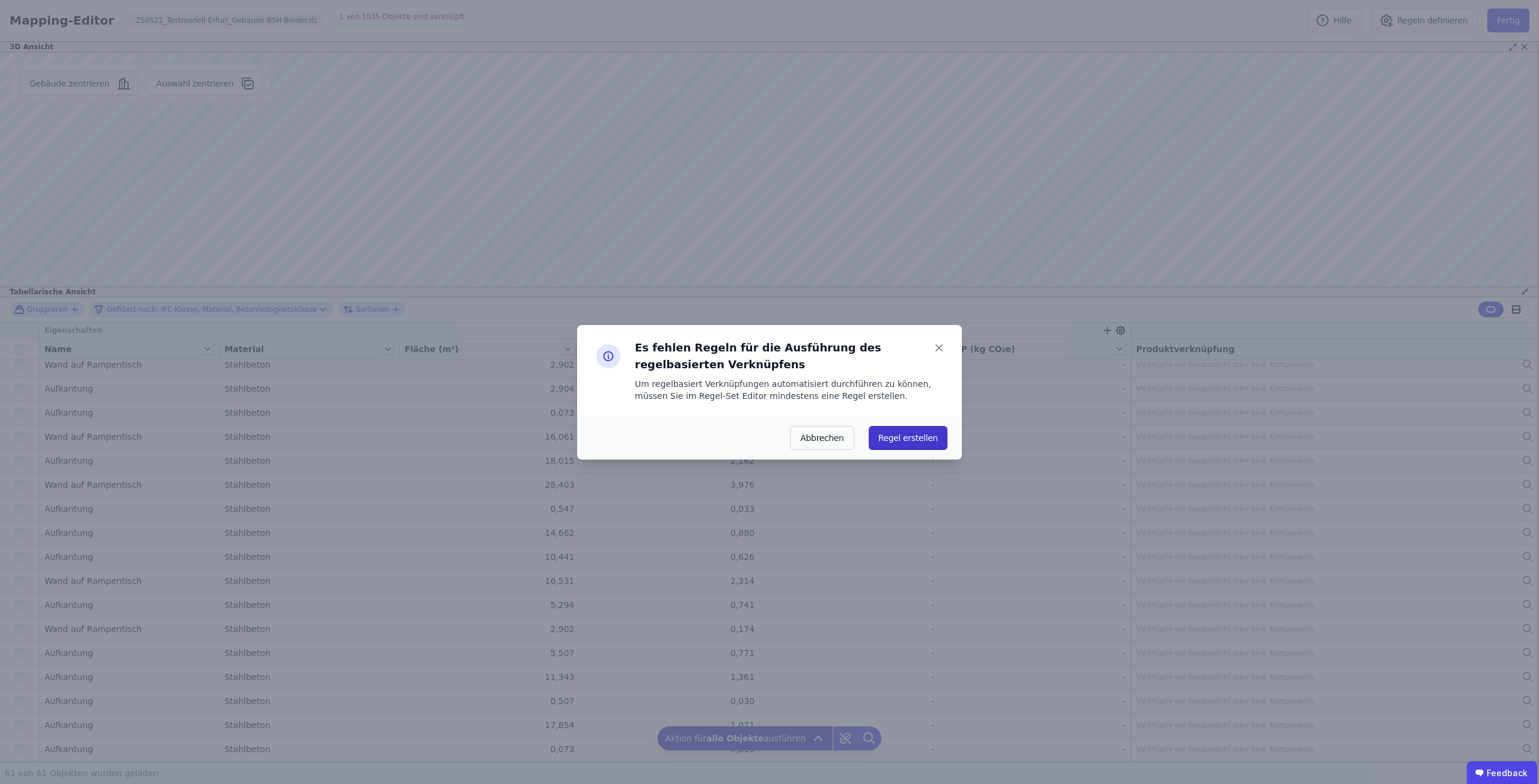
click at [887, 435] on button "Regel erstellen" at bounding box center [907, 439] width 78 height 24
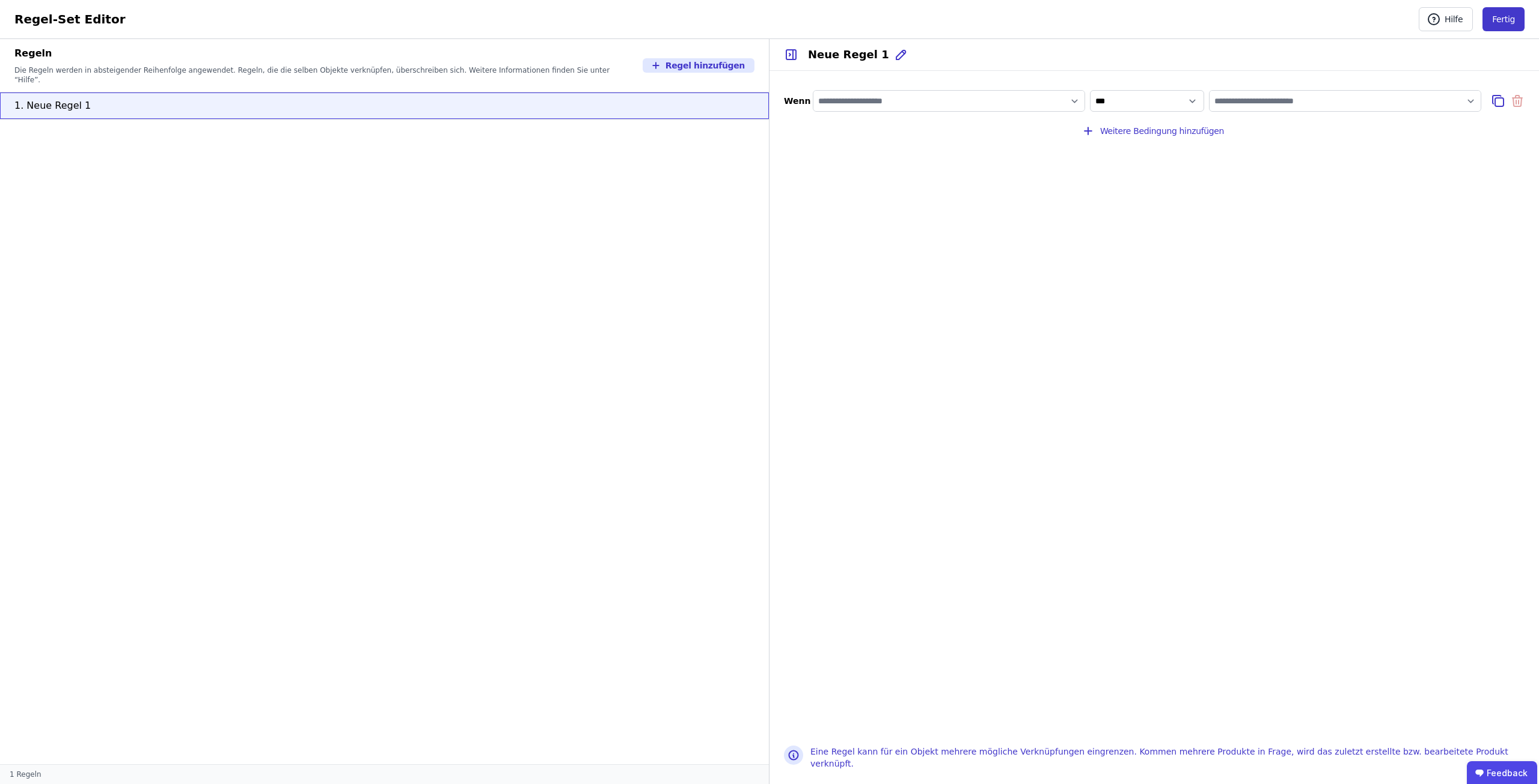
click at [1490, 28] on button "Fertig" at bounding box center [1503, 19] width 42 height 24
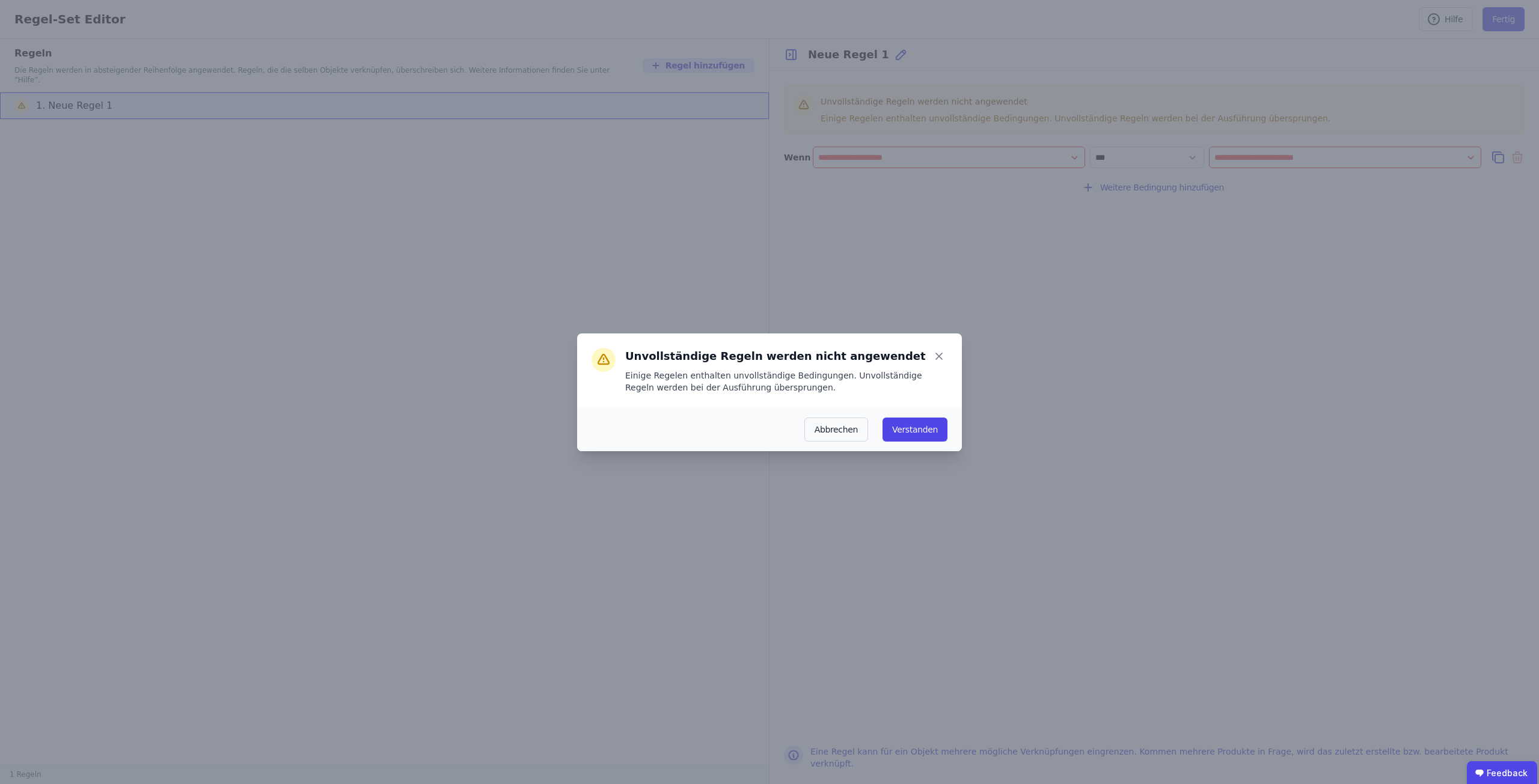
click at [834, 443] on div "Abbrechen Verstanden" at bounding box center [770, 430] width 384 height 43
click at [841, 430] on button "Abbrechen" at bounding box center [836, 430] width 64 height 24
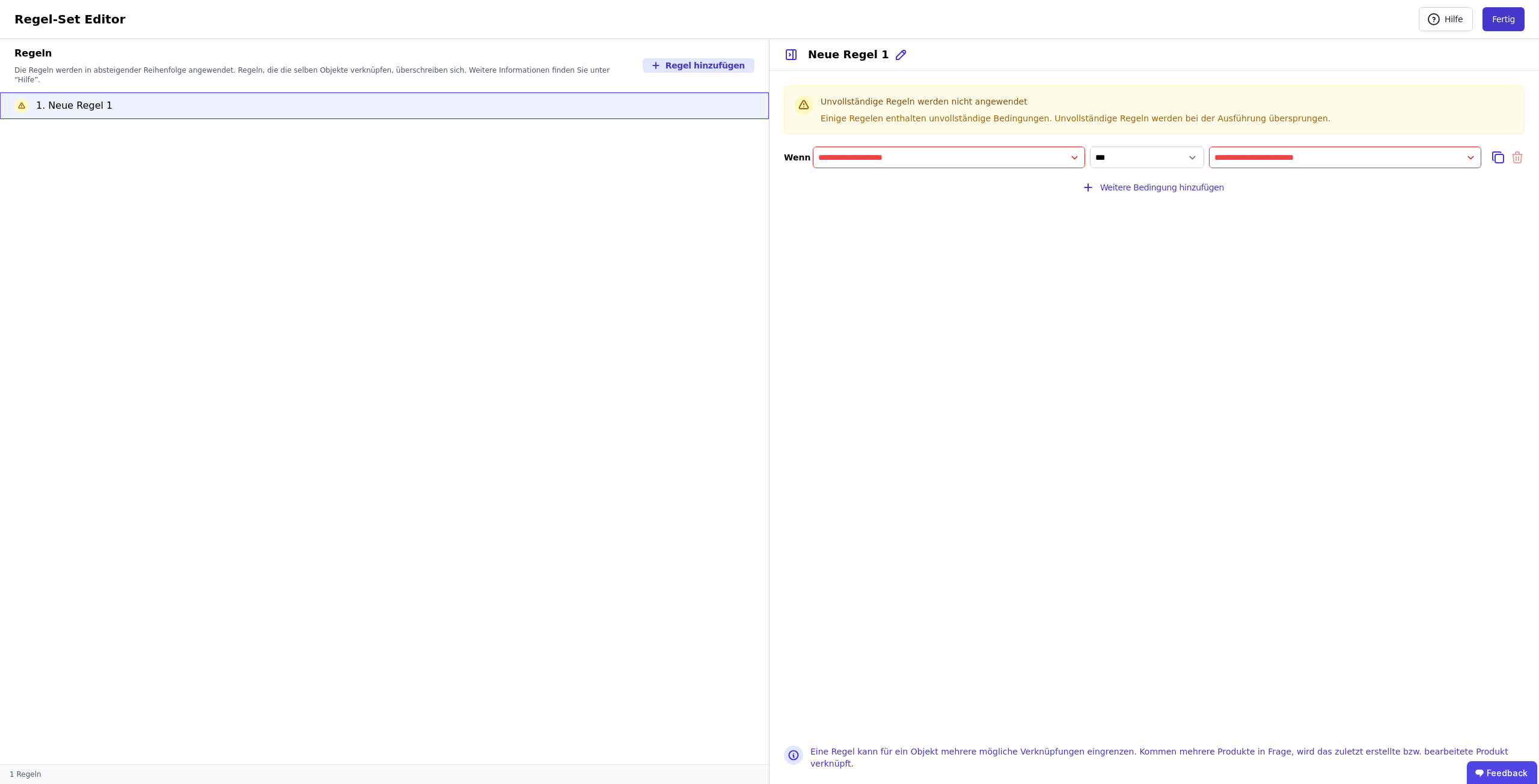
click at [1512, 23] on button "Fertig" at bounding box center [1503, 19] width 42 height 24
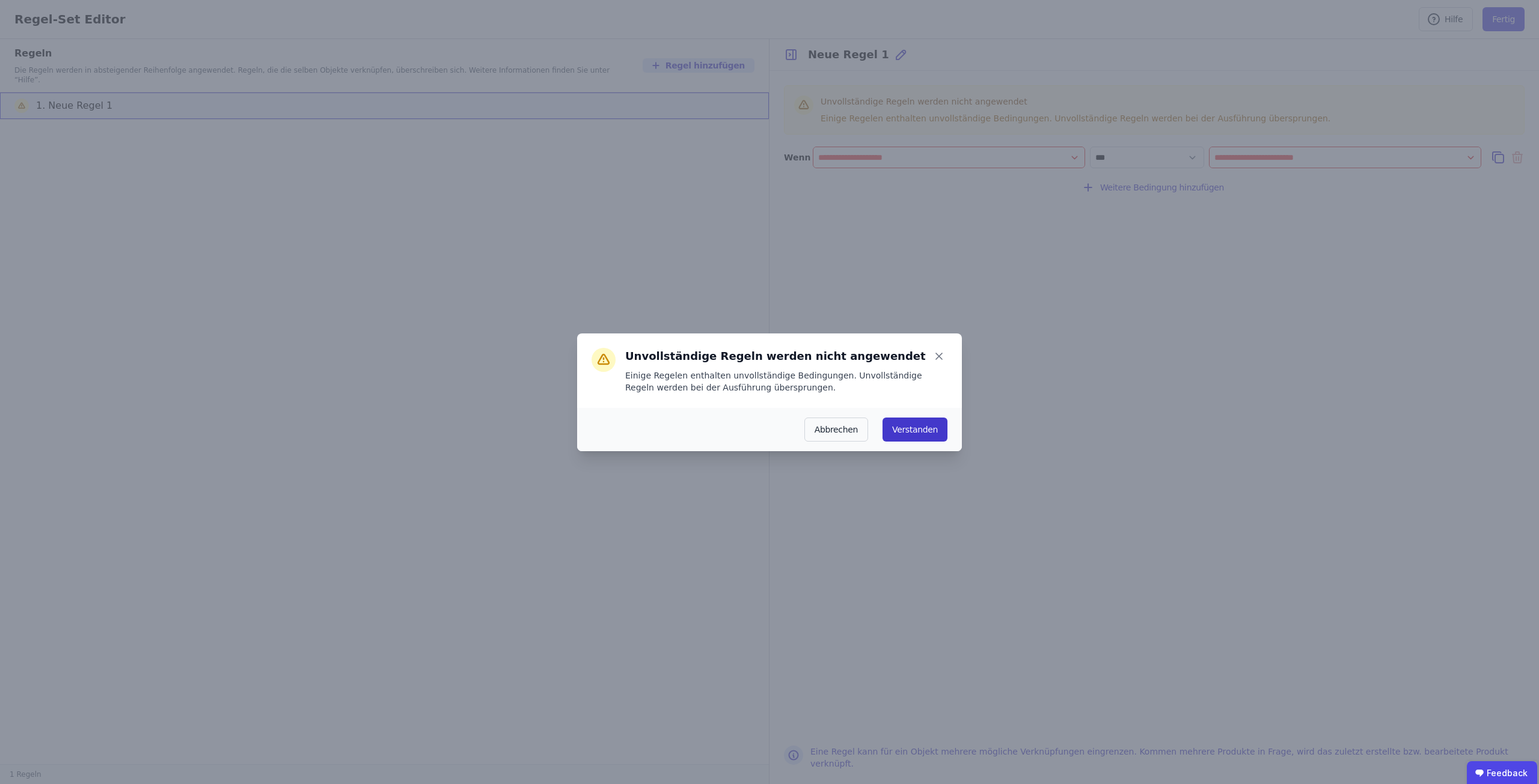
click at [922, 432] on button "Verstanden" at bounding box center [914, 430] width 65 height 24
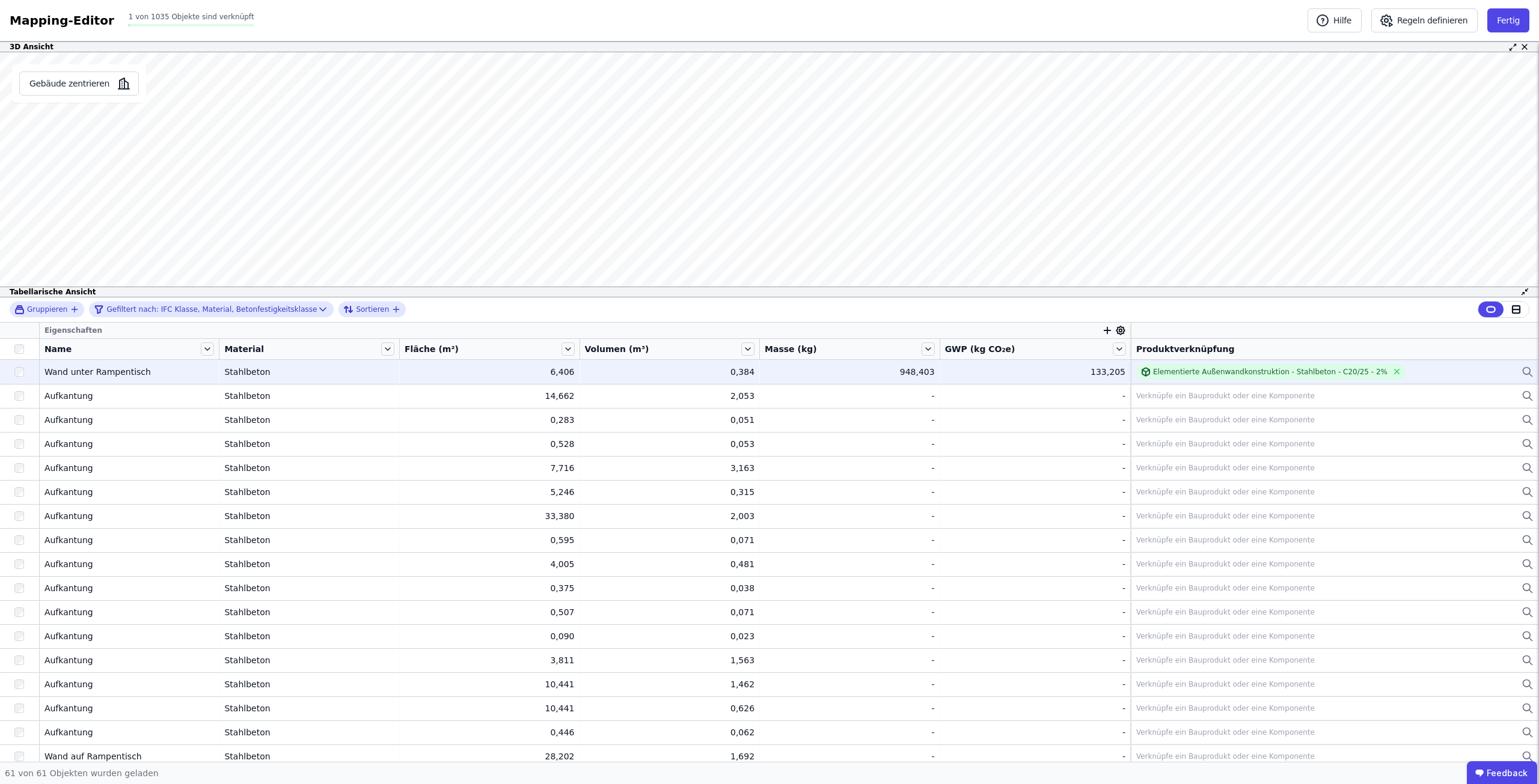
click at [17, 354] on div at bounding box center [19, 350] width 39 height 17
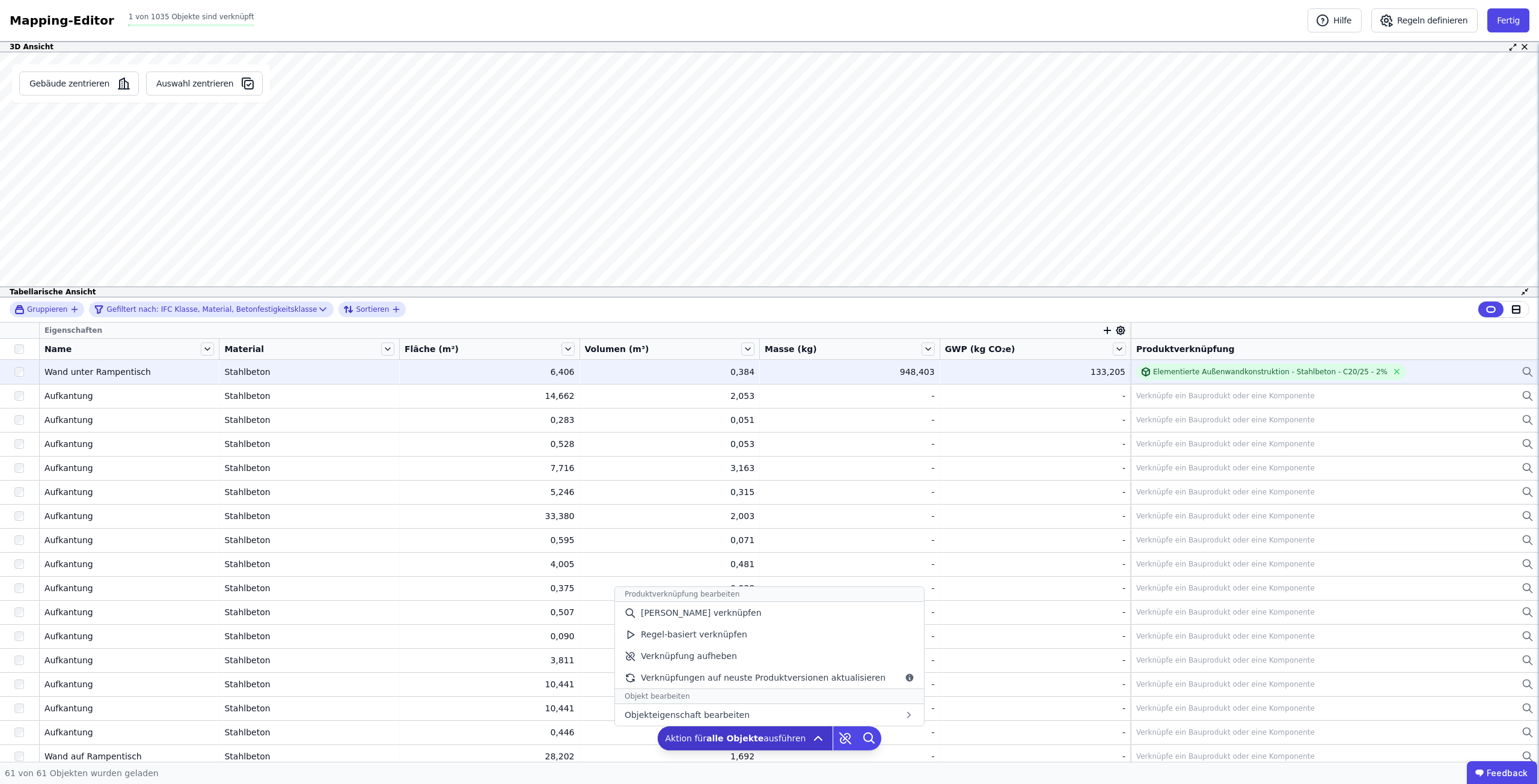
click at [811, 734] on icon at bounding box center [818, 738] width 15 height 15
click at [814, 736] on icon at bounding box center [818, 738] width 15 height 15
click at [772, 681] on span "Verknüpfungen auf neuste Produktversionen aktualisieren" at bounding box center [763, 678] width 245 height 12
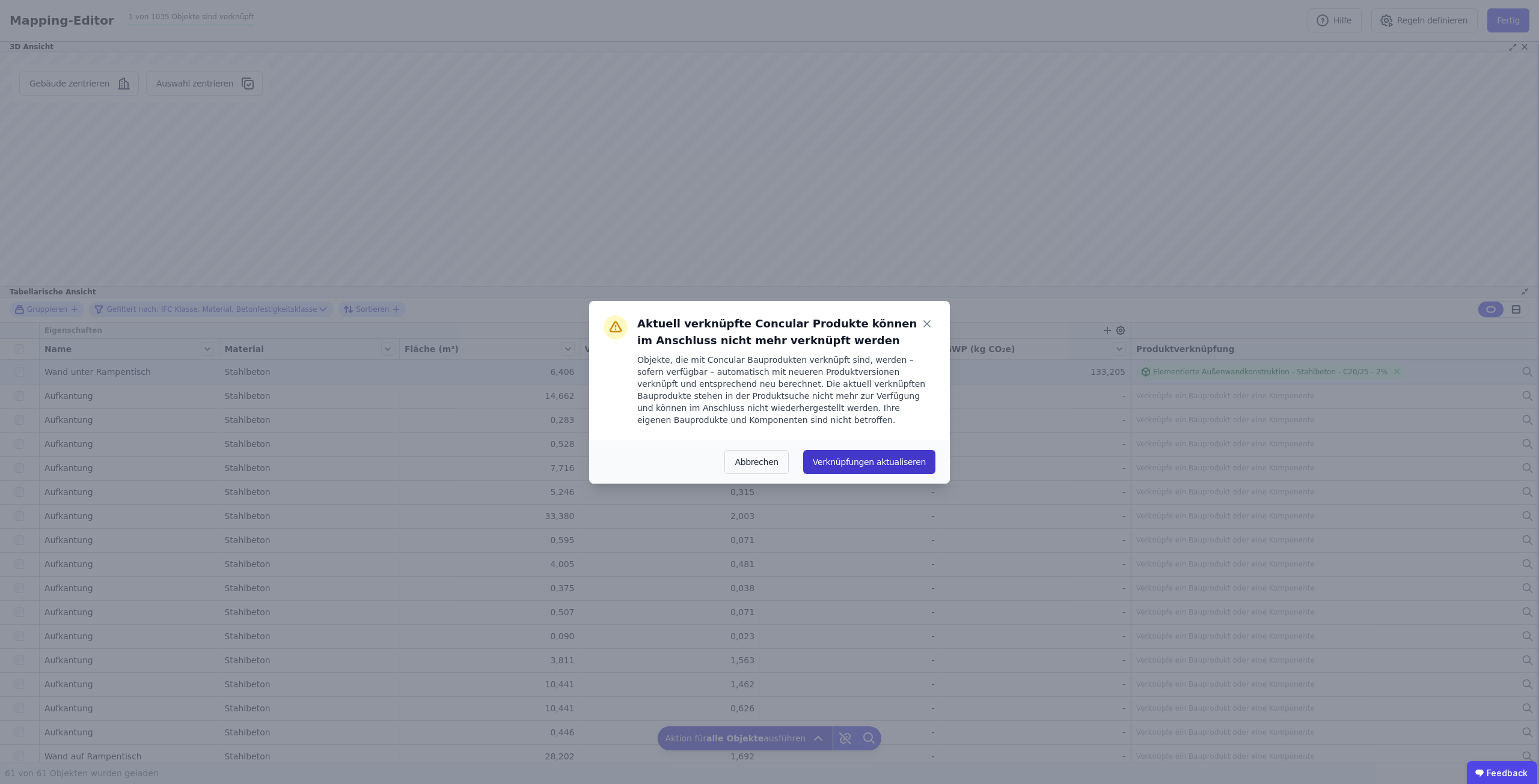
click at [822, 461] on button "Verknüpfungen aktualiseren" at bounding box center [869, 462] width 132 height 24
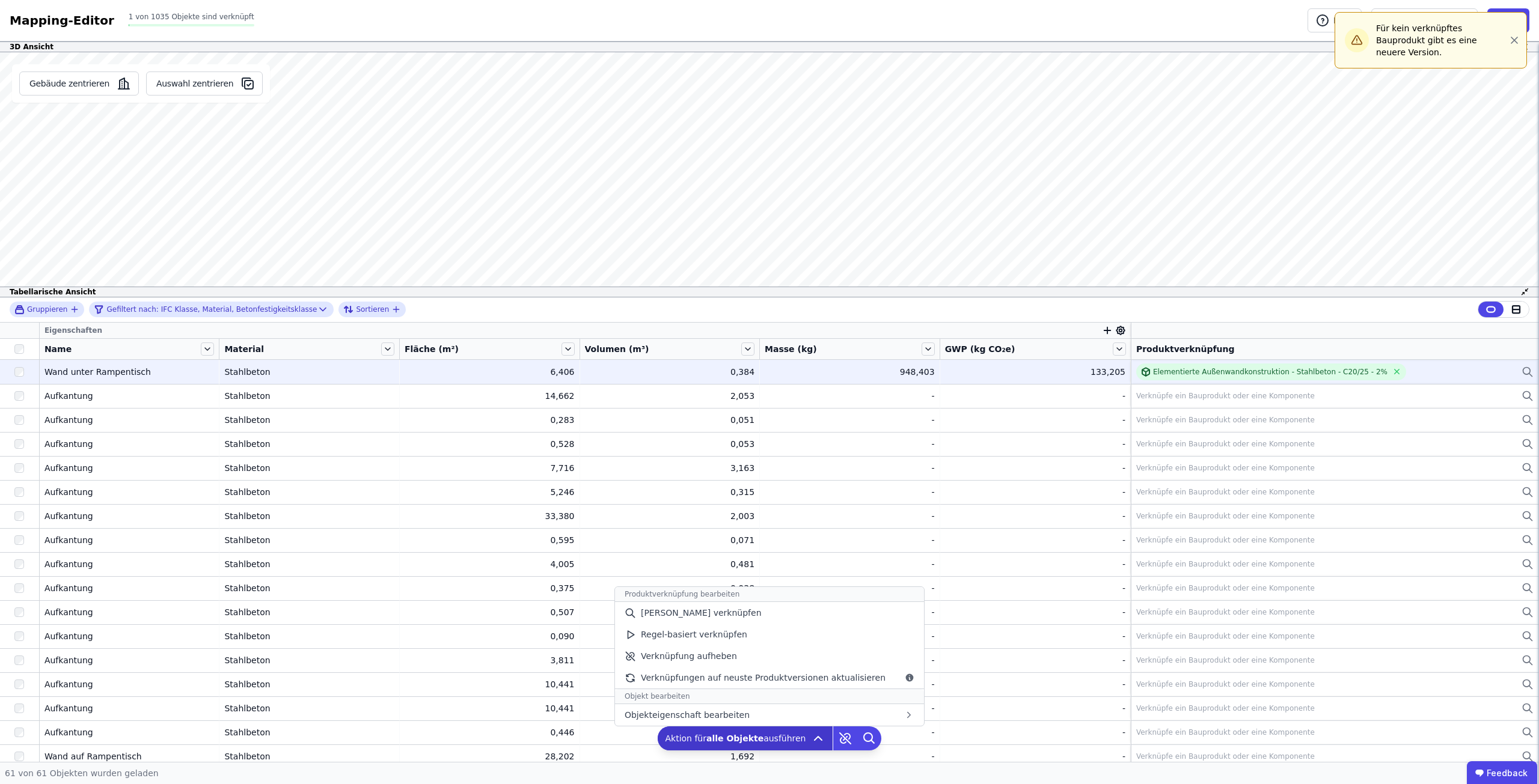
click at [766, 742] on span "Aktion für alle Objekte ausführen" at bounding box center [734, 738] width 140 height 12
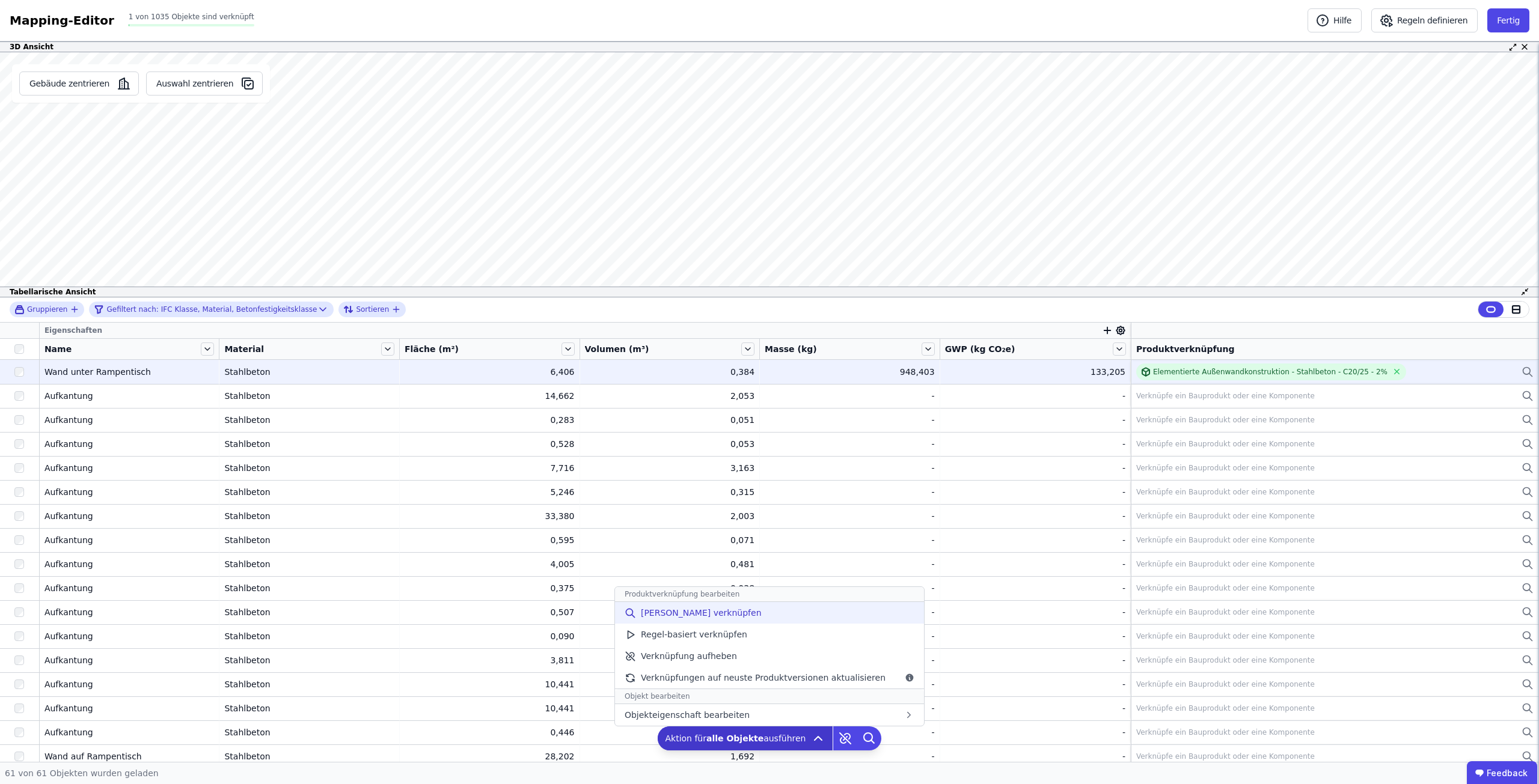
click at [738, 619] on div "[PERSON_NAME] verknüpfen" at bounding box center [770, 613] width 309 height 22
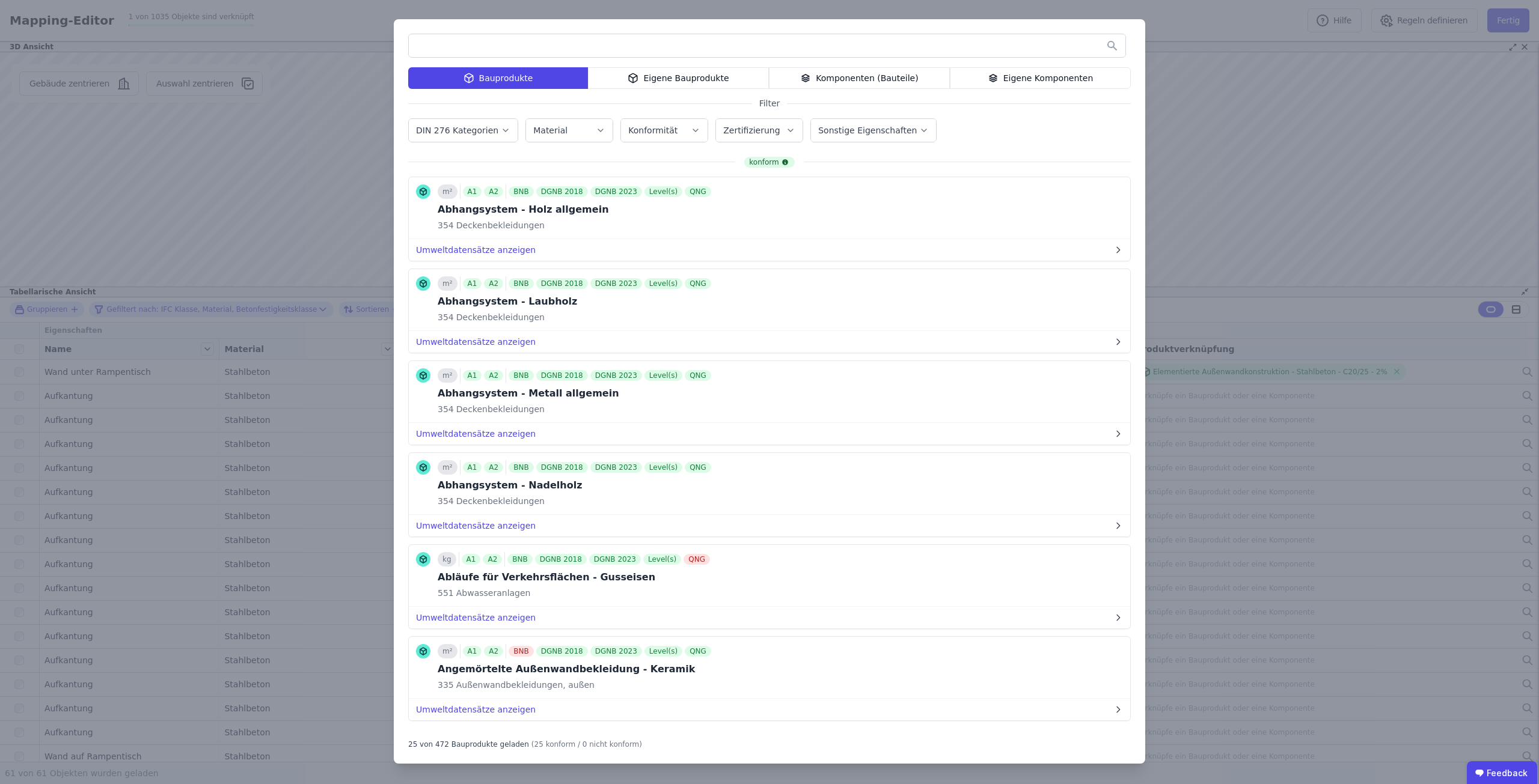
click at [556, 45] on input "text" at bounding box center [766, 45] width 716 height 22
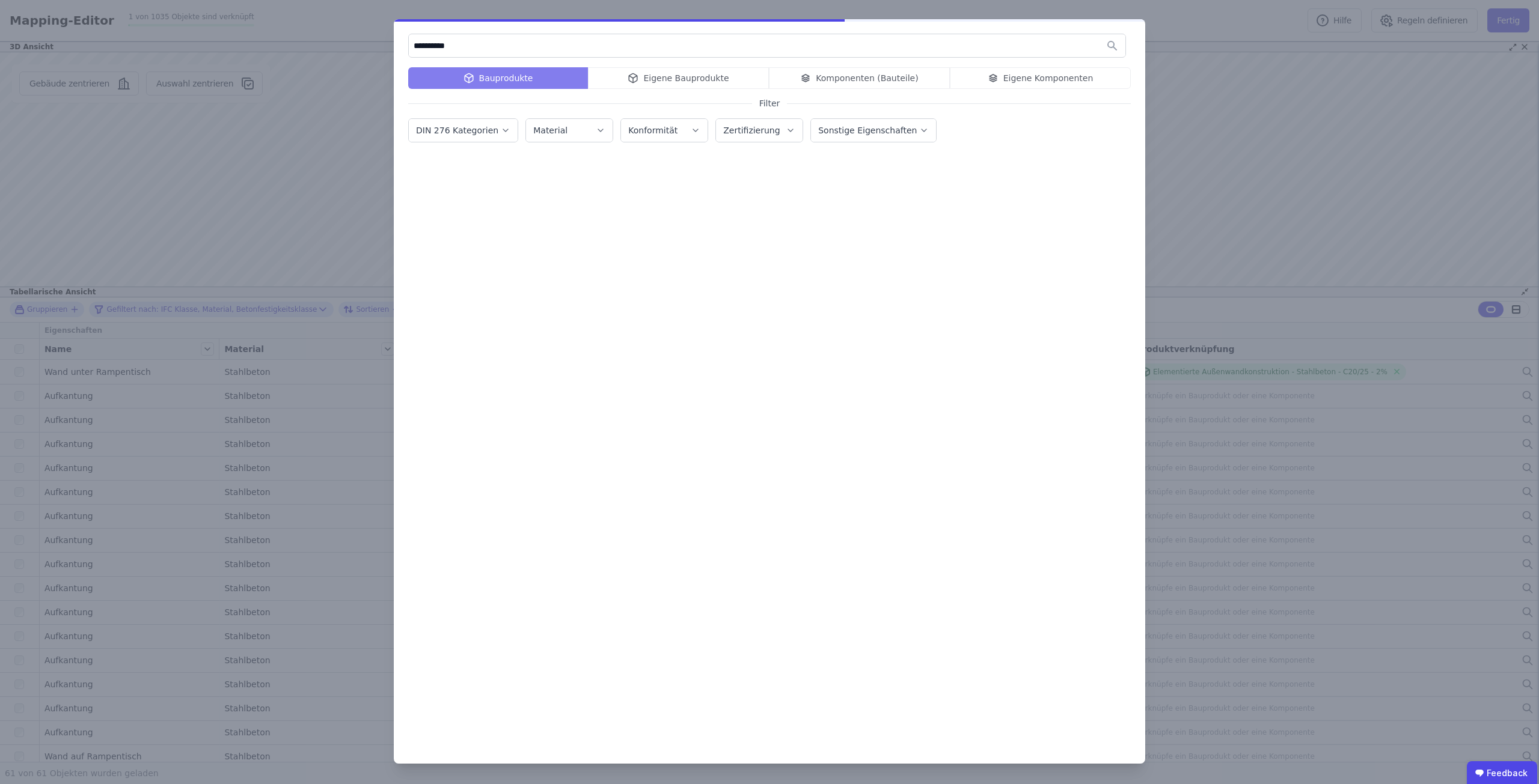
type input "**********"
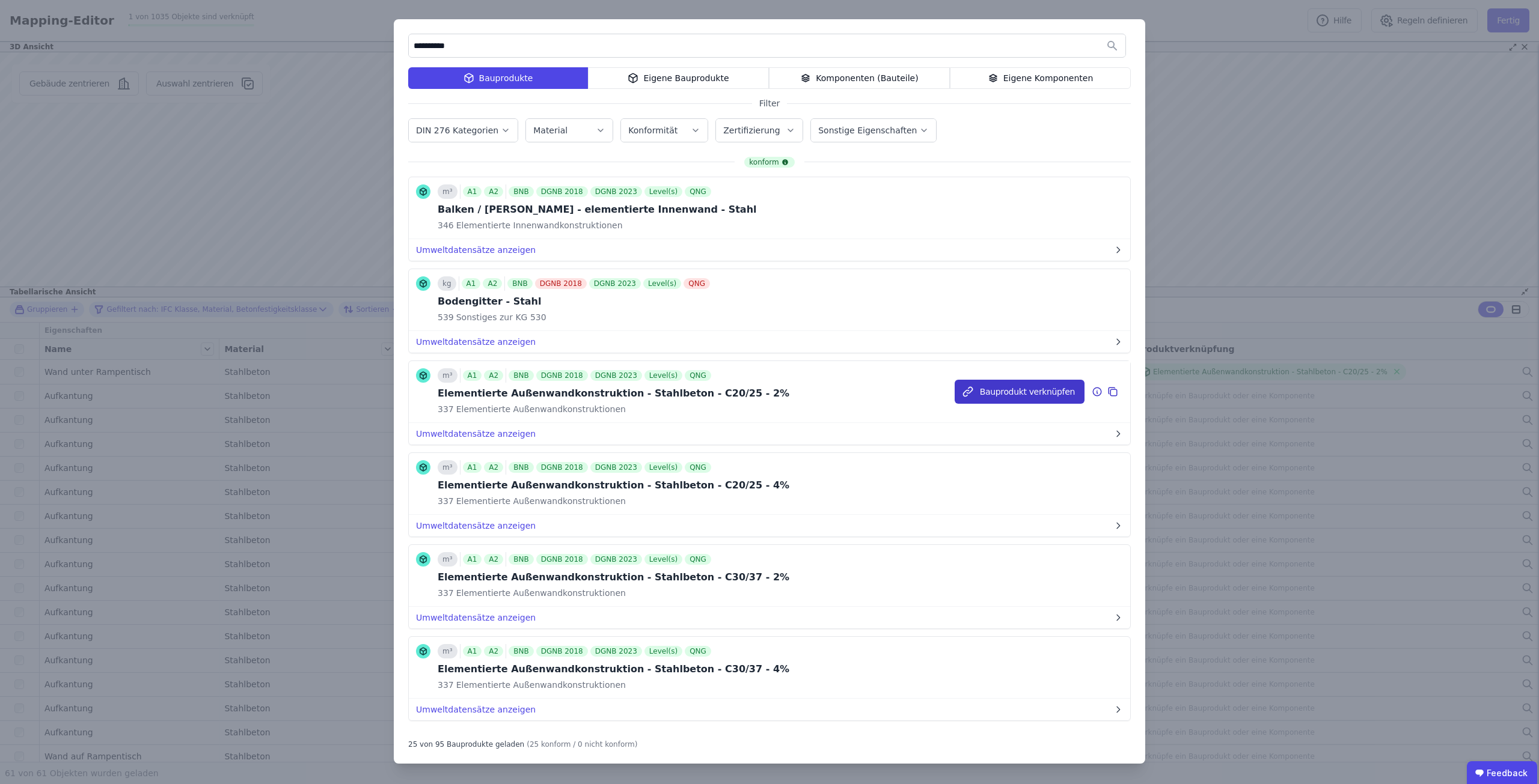
click at [981, 384] on button "Bauprodukt verknüpfen" at bounding box center [1019, 392] width 130 height 24
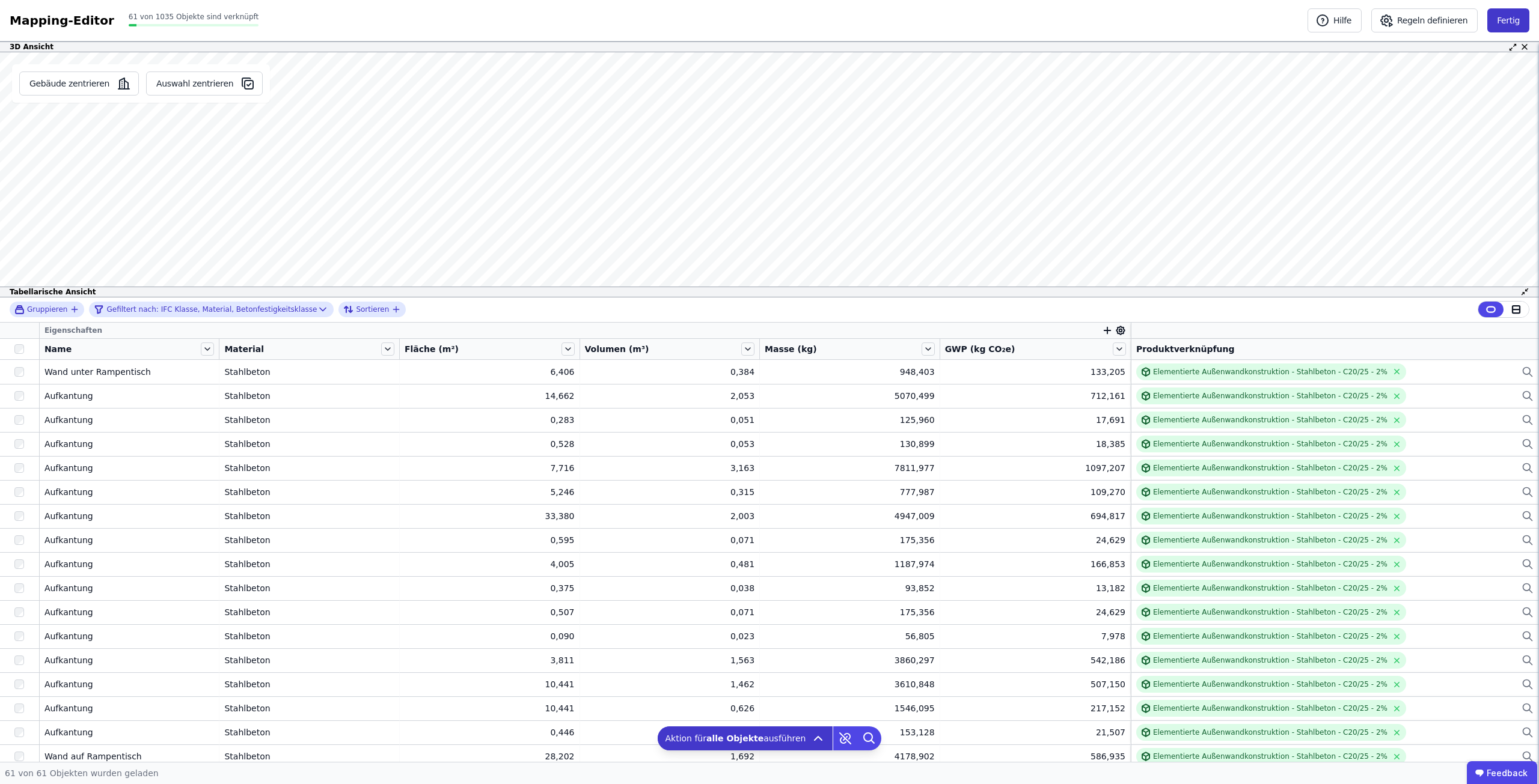
click at [1510, 19] on button "Fertig" at bounding box center [1508, 21] width 42 height 24
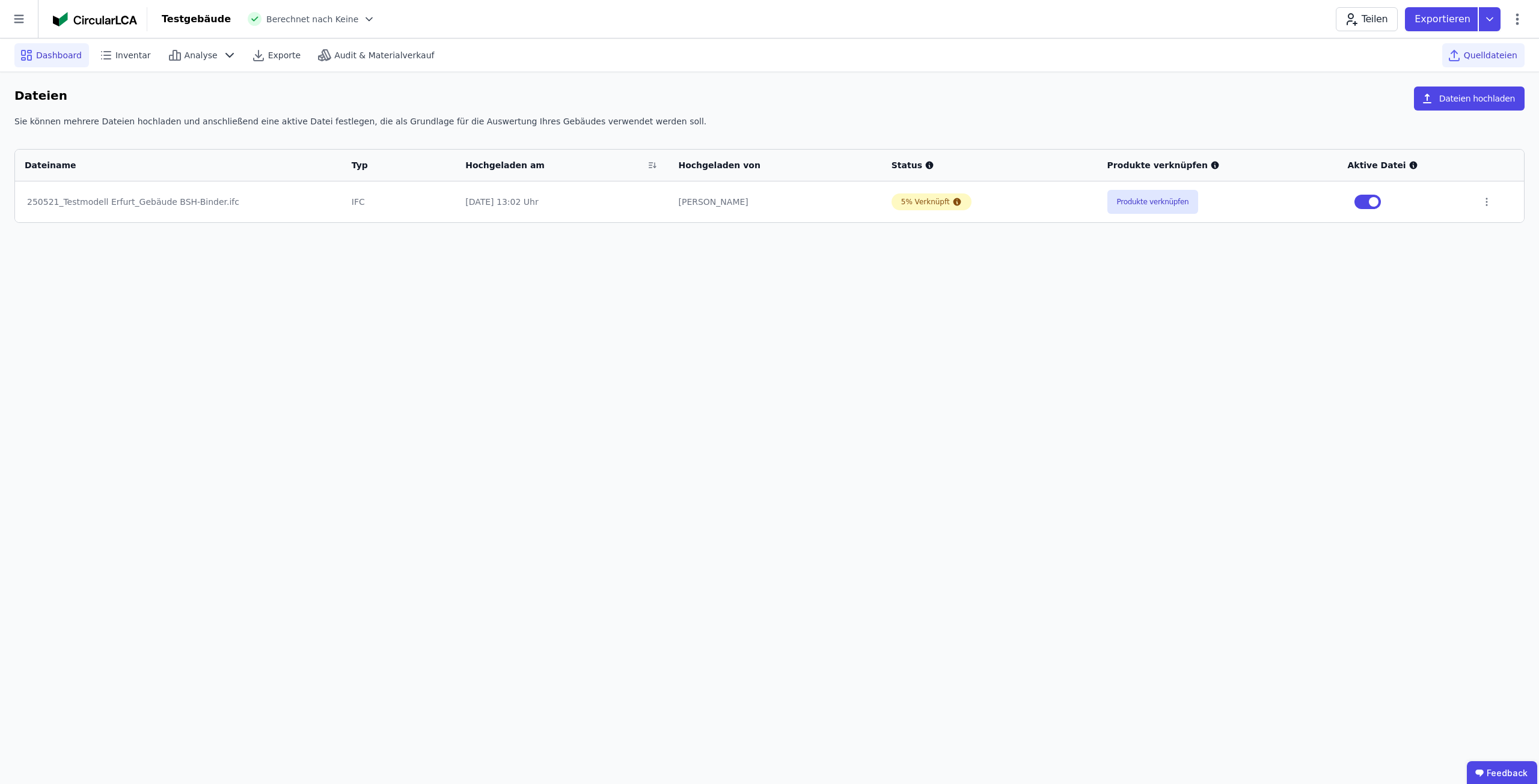
click at [53, 56] on span "Dashboard" at bounding box center [59, 55] width 46 height 12
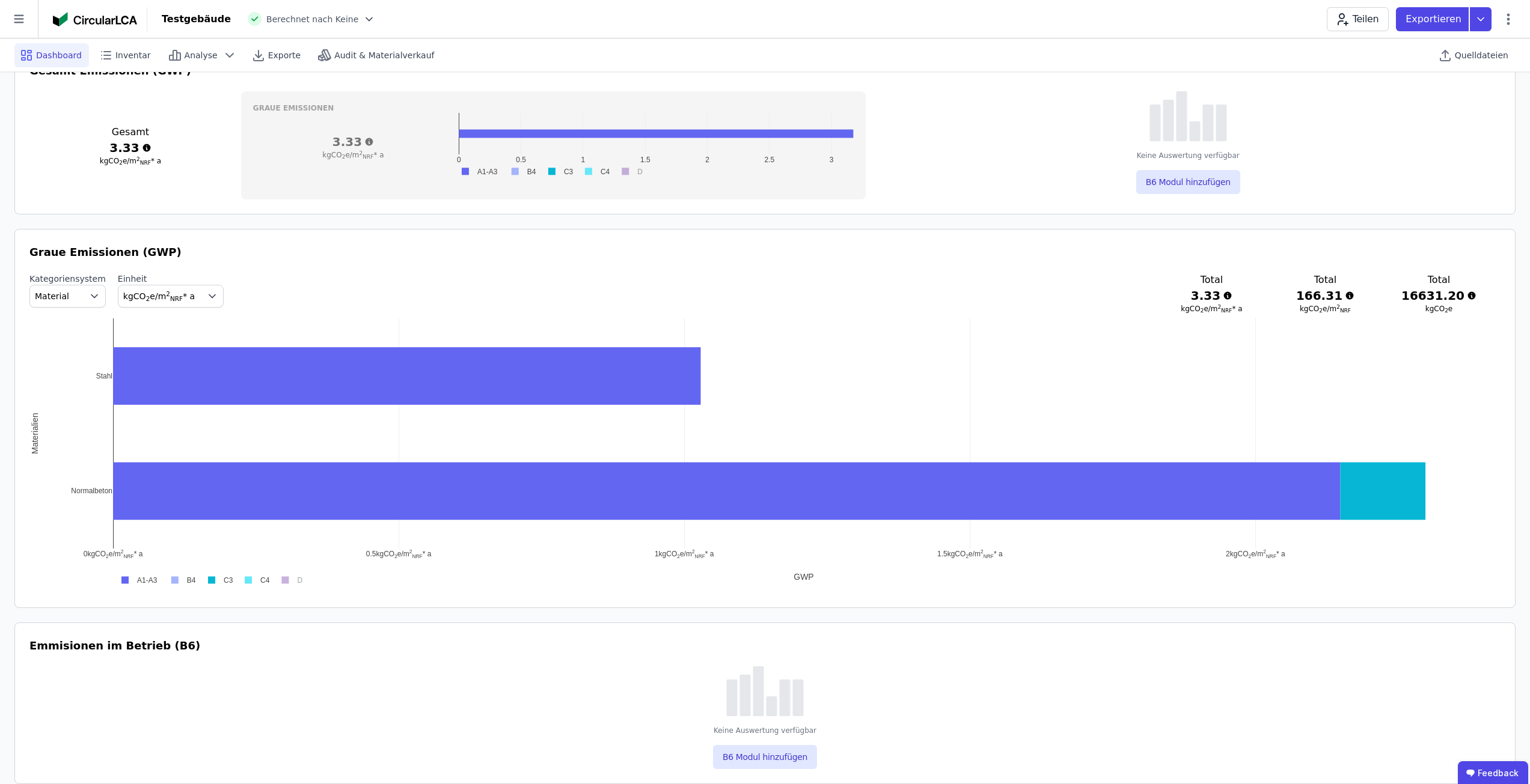
scroll to position [240, 0]
